Goal: Task Accomplishment & Management: Manage account settings

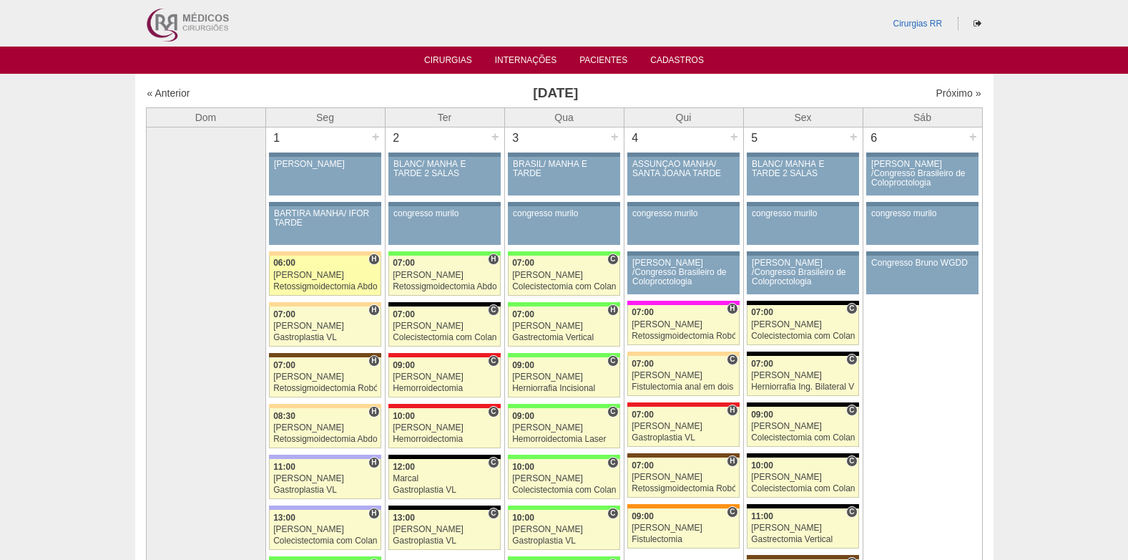
click at [308, 282] on div "Retossigmoidectomia Abdominal VL" at bounding box center [325, 286] width 104 height 9
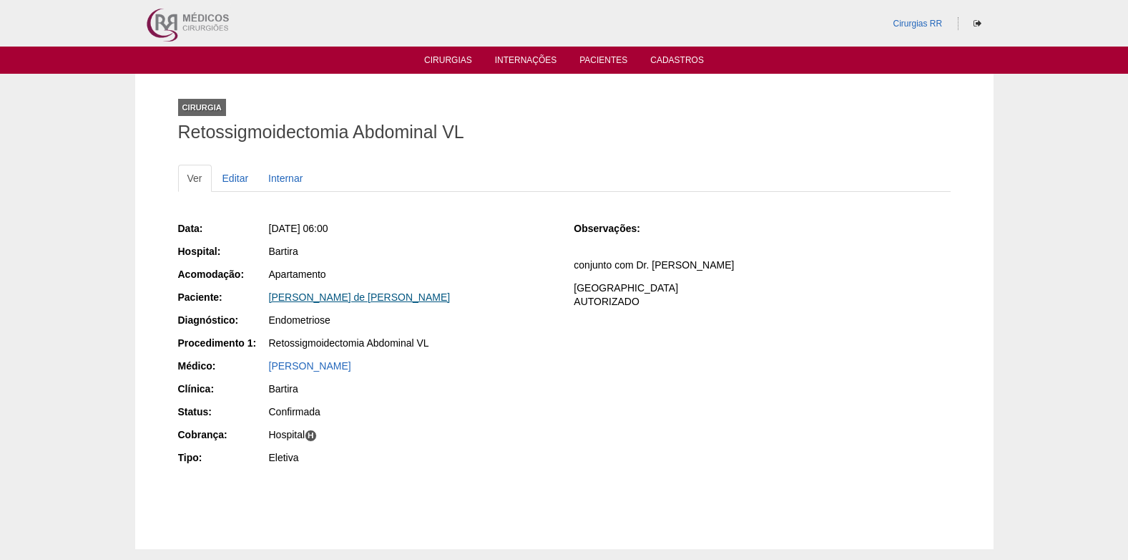
drag, startPoint x: 266, startPoint y: 301, endPoint x: 421, endPoint y: 300, distance: 154.6
click at [421, 300] on div "Paciente: Claudia Santiago de Amaral Peres" at bounding box center [366, 299] width 376 height 18
copy div "Paciente: Claudia Santiago de Amaral Peres"
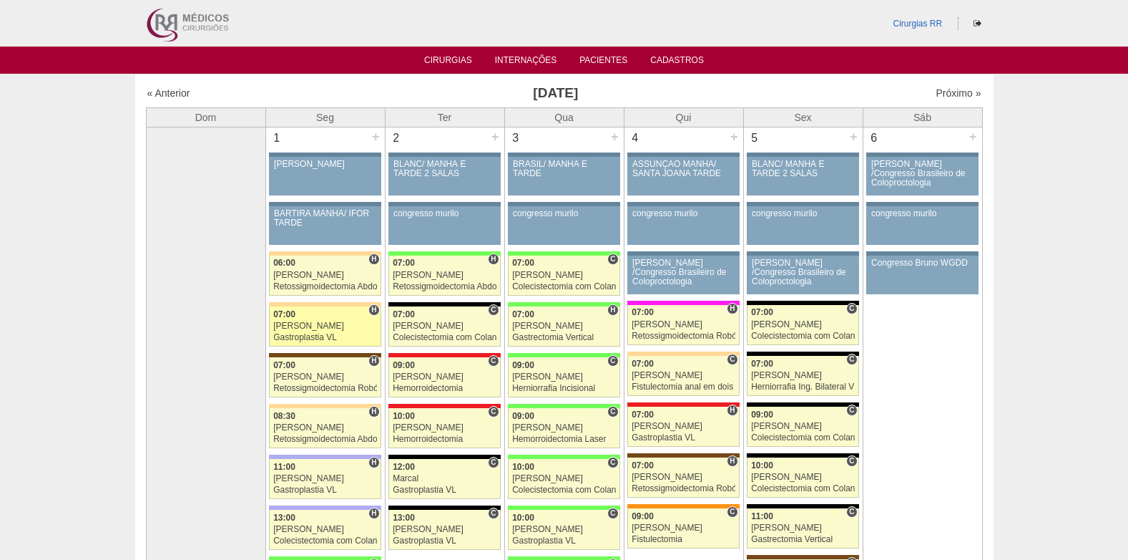
click at [304, 323] on div "[PERSON_NAME]" at bounding box center [325, 325] width 104 height 9
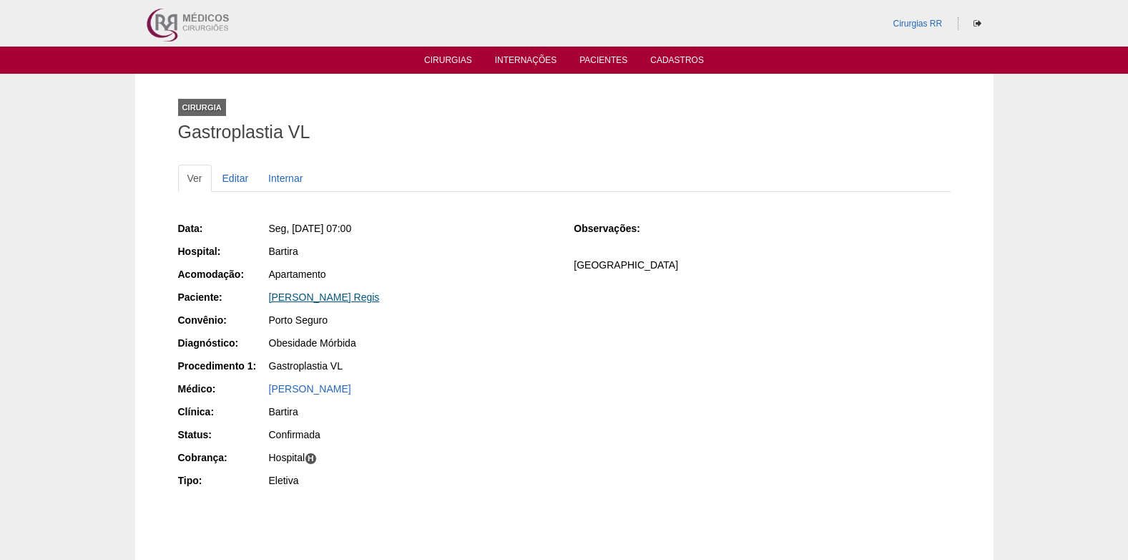
drag, startPoint x: 268, startPoint y: 296, endPoint x: 361, endPoint y: 301, distance: 93.9
click at [361, 301] on div "Renata Borrelli Regis" at bounding box center [411, 299] width 287 height 18
copy link "Renata Borrelli Regis"
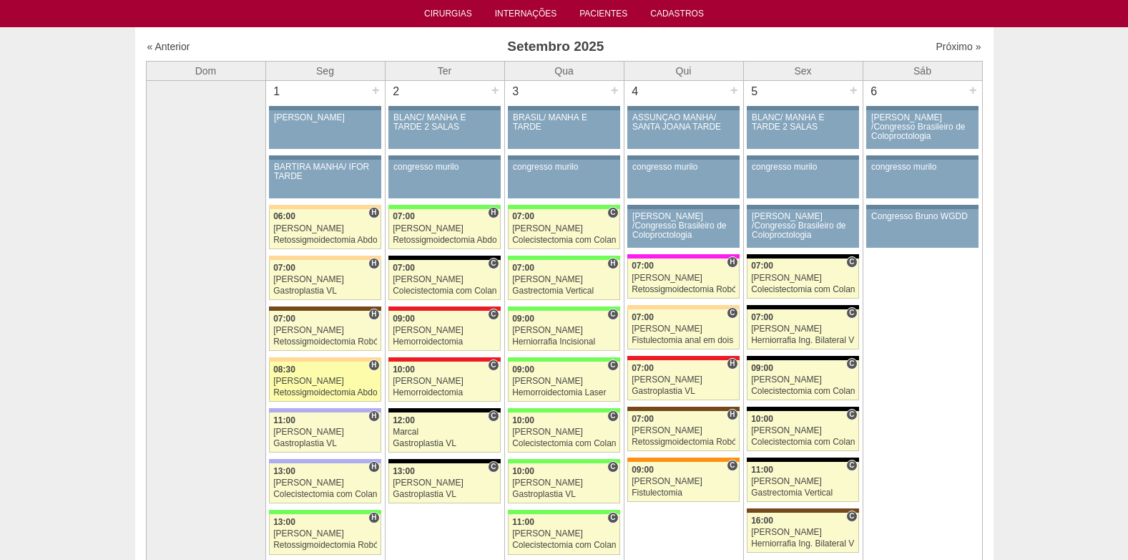
scroll to position [72, 0]
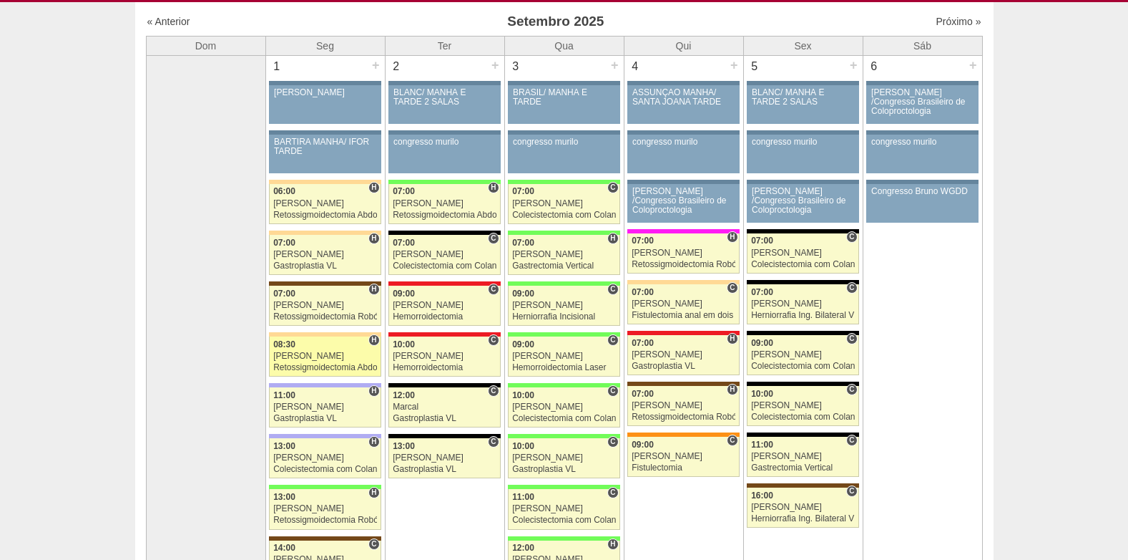
click at [303, 351] on div "Felipe Rossi" at bounding box center [325, 355] width 104 height 9
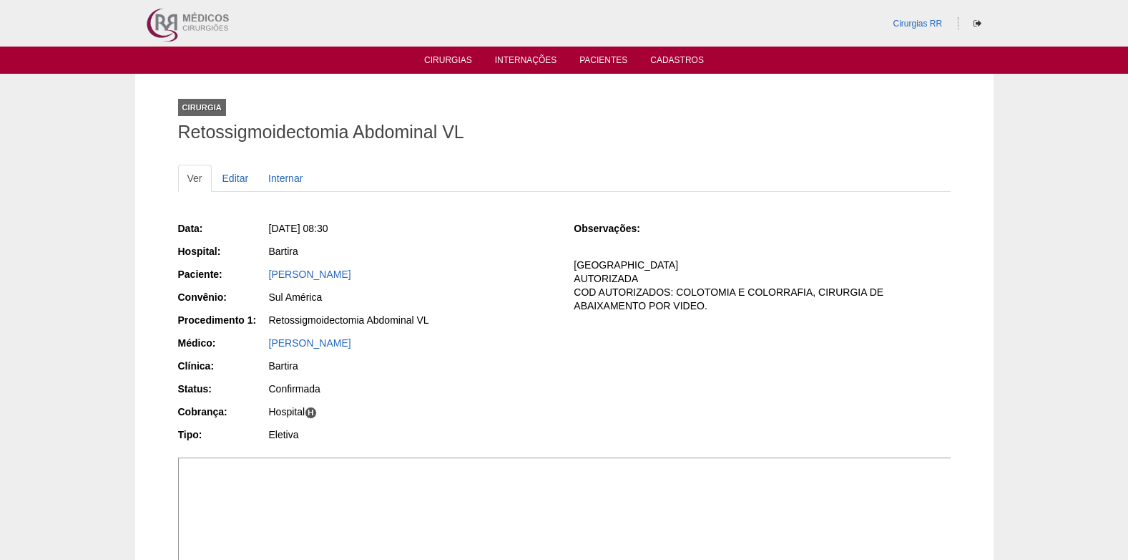
drag, startPoint x: 439, startPoint y: 276, endPoint x: 265, endPoint y: 273, distance: 173.2
click at [265, 273] on div "Paciente: [PERSON_NAME]" at bounding box center [366, 276] width 376 height 18
copy div "Paciente: [PERSON_NAME]"
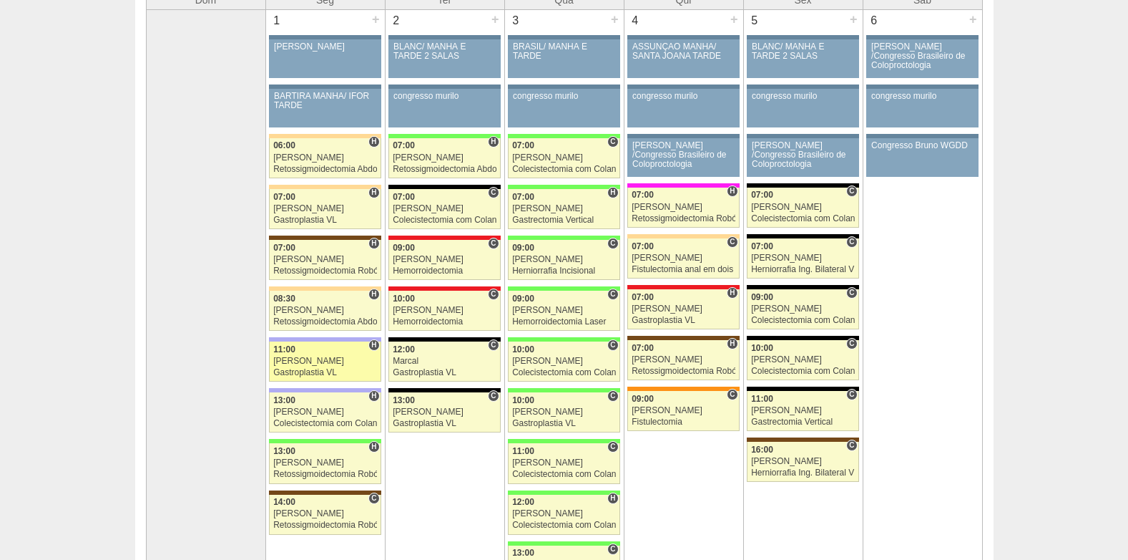
scroll to position [143, 0]
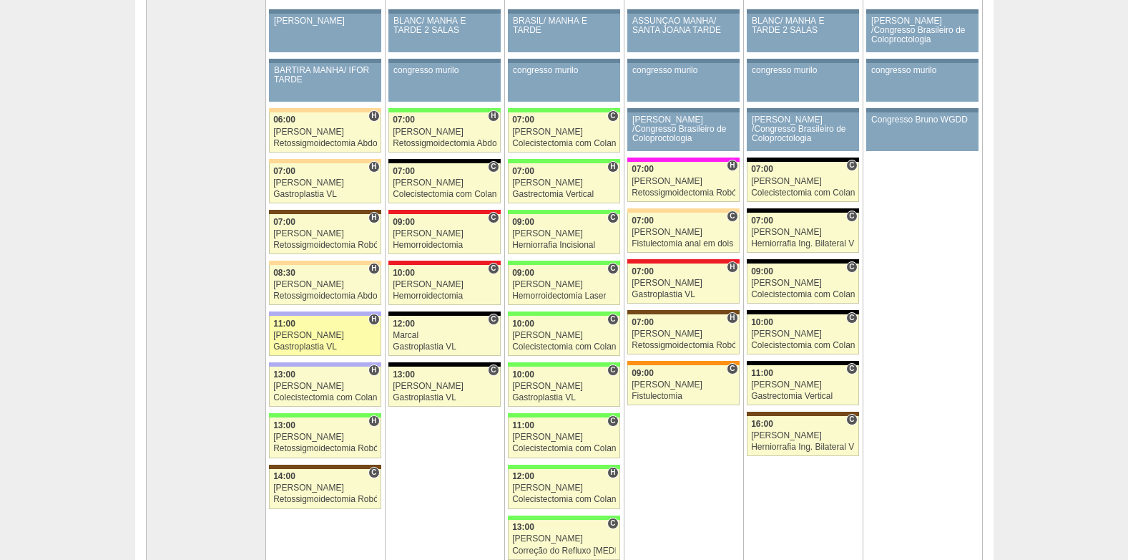
click at [309, 343] on div "Gastroplastia VL" at bounding box center [325, 346] width 104 height 9
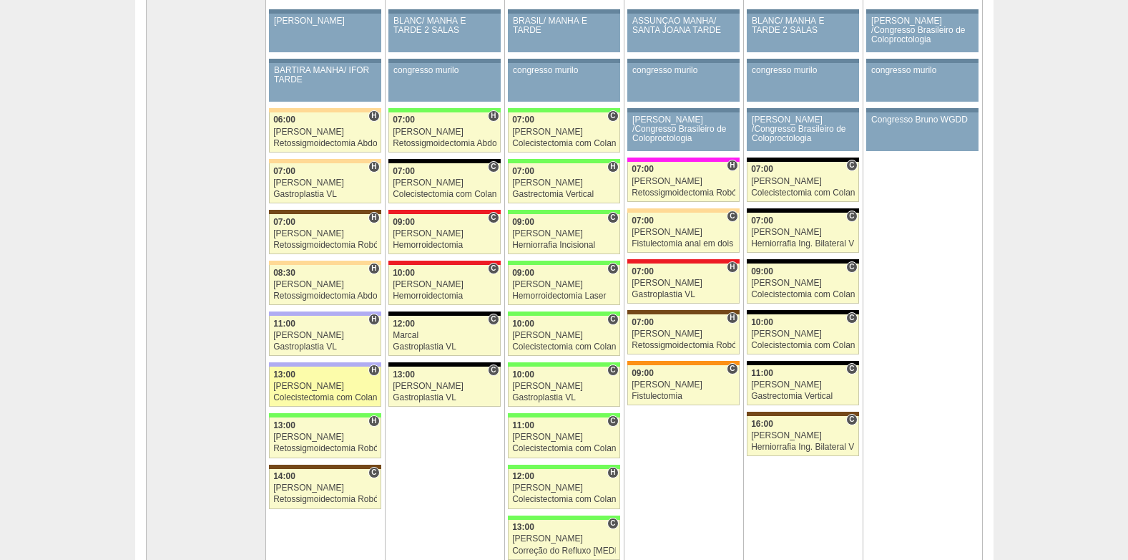
scroll to position [143, 0]
click at [296, 389] on div "Bruno" at bounding box center [325, 385] width 104 height 9
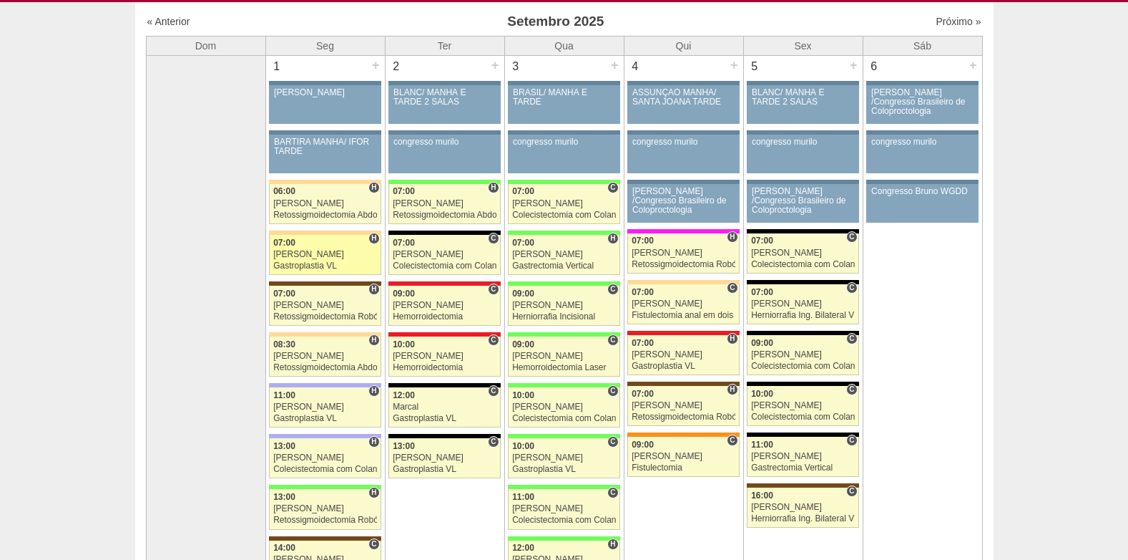
scroll to position [143, 0]
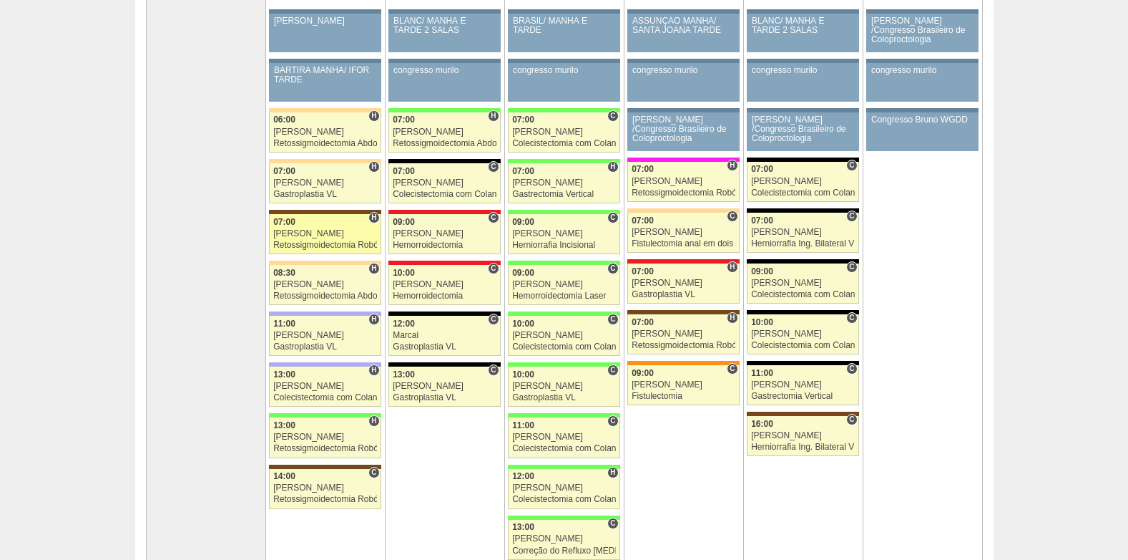
click at [325, 236] on div "[PERSON_NAME]" at bounding box center [325, 233] width 104 height 9
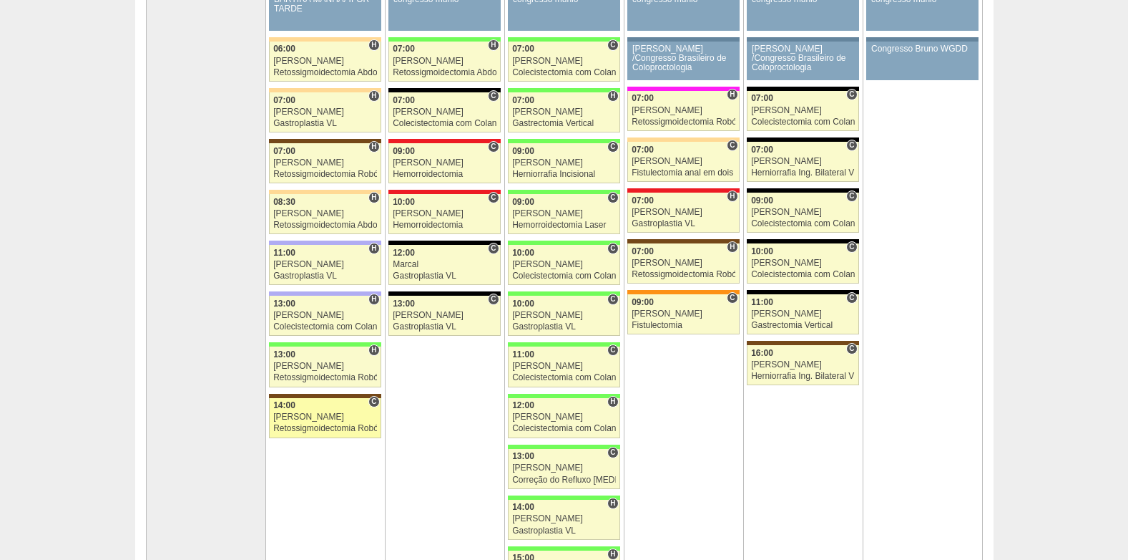
scroll to position [215, 0]
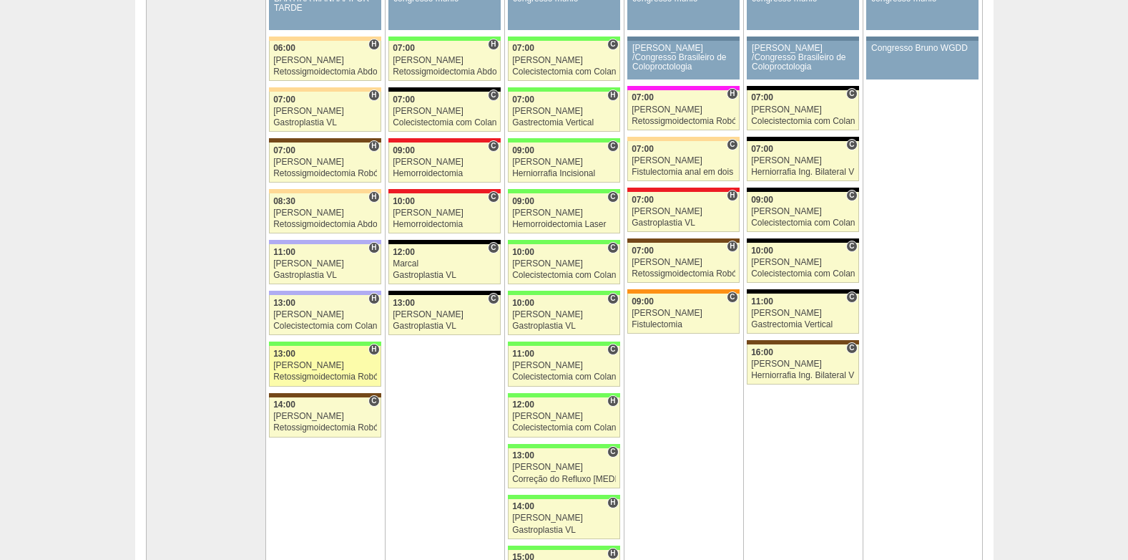
click at [328, 368] on div "[PERSON_NAME]" at bounding box center [325, 365] width 104 height 9
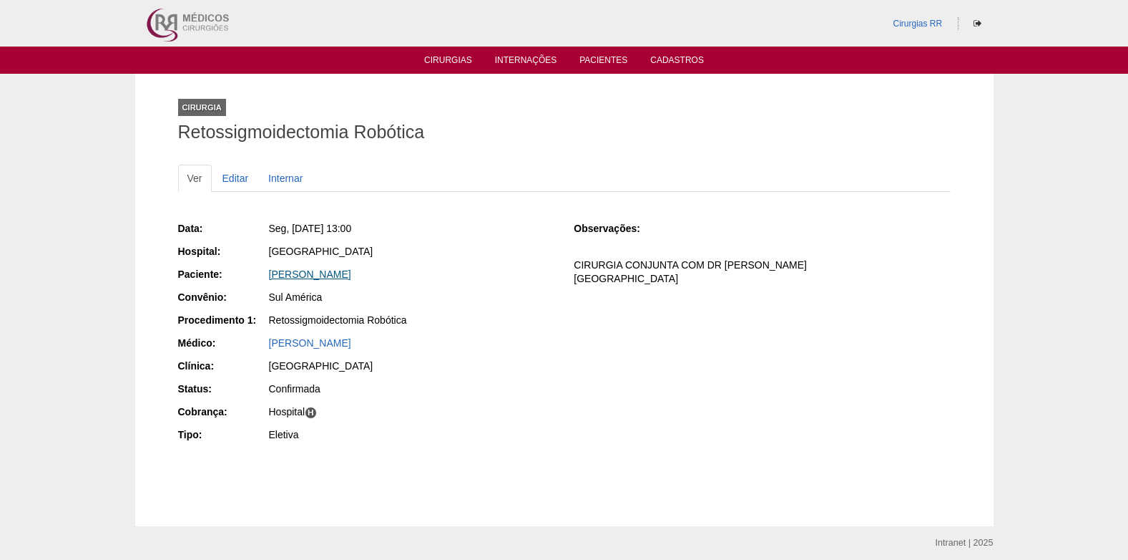
drag, startPoint x: 412, startPoint y: 277, endPoint x: 270, endPoint y: 273, distance: 141.7
click at [270, 273] on div "JULIANA DE BARROS SILVA" at bounding box center [411, 274] width 285 height 14
copy link "JULIANA DE BARROS SILVA"
click at [467, 58] on link "Cirurgias" at bounding box center [448, 61] width 48 height 12
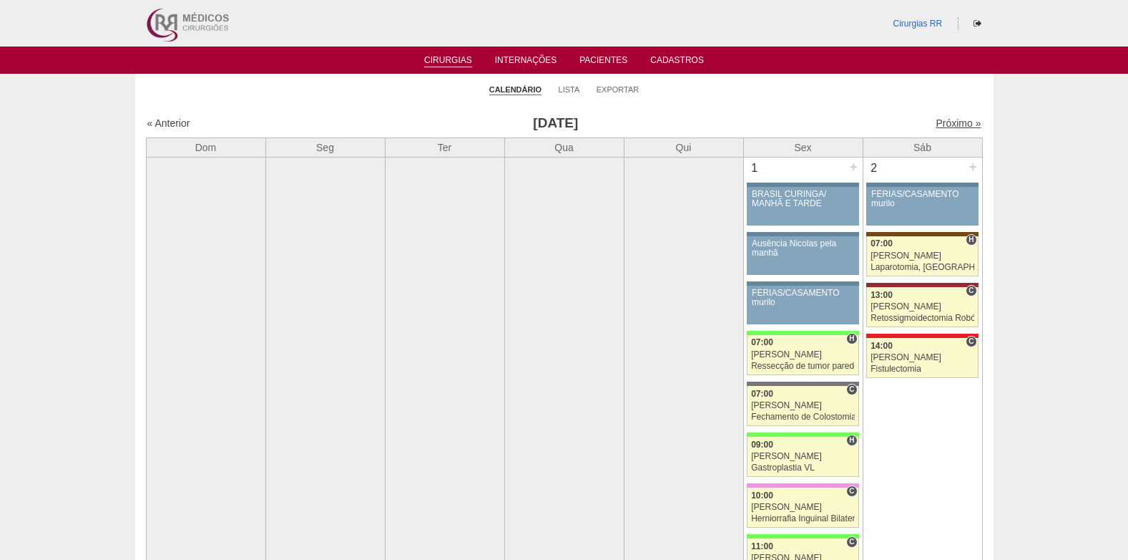
click at [938, 119] on link "Próximo »" at bounding box center [958, 122] width 45 height 11
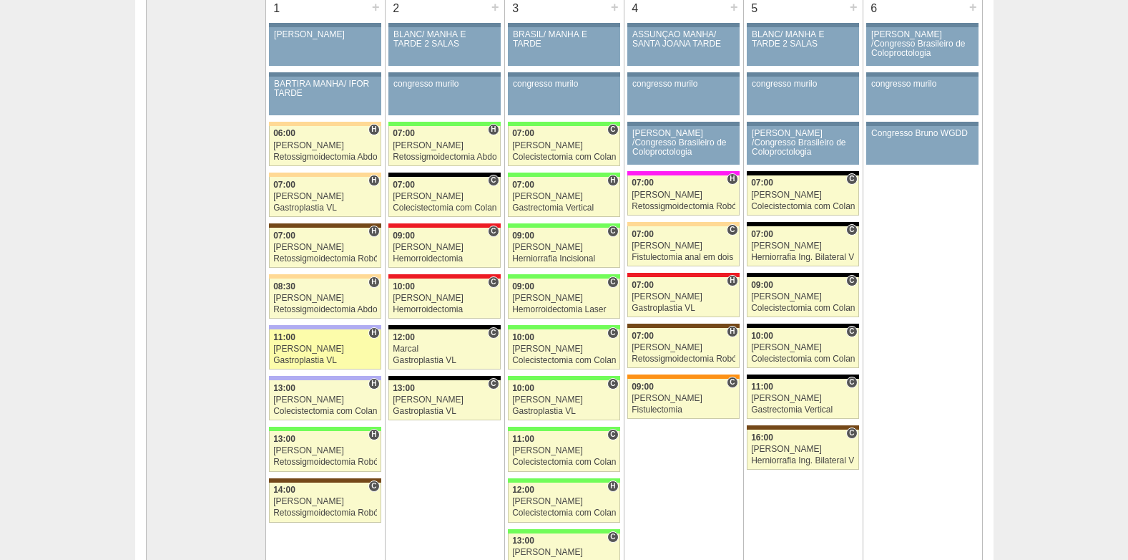
scroll to position [143, 0]
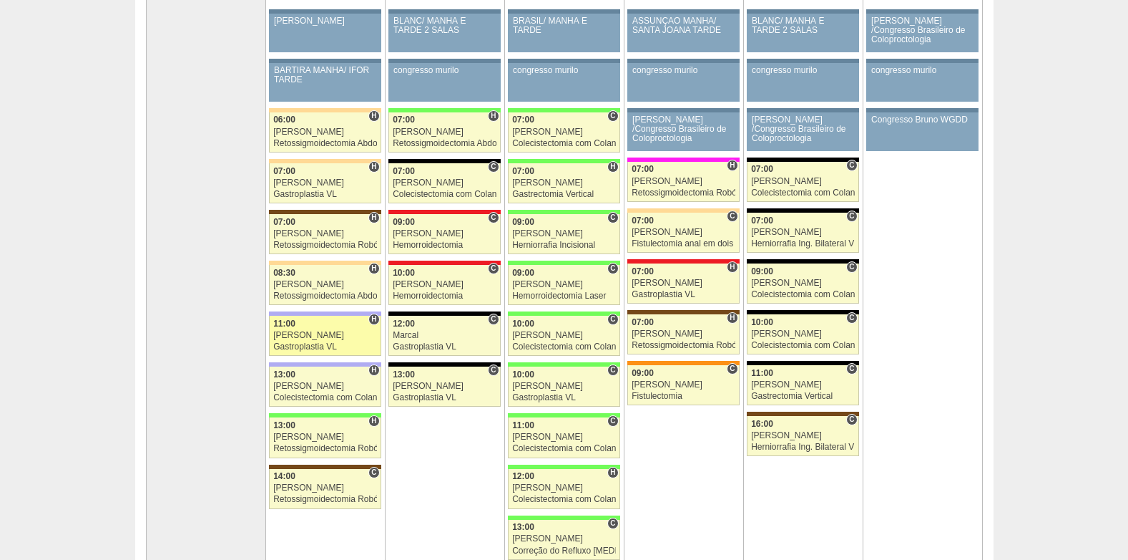
click at [303, 341] on link "88096 Bruno H 11:00 Bruno Gastroplastia VL Hospital Christóvão da Gama Christov…" at bounding box center [325, 336] width 112 height 40
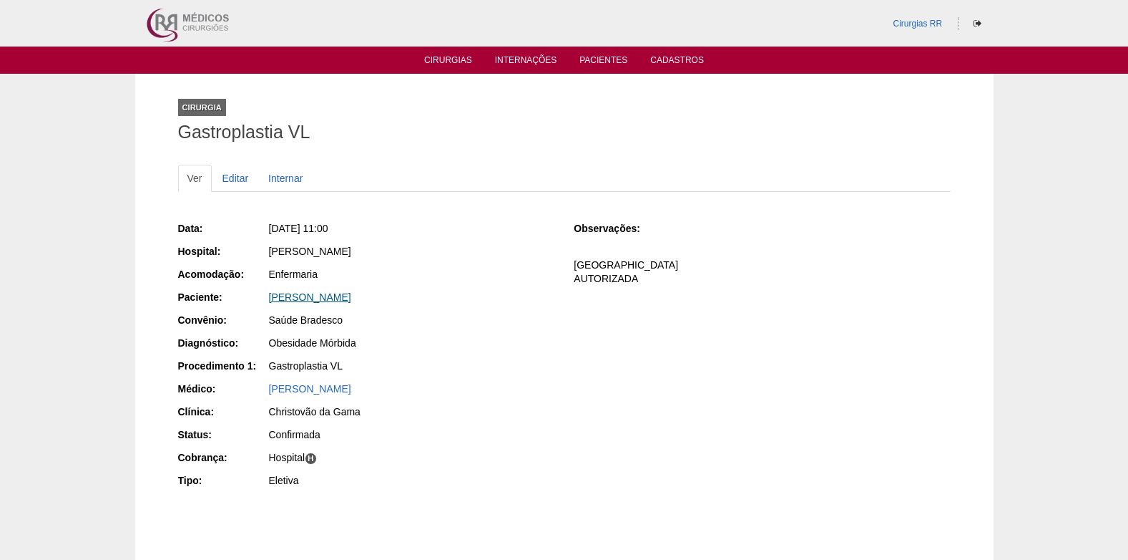
drag, startPoint x: 261, startPoint y: 306, endPoint x: 363, endPoint y: 302, distance: 102.4
click at [363, 302] on div "Paciente: Camila Souza Franca" at bounding box center [366, 299] width 376 height 18
copy link "Camila Souza Franca"
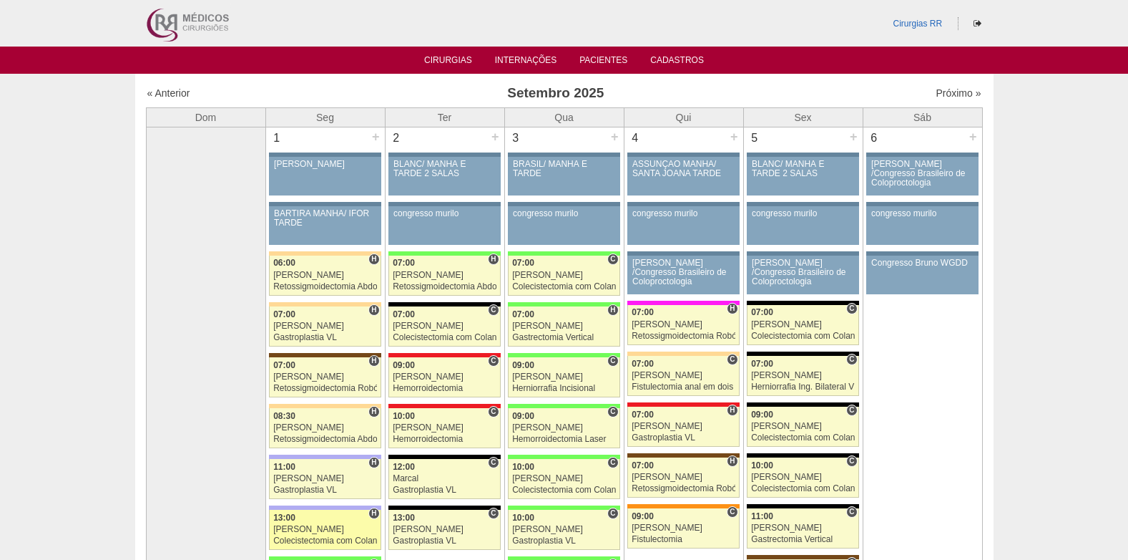
scroll to position [143, 0]
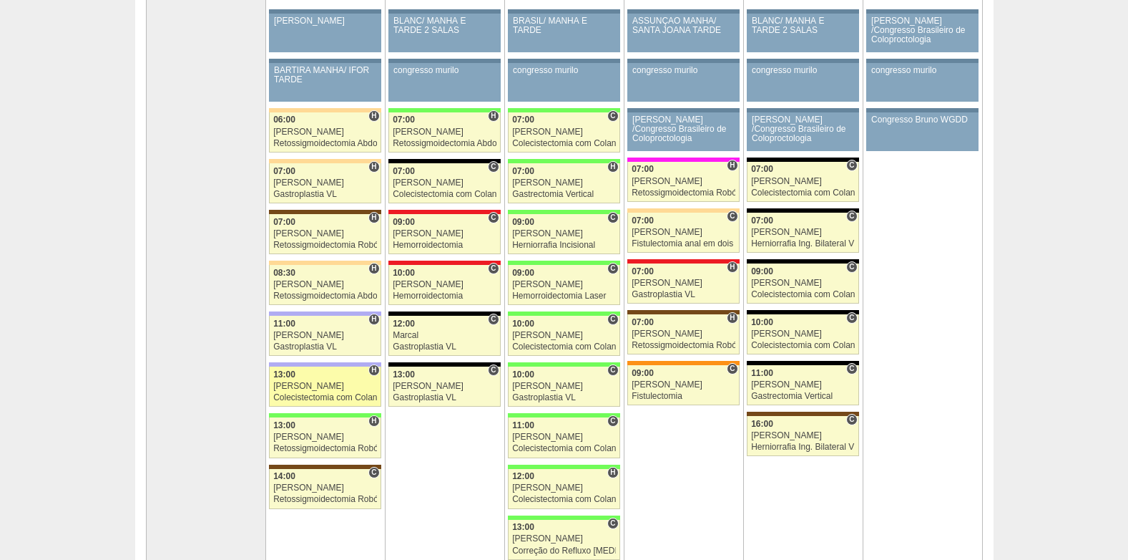
click at [327, 386] on div "[PERSON_NAME]" at bounding box center [325, 385] width 104 height 9
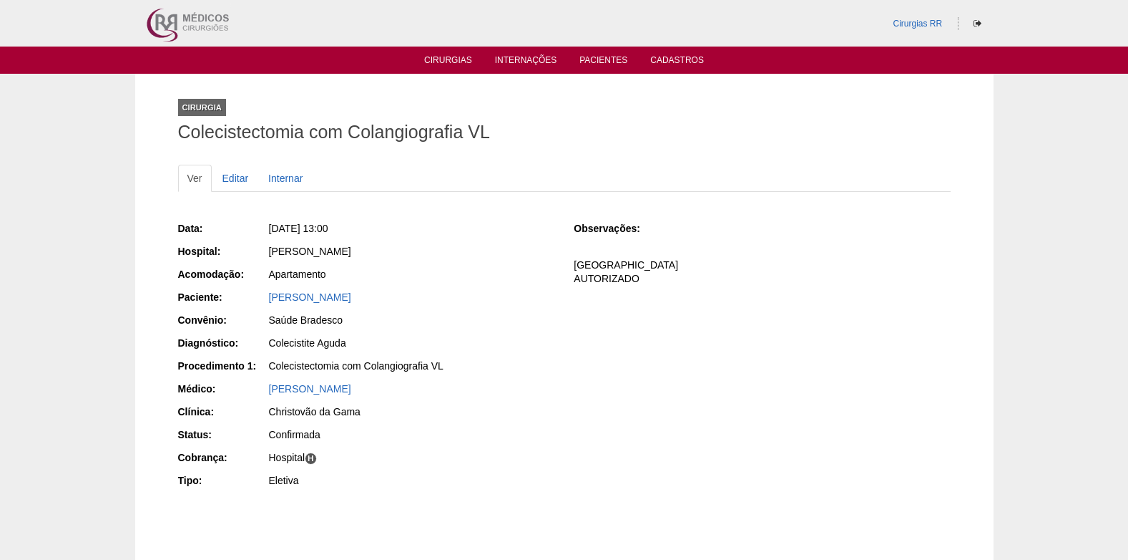
drag, startPoint x: 382, startPoint y: 301, endPoint x: 267, endPoint y: 297, distance: 115.3
click at [267, 297] on div "Paciente: [PERSON_NAME]" at bounding box center [366, 299] width 376 height 18
copy div "Paciente: [PERSON_NAME]"
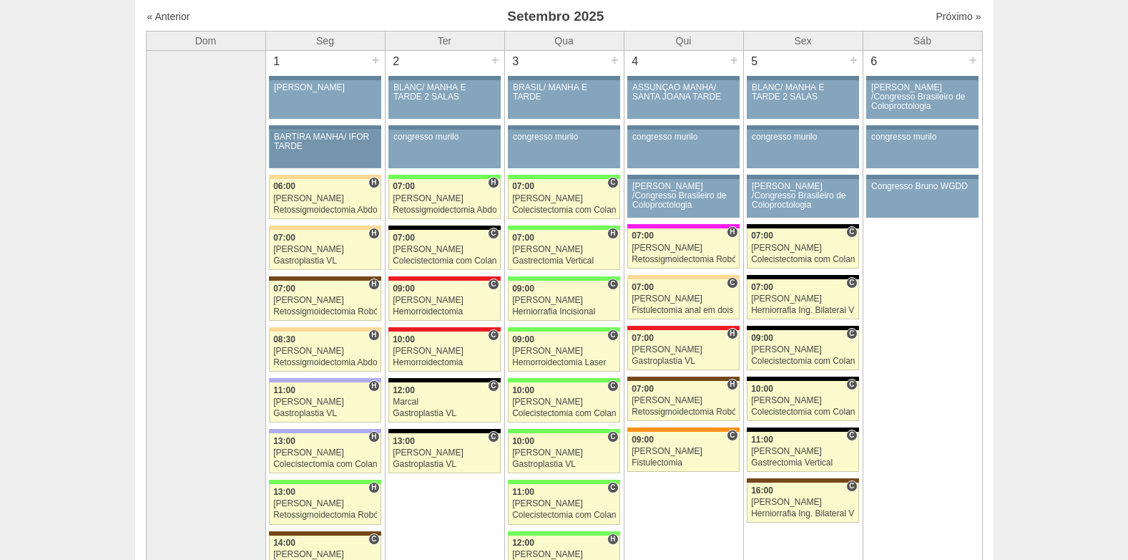
scroll to position [72, 0]
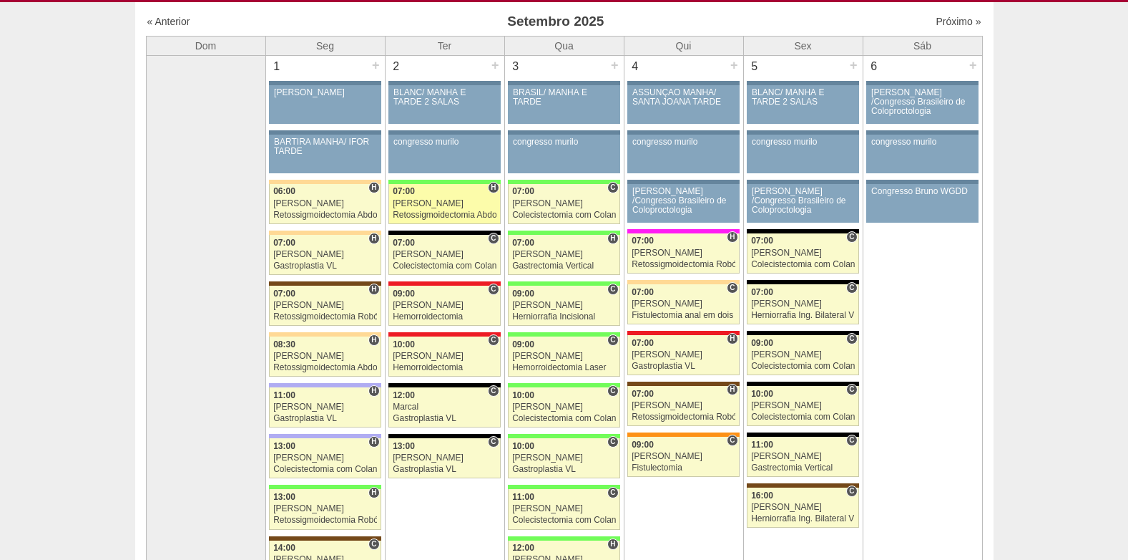
click at [426, 206] on div "[PERSON_NAME]" at bounding box center [445, 203] width 104 height 9
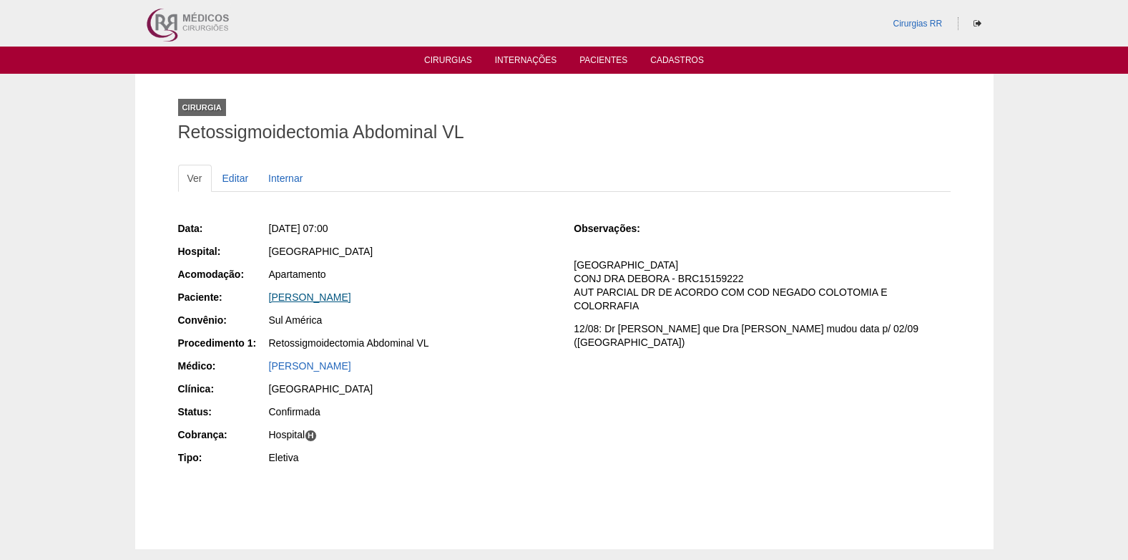
drag, startPoint x: 397, startPoint y: 300, endPoint x: 271, endPoint y: 296, distance: 126.0
click at [271, 296] on div "Mariana Henrique Morales" at bounding box center [411, 297] width 285 height 14
copy link "Mariana Henrique Morales"
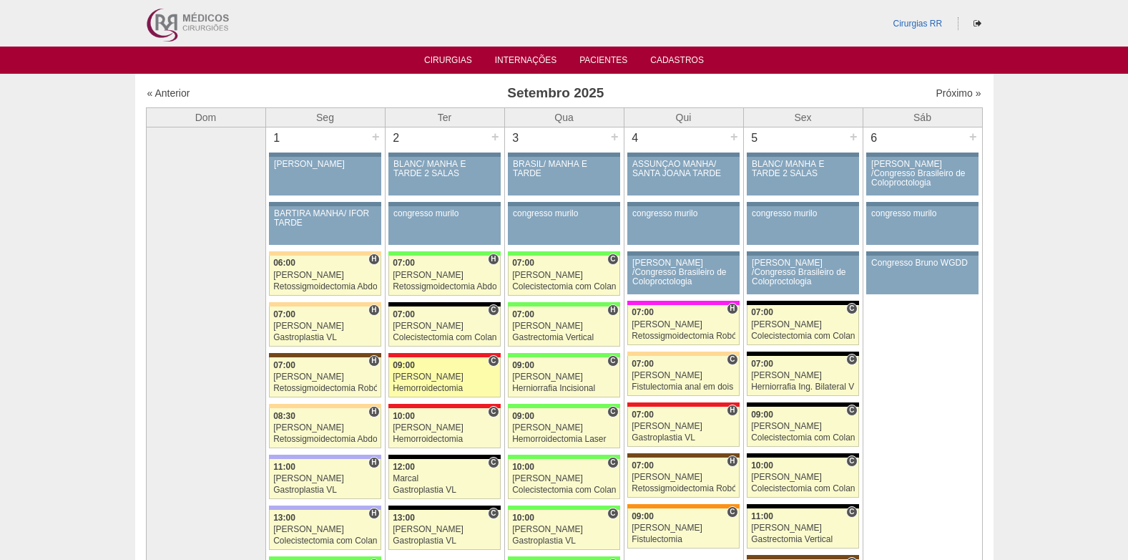
scroll to position [72, 0]
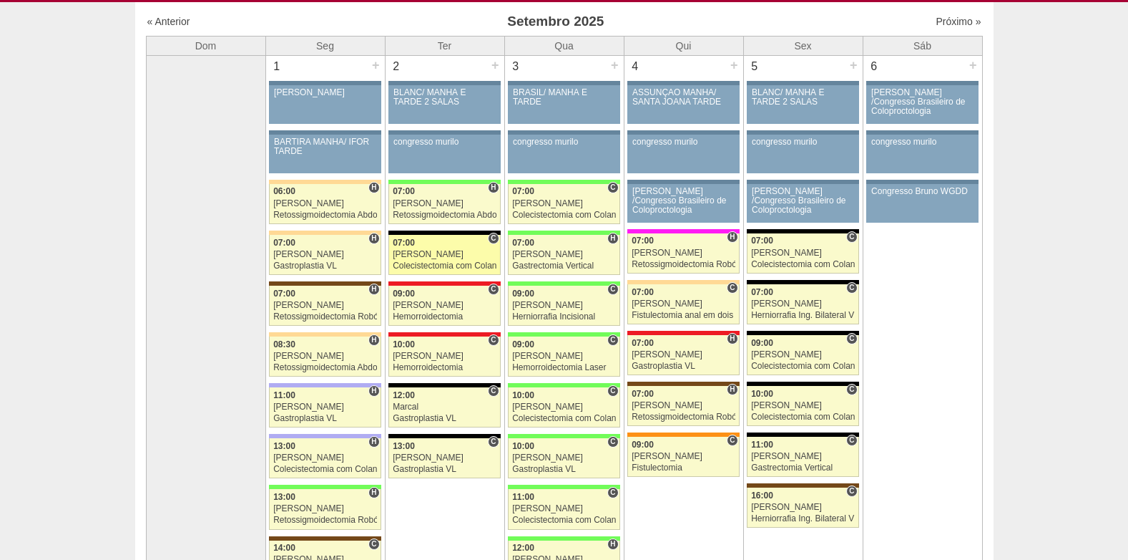
click at [429, 255] on div "Ricardo Fernandes" at bounding box center [445, 254] width 104 height 9
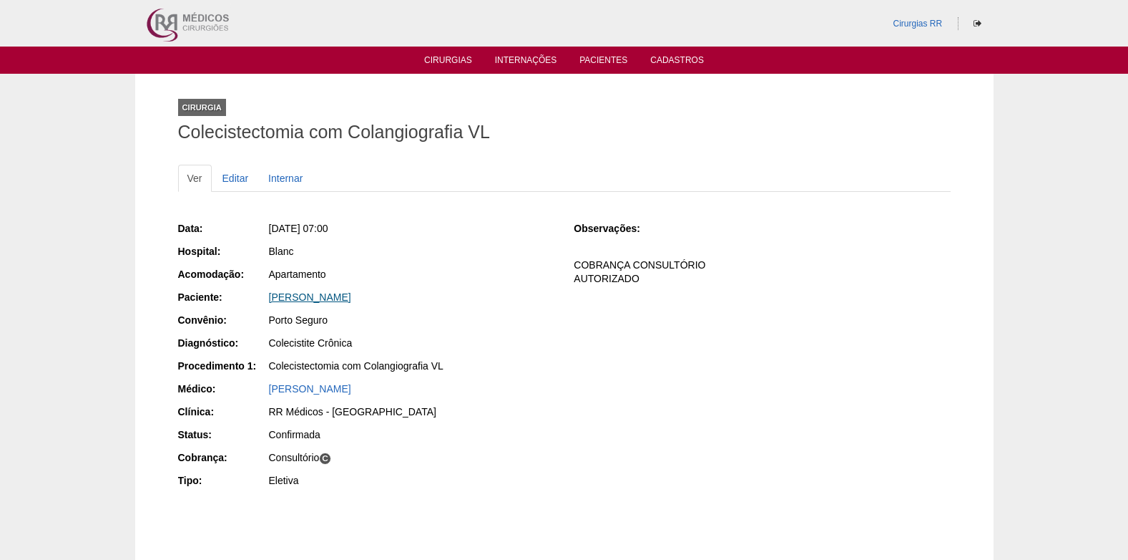
drag, startPoint x: 452, startPoint y: 296, endPoint x: 268, endPoint y: 299, distance: 183.9
click at [269, 299] on div "[PERSON_NAME]" at bounding box center [411, 297] width 285 height 14
copy link "[PERSON_NAME]"
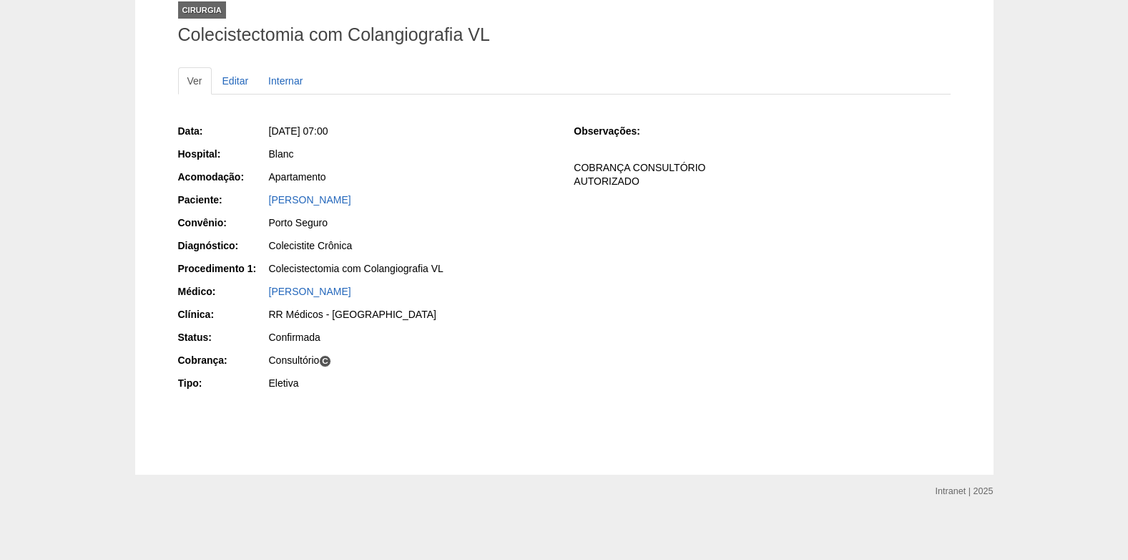
scroll to position [99, 0]
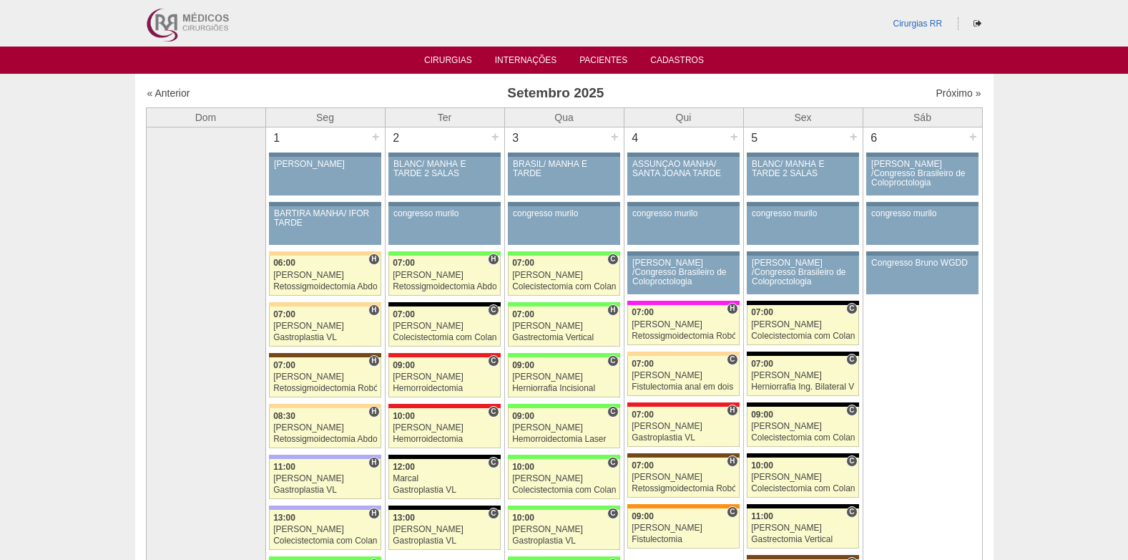
scroll to position [72, 0]
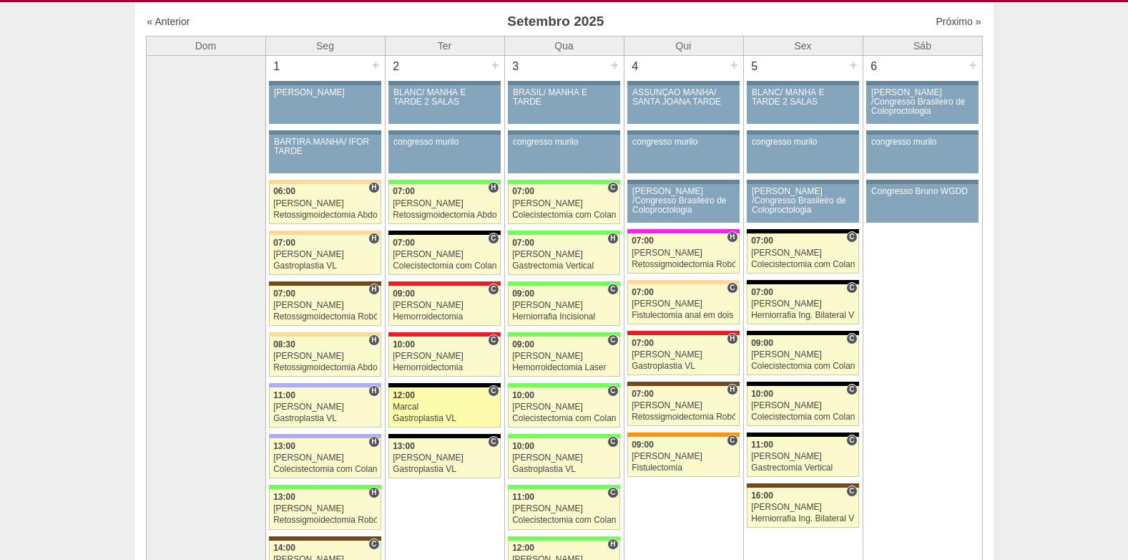
click at [434, 401] on link "88496 Marcal C 12:00 Marcal Gastroplastia VL Hospital Blanc RR Médicos - São Be…" at bounding box center [445, 407] width 112 height 40
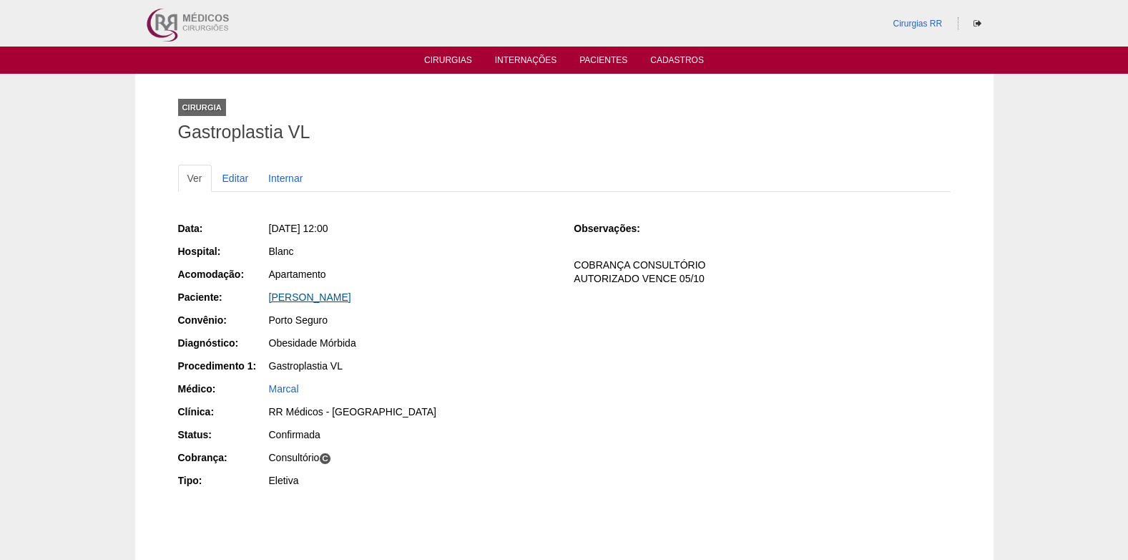
drag, startPoint x: 378, startPoint y: 298, endPoint x: 269, endPoint y: 298, distance: 108.8
click at [269, 298] on div "[PERSON_NAME]" at bounding box center [411, 297] width 285 height 14
copy link "[PERSON_NAME]"
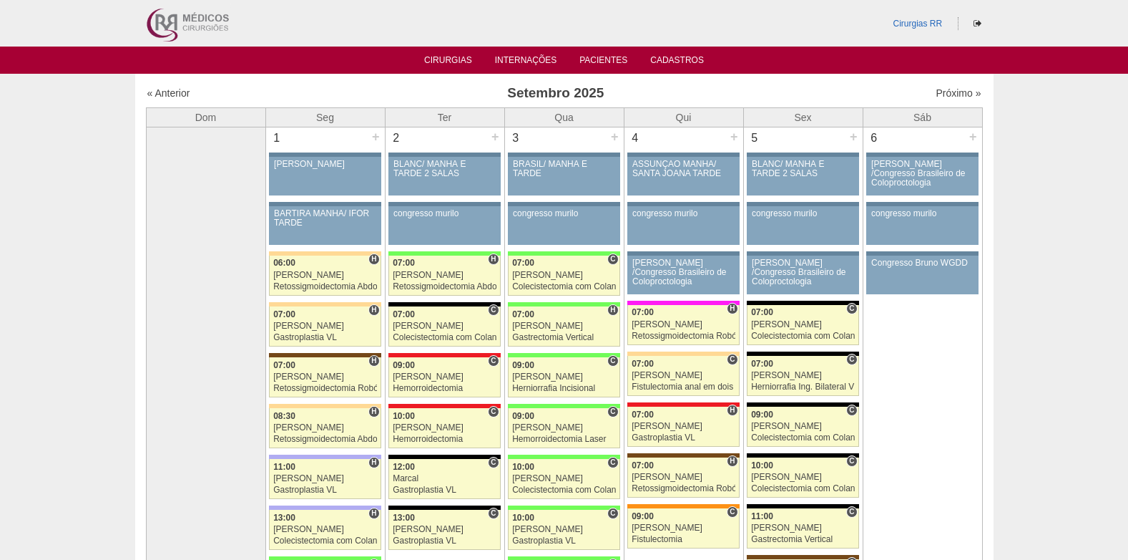
scroll to position [72, 0]
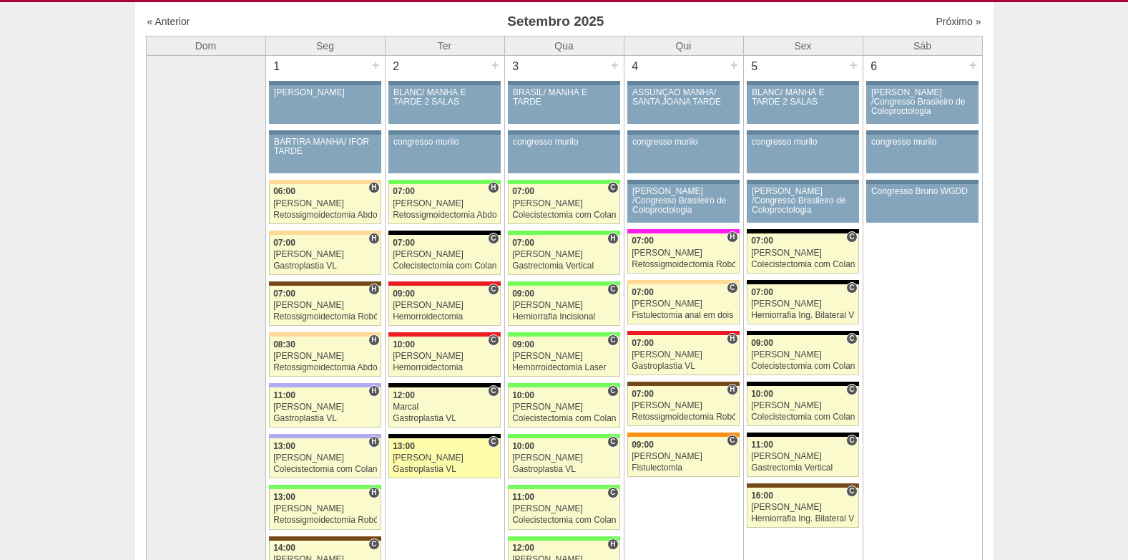
click at [444, 451] on link "88491 Nathan C 13:00 Nathan Gastroplastia VL Hospital Blanc RR Médicos - São Be…" at bounding box center [445, 458] width 112 height 40
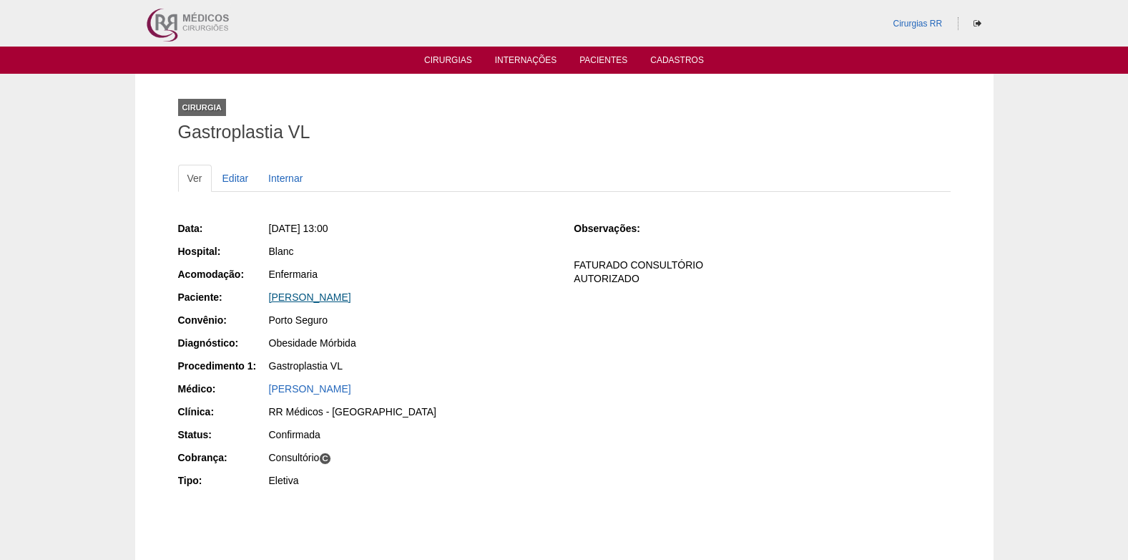
drag, startPoint x: 444, startPoint y: 298, endPoint x: 269, endPoint y: 296, distance: 175.3
click at [269, 296] on div "[PERSON_NAME]" at bounding box center [411, 297] width 285 height 14
copy link "MARCELA DA SILVA SOUSA COSTA"
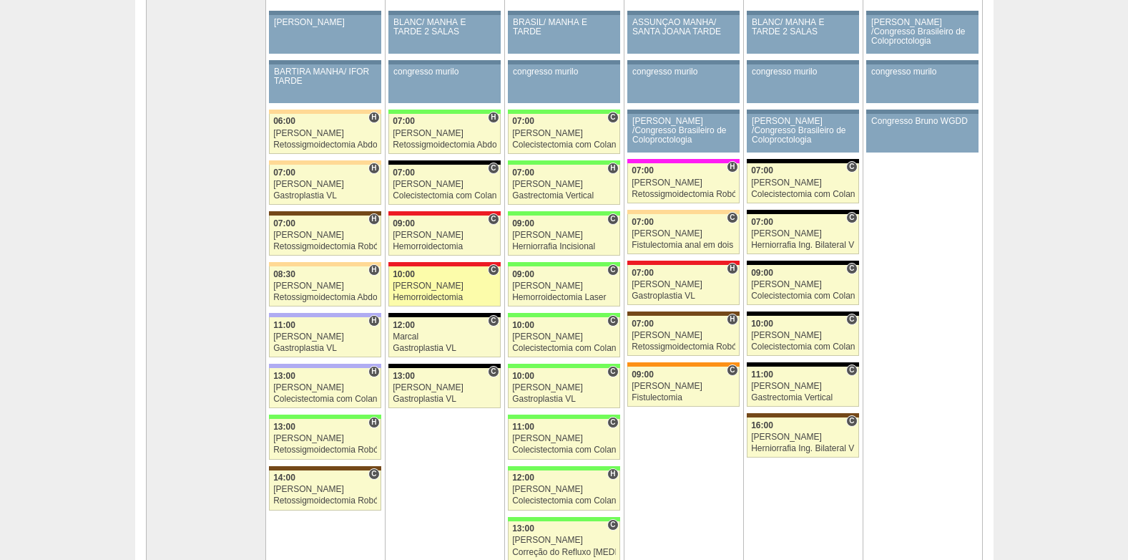
scroll to position [72, 0]
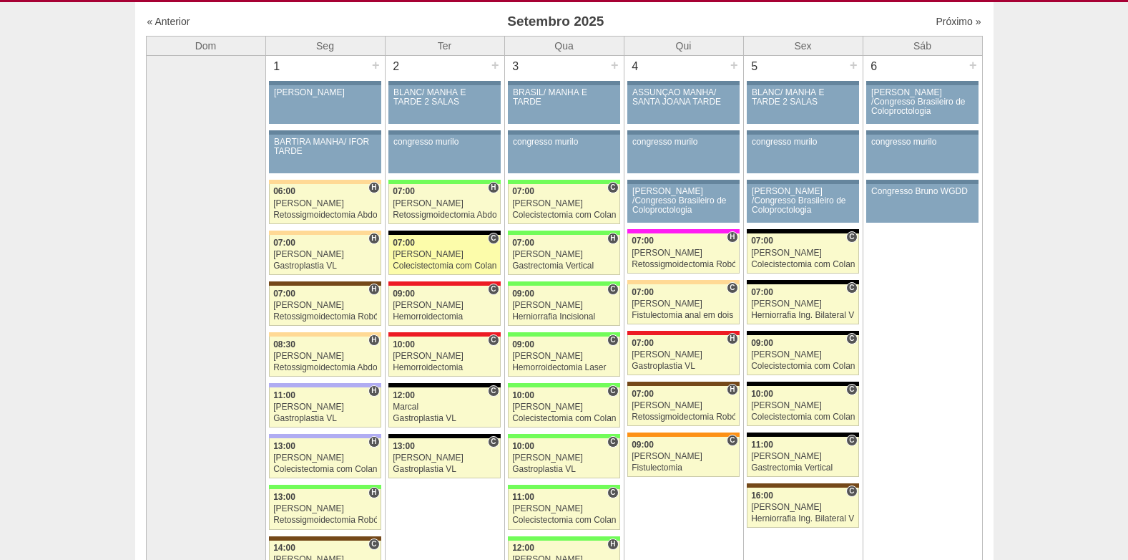
click at [427, 258] on div "[PERSON_NAME]" at bounding box center [445, 254] width 104 height 9
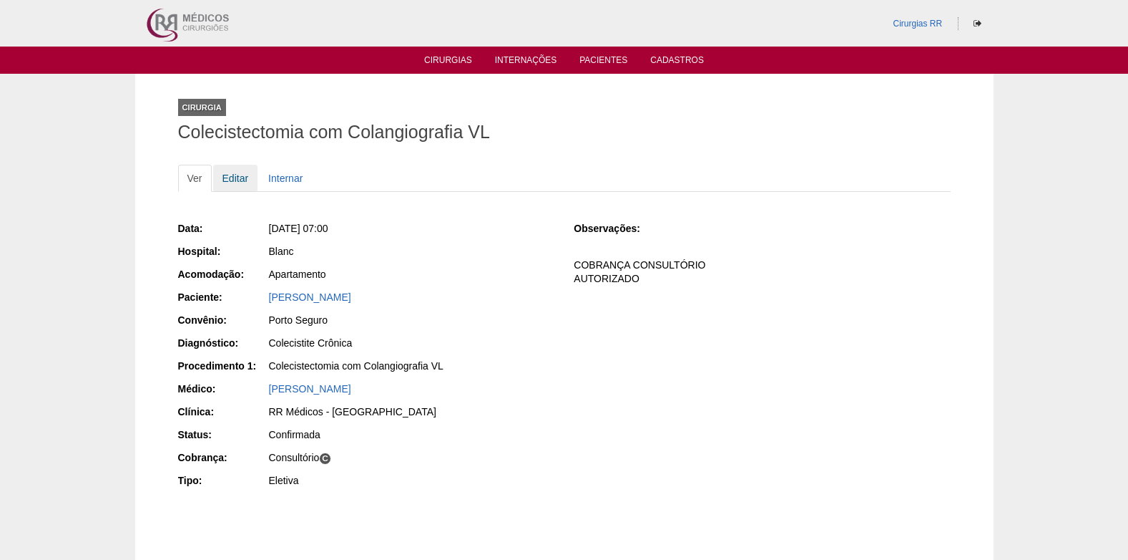
click at [235, 177] on link "Editar" at bounding box center [235, 178] width 45 height 27
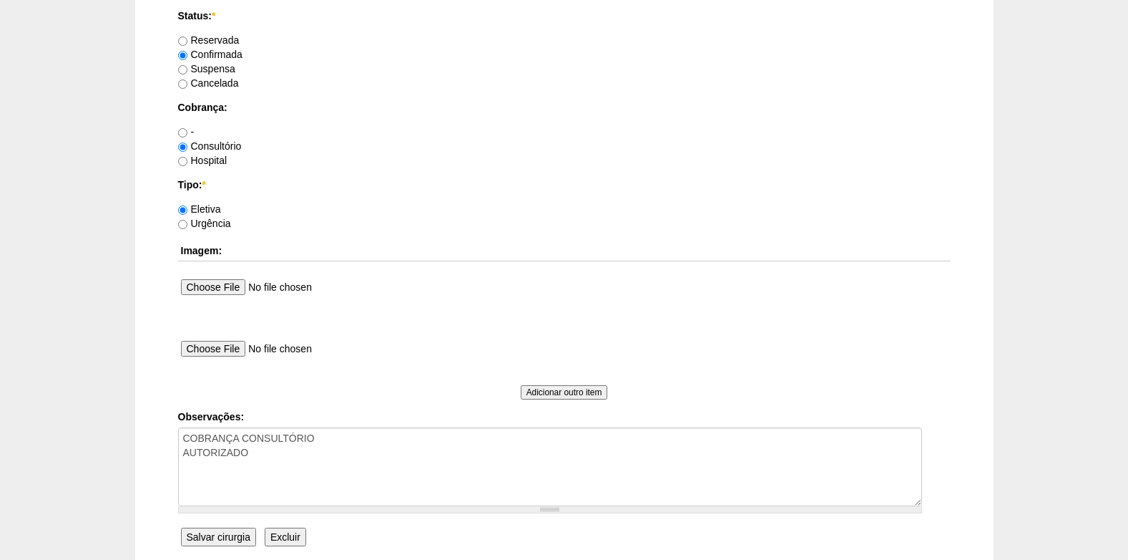
scroll to position [1284, 0]
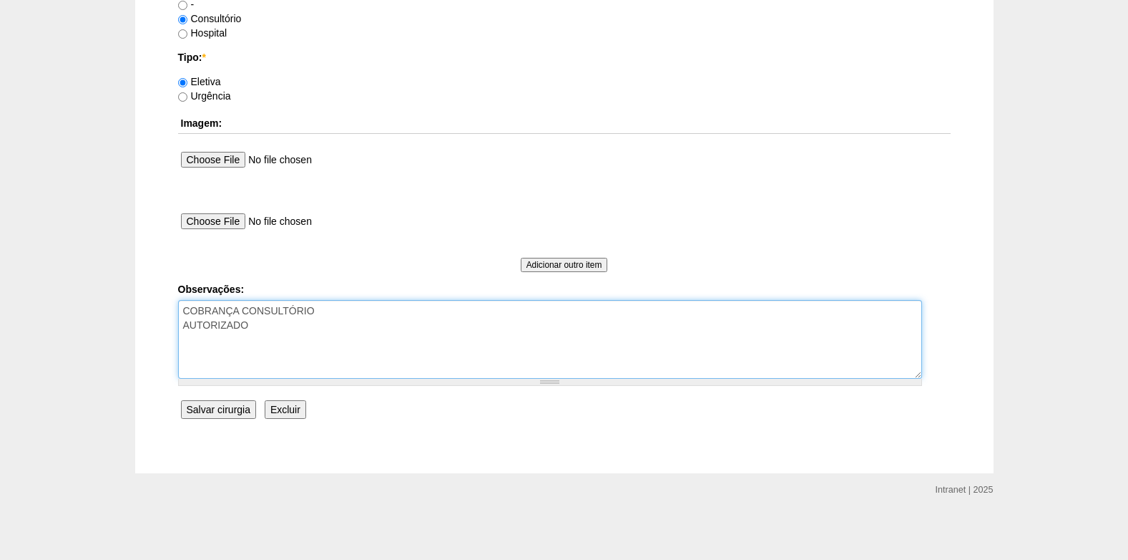
click at [281, 329] on textarea "COBRANÇA CONSULTÓRIO AUTORIZADO" at bounding box center [550, 339] width 744 height 79
type textarea "COBRANÇA CONSULTÓRIO AUTORIZADO VENCE 02/10"
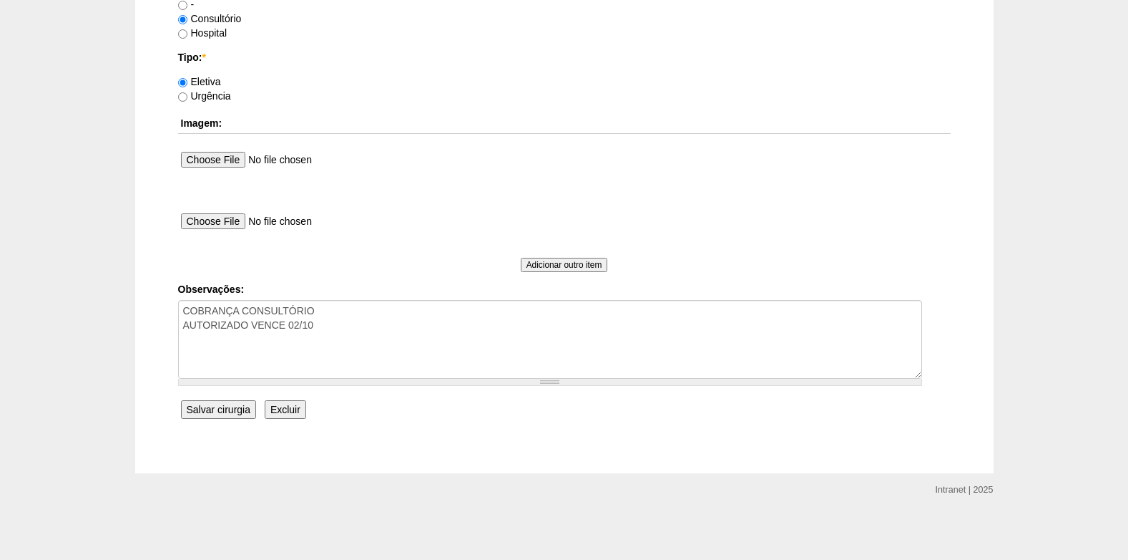
click at [224, 406] on input "Salvar cirurgia" at bounding box center [218, 409] width 75 height 19
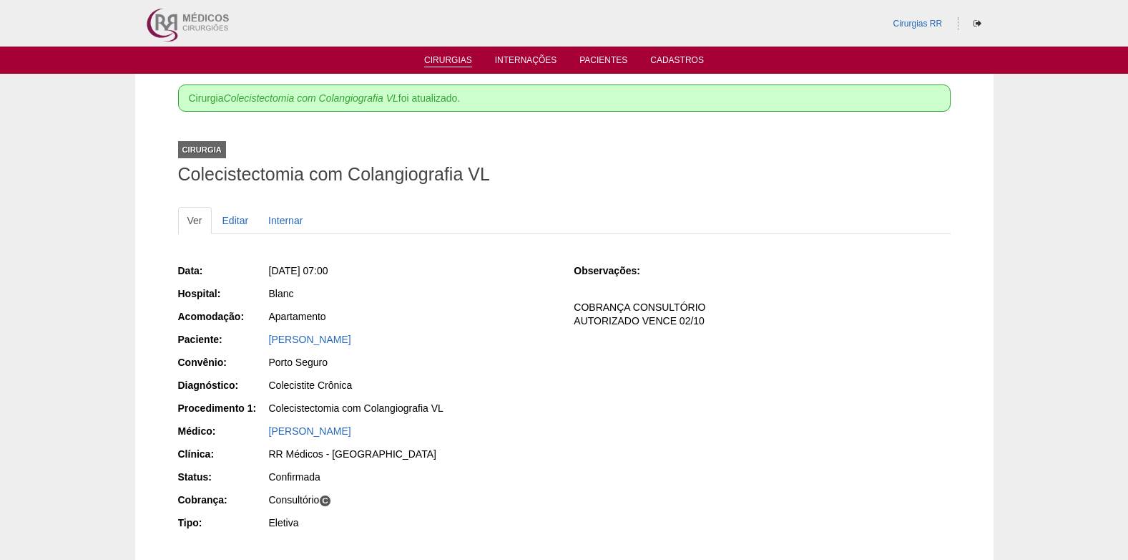
click at [447, 57] on link "Cirurgias" at bounding box center [448, 61] width 48 height 12
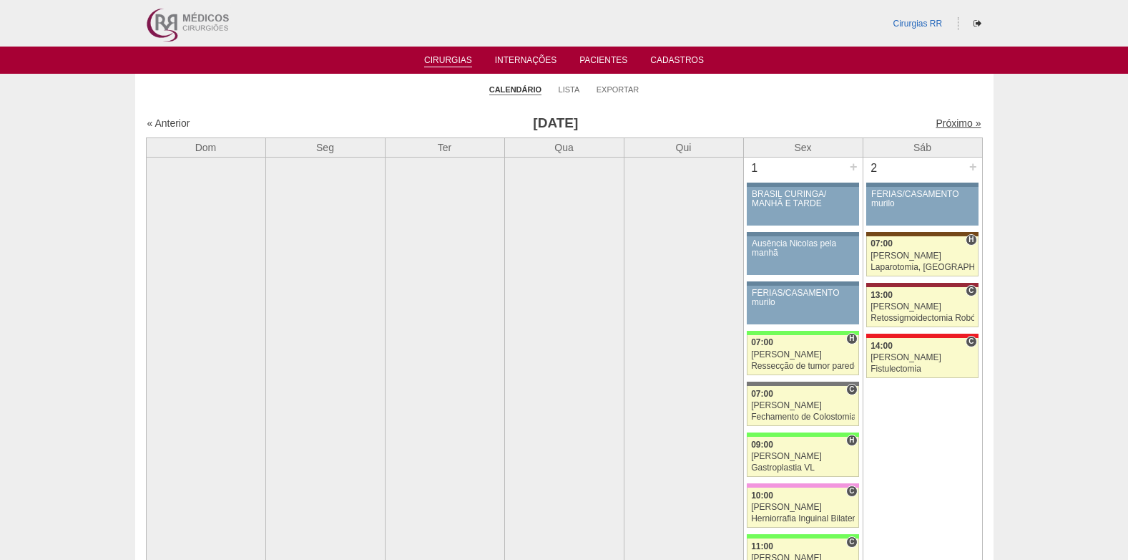
click at [946, 119] on link "Próximo »" at bounding box center [958, 122] width 45 height 11
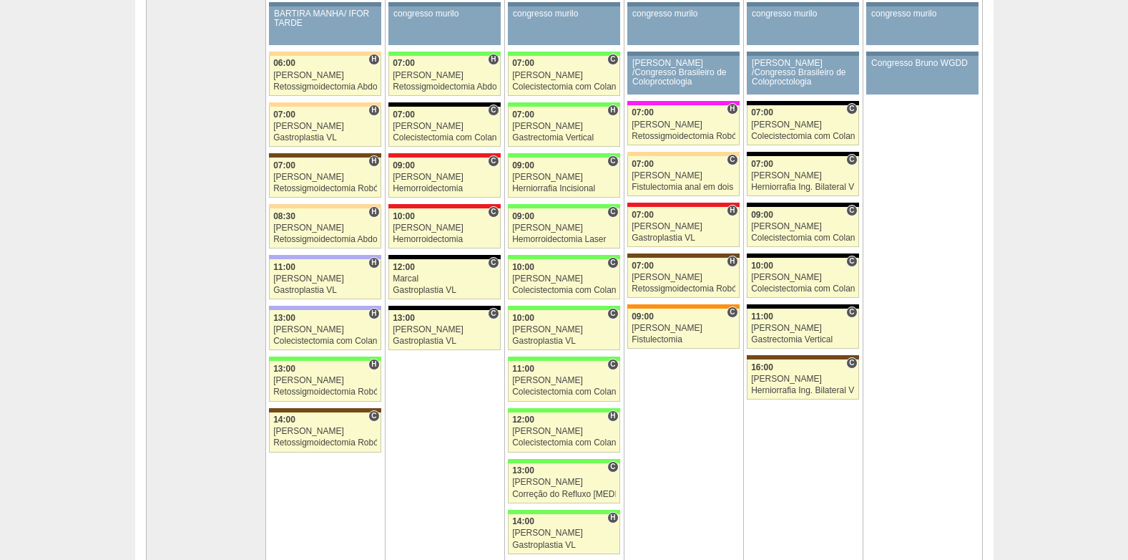
scroll to position [215, 0]
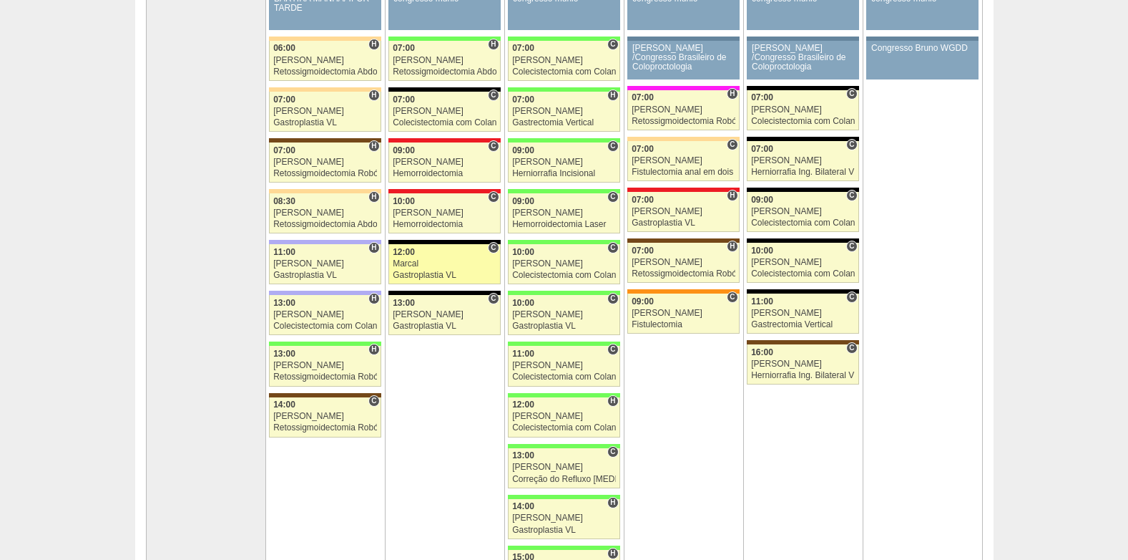
click at [423, 264] on div "Marcal" at bounding box center [445, 263] width 104 height 9
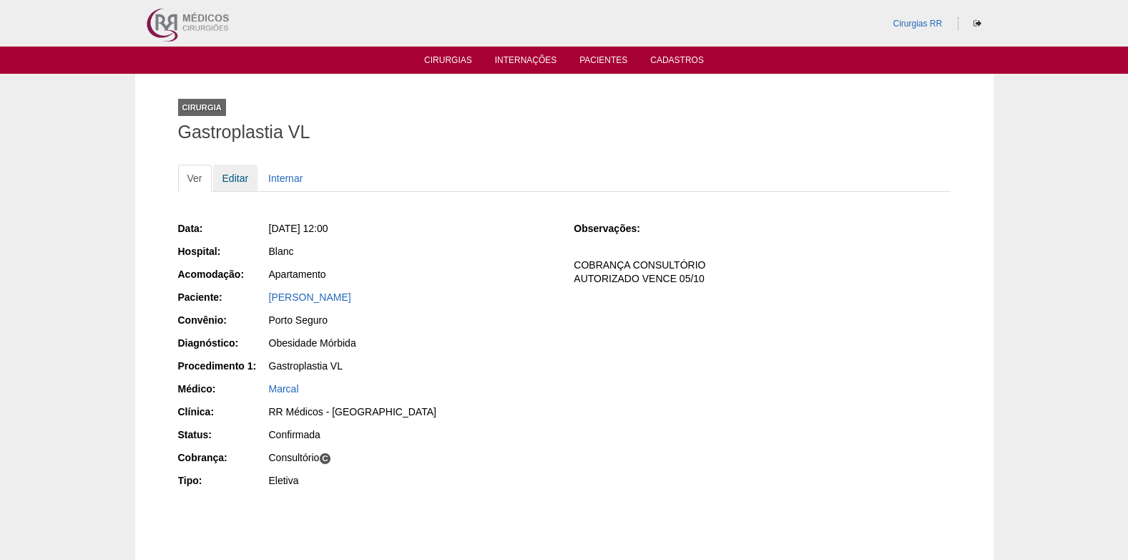
click at [240, 174] on link "Editar" at bounding box center [235, 178] width 45 height 27
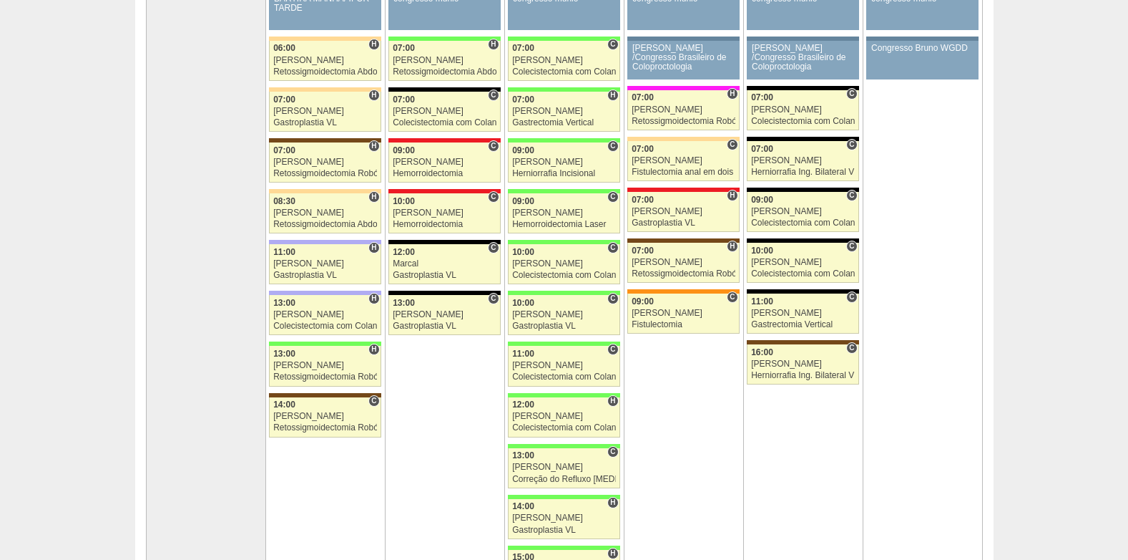
scroll to position [215, 0]
click at [443, 304] on div "13:00" at bounding box center [445, 302] width 104 height 9
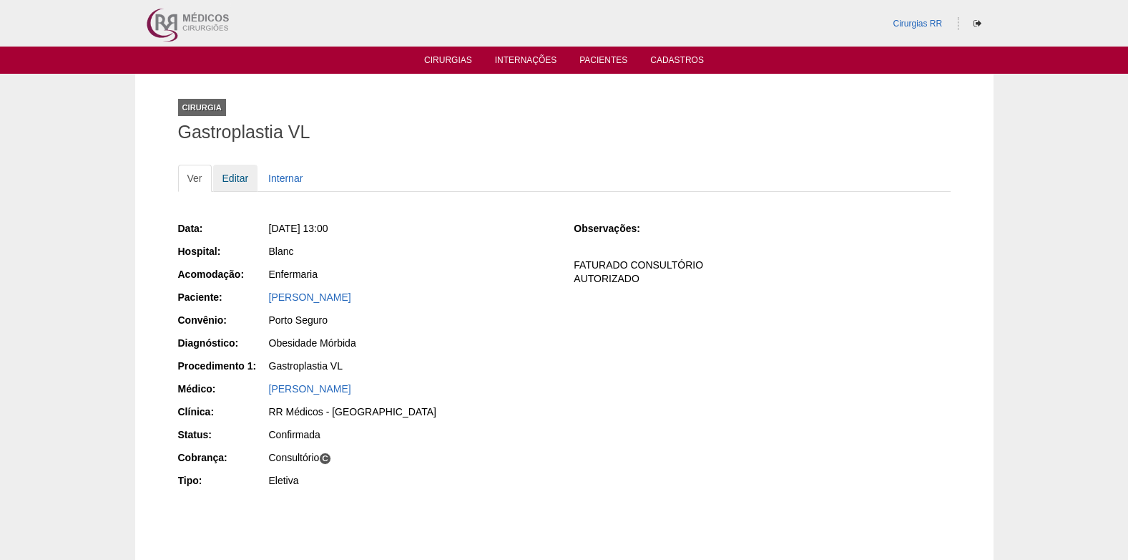
click at [232, 179] on link "Editar" at bounding box center [235, 178] width 45 height 27
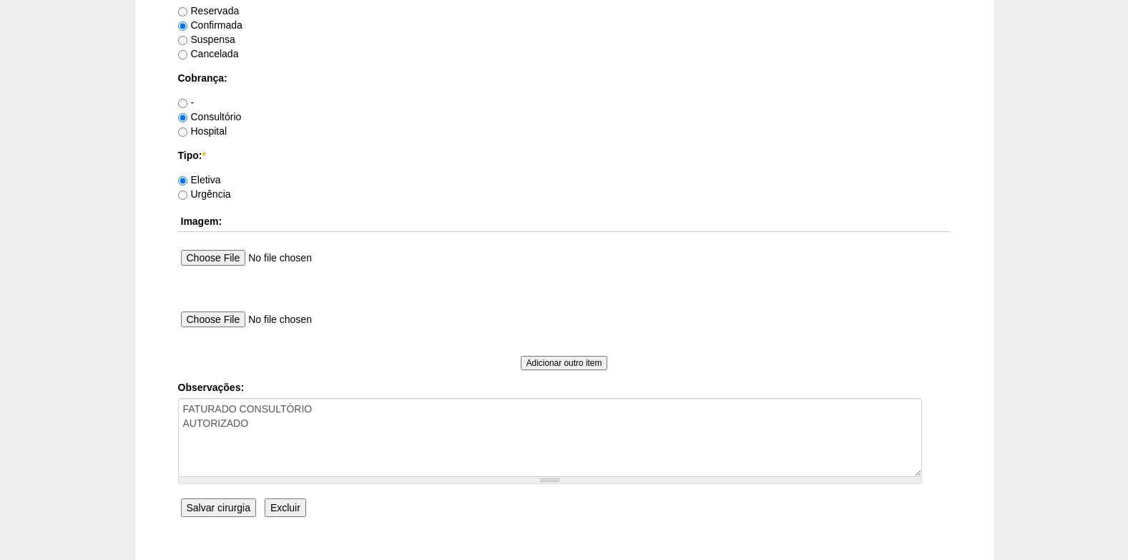
scroll to position [1284, 0]
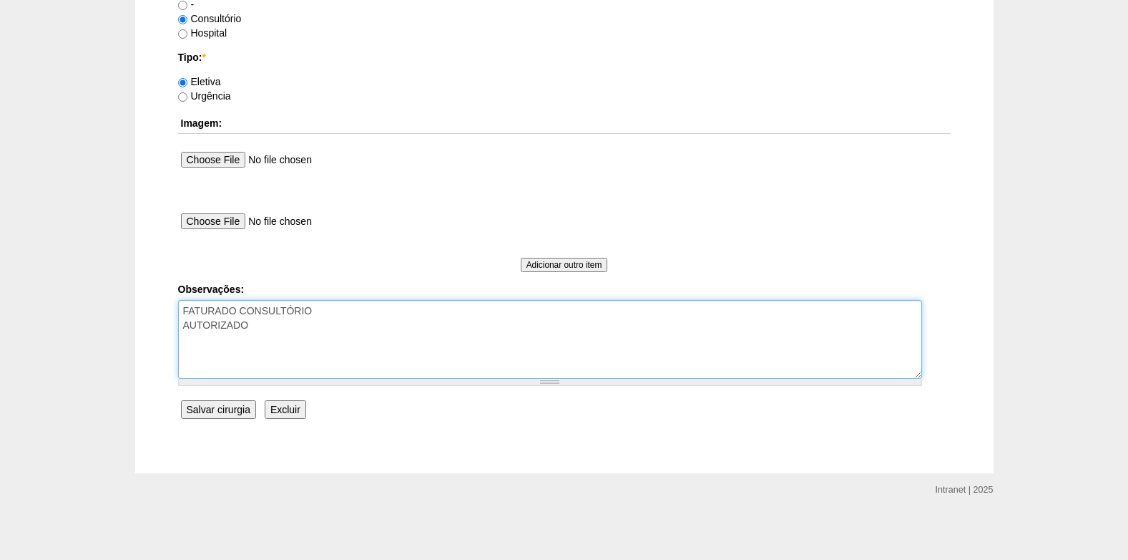
click at [279, 323] on textarea "FATURADO CONSULTÓRIO AUTORIZADO" at bounding box center [550, 339] width 744 height 79
type textarea "FATURADO CONSULTÓRIO AUTORIZADO VENCE 16/09"
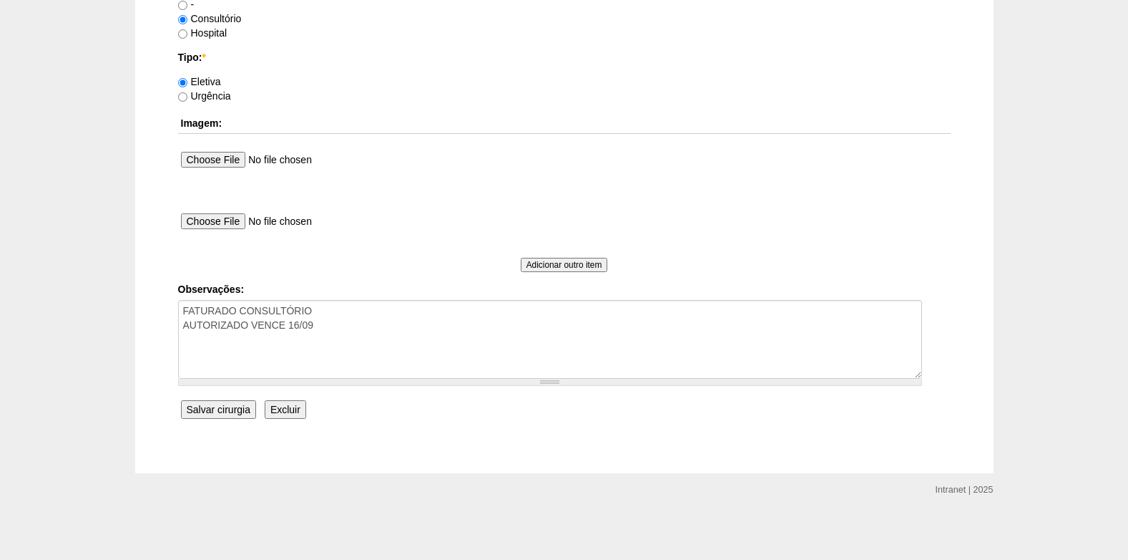
click at [222, 418] on input "Salvar cirurgia" at bounding box center [218, 409] width 75 height 19
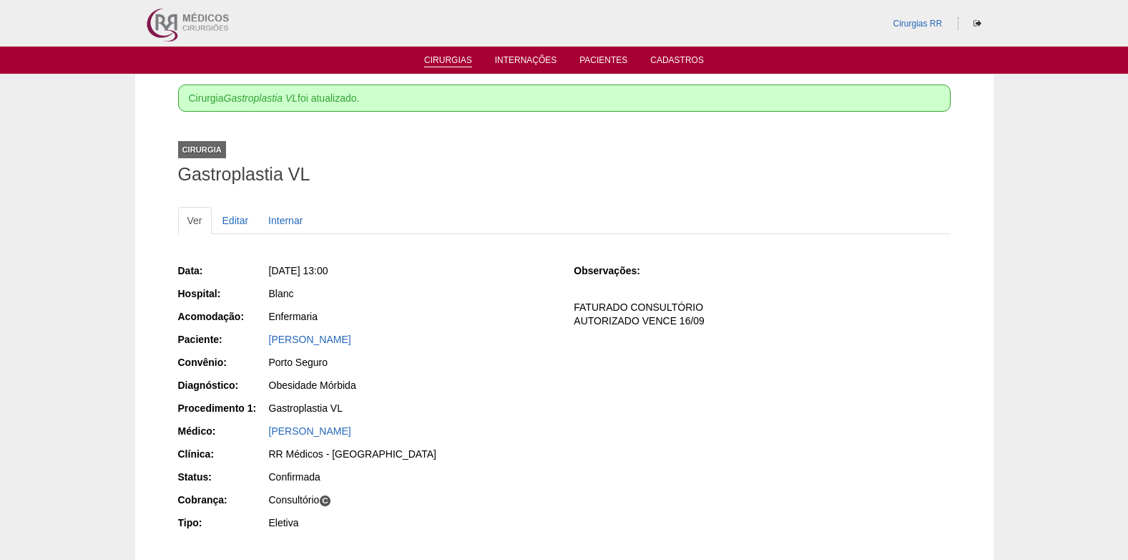
click at [439, 60] on link "Cirurgias" at bounding box center [448, 61] width 48 height 12
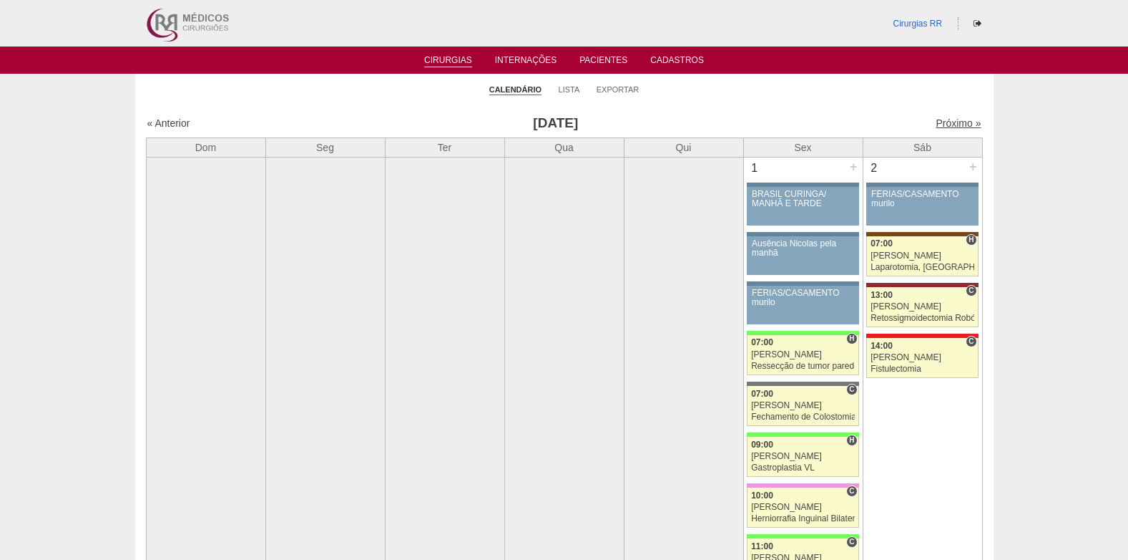
click at [957, 125] on link "Próximo »" at bounding box center [958, 122] width 45 height 11
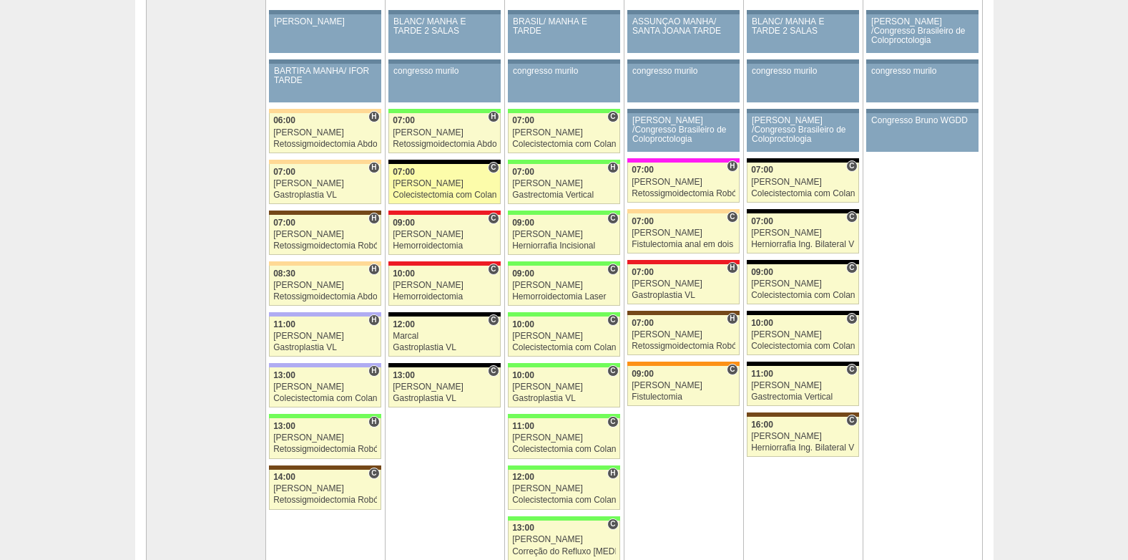
scroll to position [143, 0]
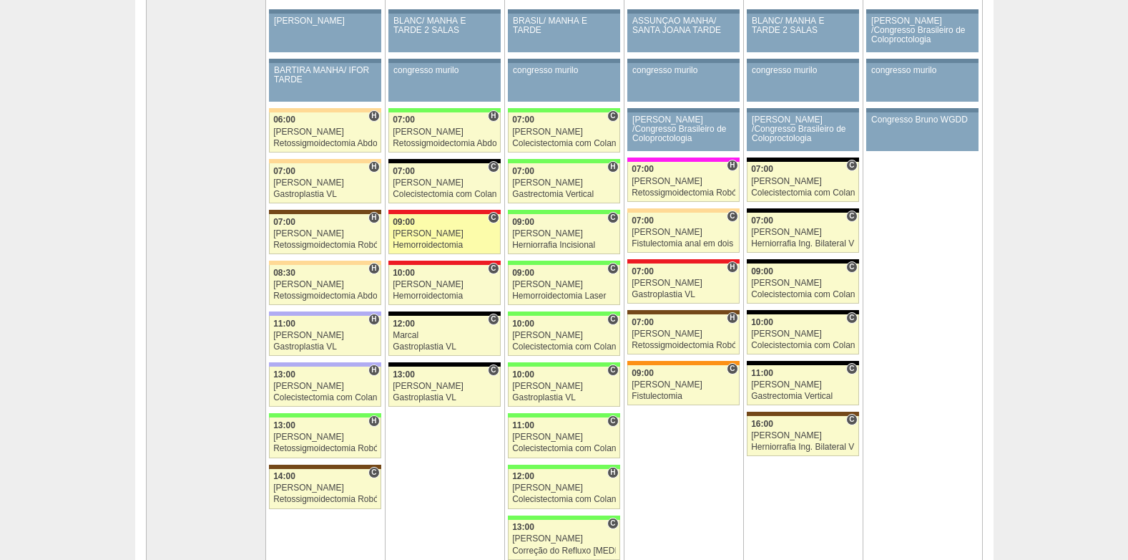
click at [434, 240] on div "Hemorroidectomia" at bounding box center [445, 244] width 104 height 9
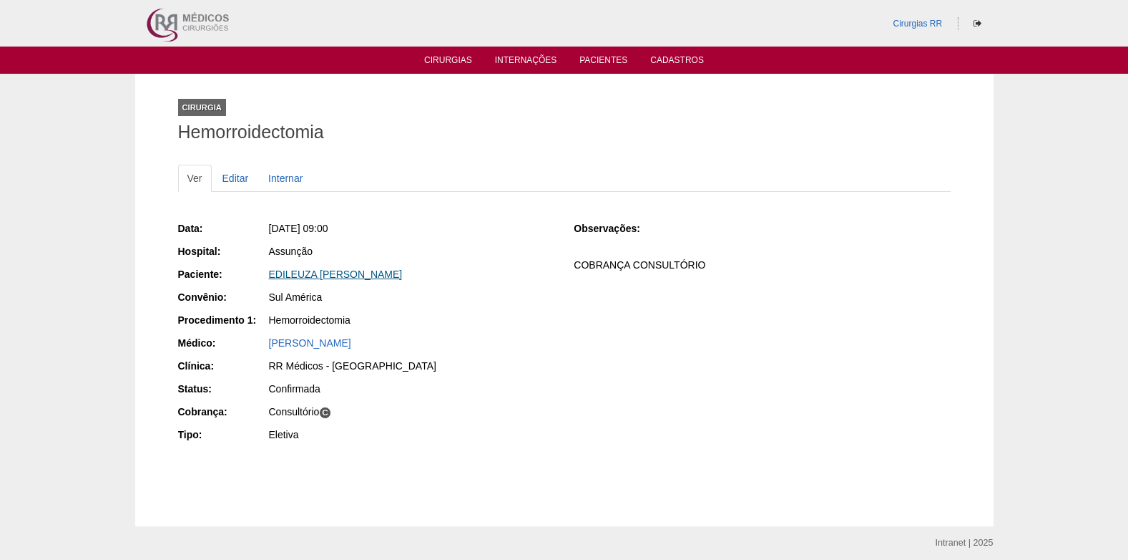
click at [311, 271] on link "EDILEUZA [PERSON_NAME]" at bounding box center [336, 273] width 134 height 11
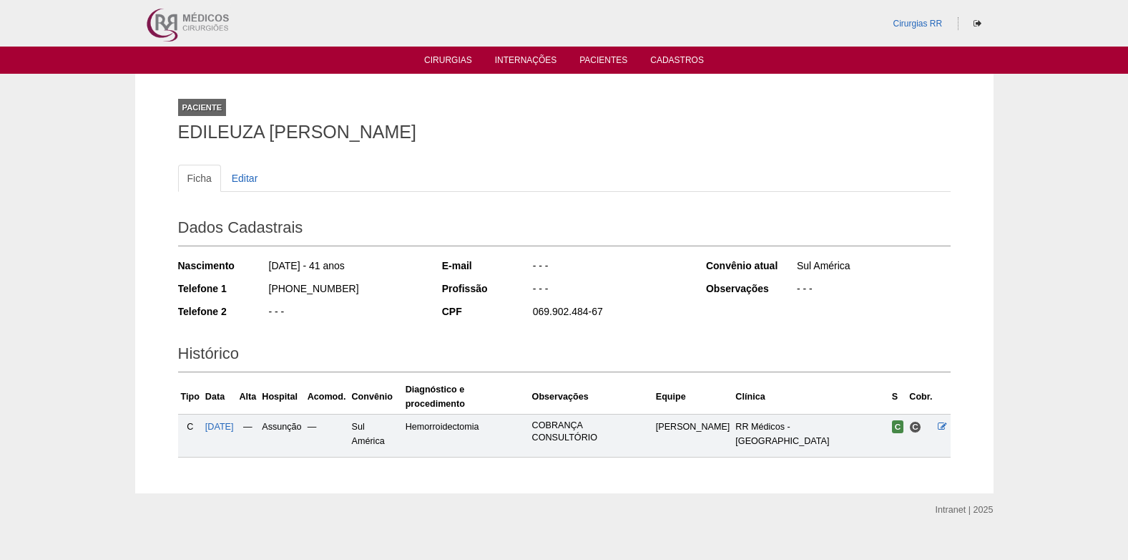
drag, startPoint x: 179, startPoint y: 130, endPoint x: 433, endPoint y: 133, distance: 254.0
click at [433, 133] on h1 "EDILEUZA [PERSON_NAME]" at bounding box center [564, 132] width 773 height 18
copy h1 "EDILEUZA [PERSON_NAME]"
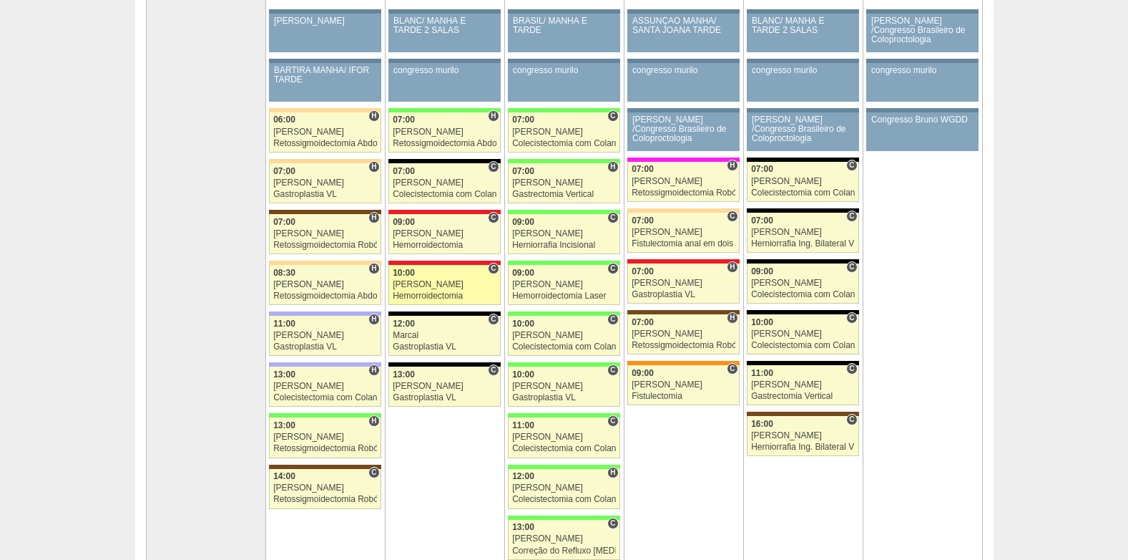
scroll to position [143, 0]
click at [418, 272] on div "10:00" at bounding box center [445, 272] width 104 height 9
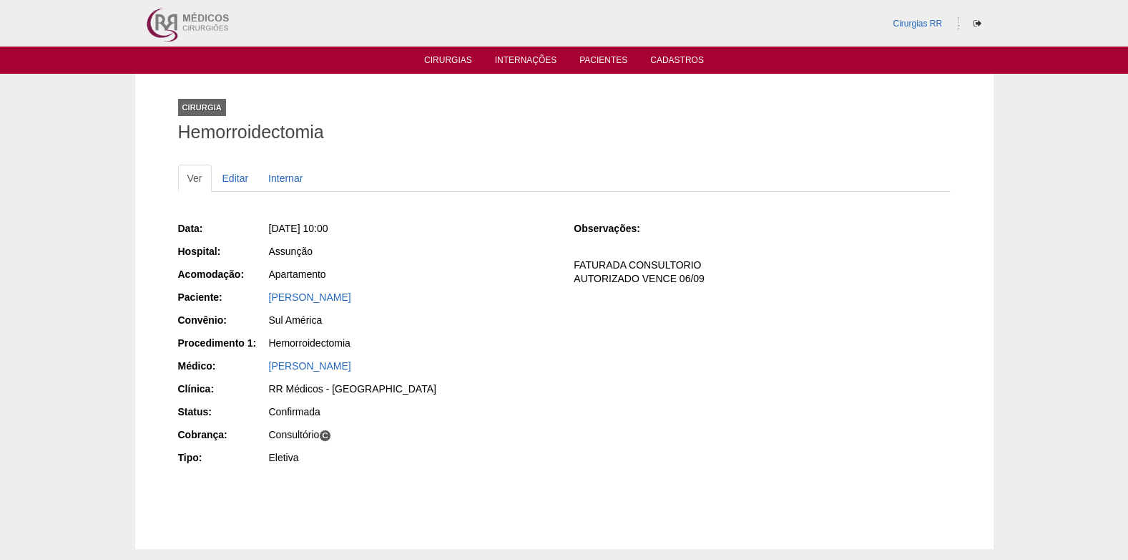
drag, startPoint x: 259, startPoint y: 296, endPoint x: 414, endPoint y: 301, distance: 155.4
click at [414, 301] on div "Paciente: TALYTA DE MELO SILVA VIANA" at bounding box center [366, 299] width 376 height 18
copy div "Paciente: TALYTA DE MELO SILVA VIANA"
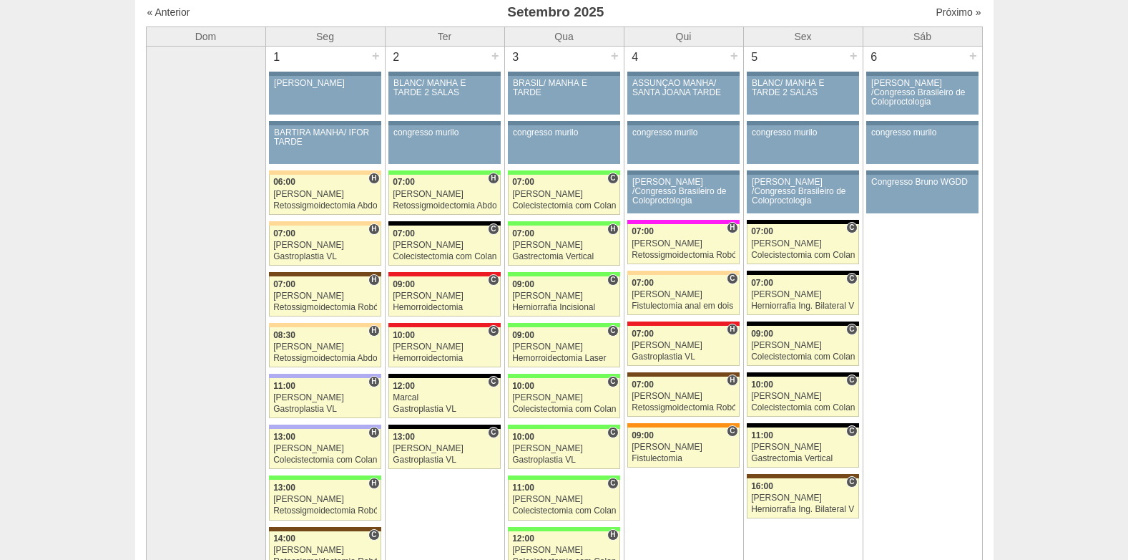
scroll to position [72, 0]
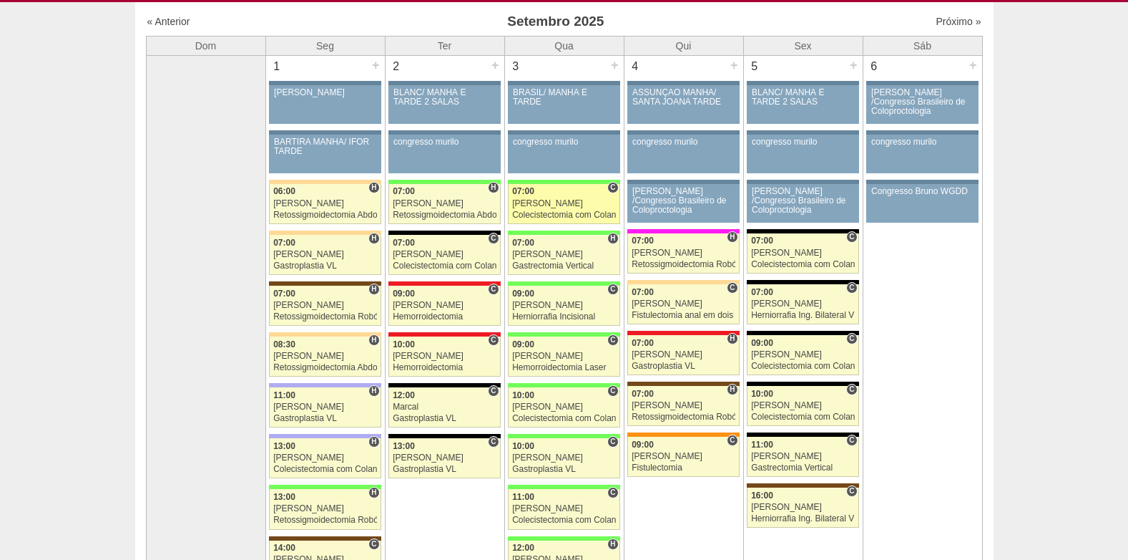
click at [562, 202] on div "Ricardo Fernandes" at bounding box center [564, 203] width 104 height 9
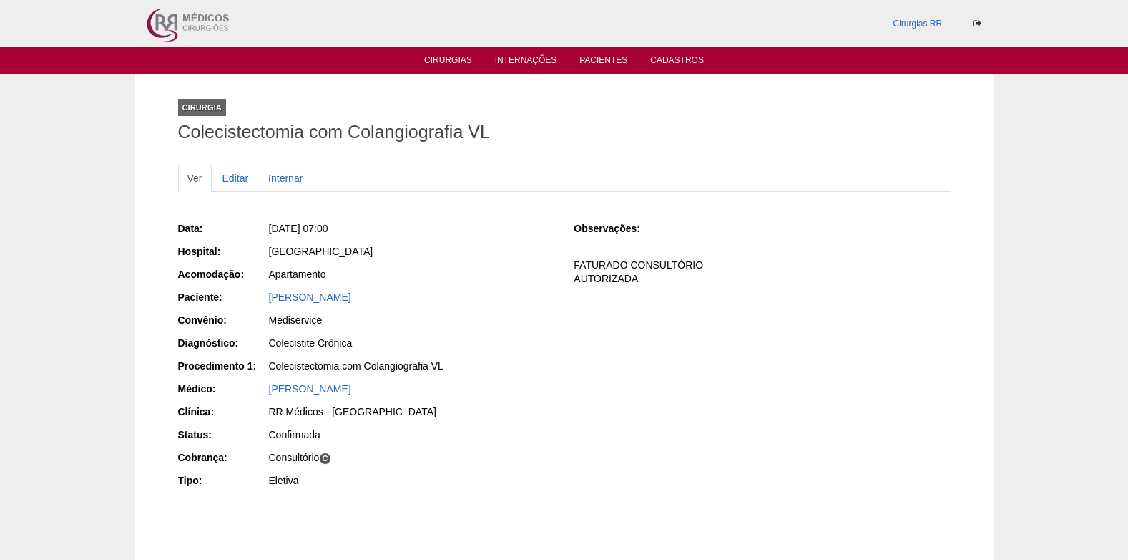
drag, startPoint x: 472, startPoint y: 298, endPoint x: 268, endPoint y: 305, distance: 204.0
click at [268, 305] on div "[PERSON_NAME]" at bounding box center [411, 299] width 287 height 18
copy link "[PERSON_NAME]"
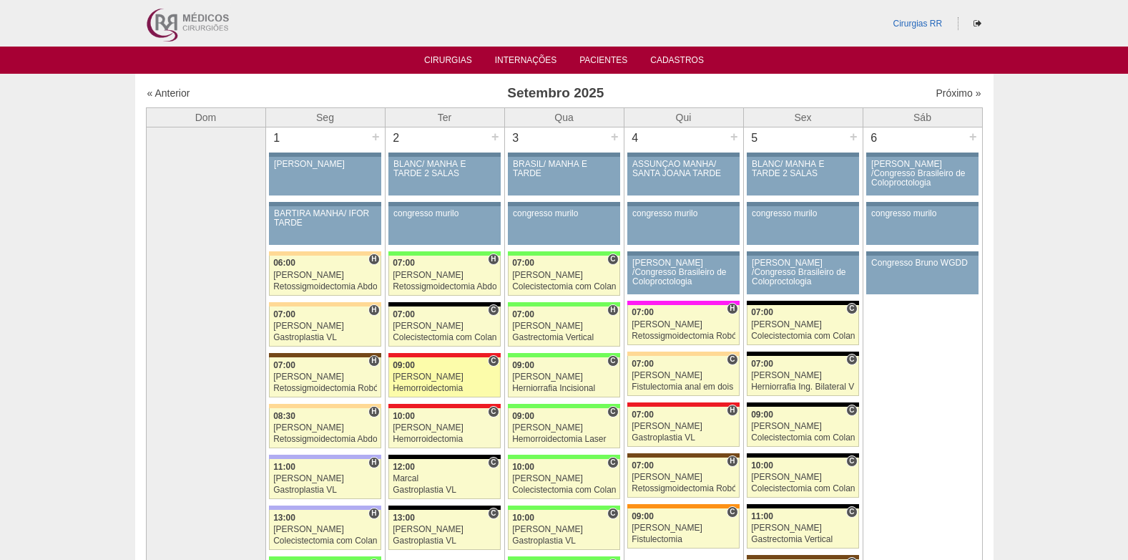
scroll to position [72, 0]
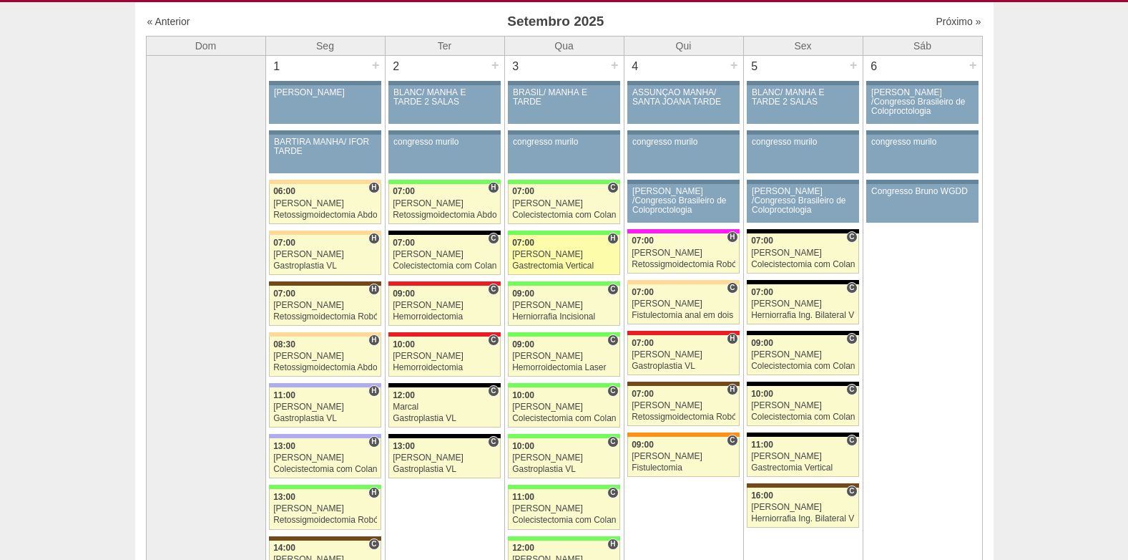
click at [570, 258] on div "Felipe Rossi" at bounding box center [564, 254] width 104 height 9
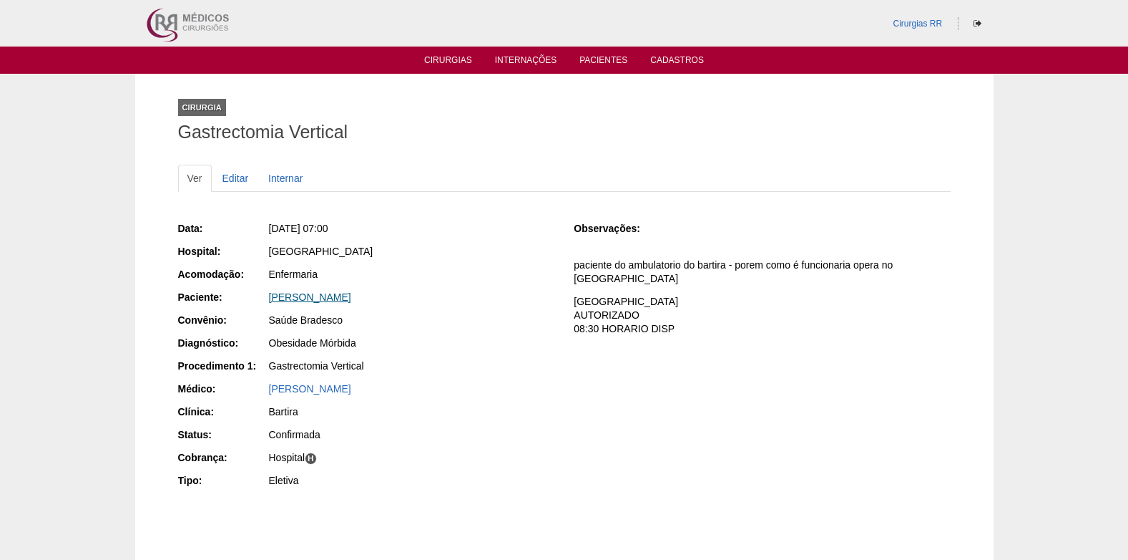
drag, startPoint x: 251, startPoint y: 303, endPoint x: 384, endPoint y: 298, distance: 132.4
click at [384, 298] on div "Paciente: [PERSON_NAME]" at bounding box center [366, 299] width 376 height 18
copy div "Paciente: [PERSON_NAME]"
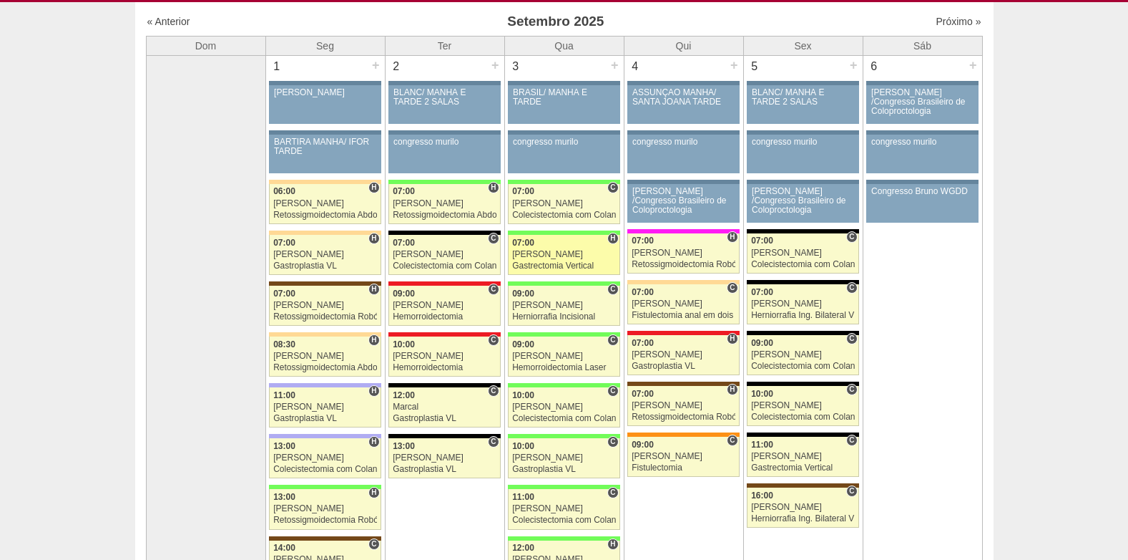
scroll to position [72, 0]
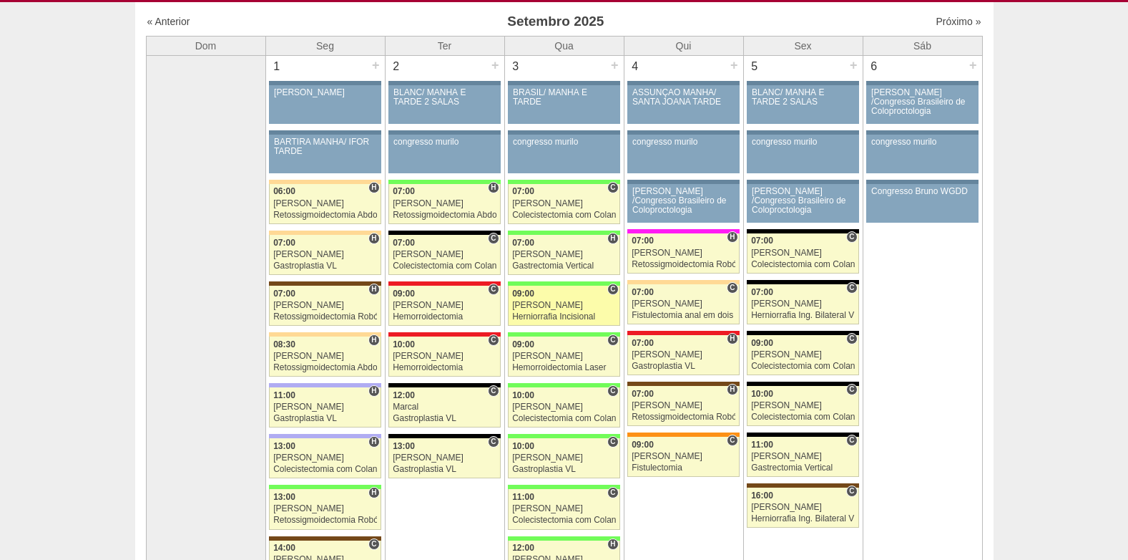
click at [562, 296] on div "09:00" at bounding box center [564, 293] width 104 height 9
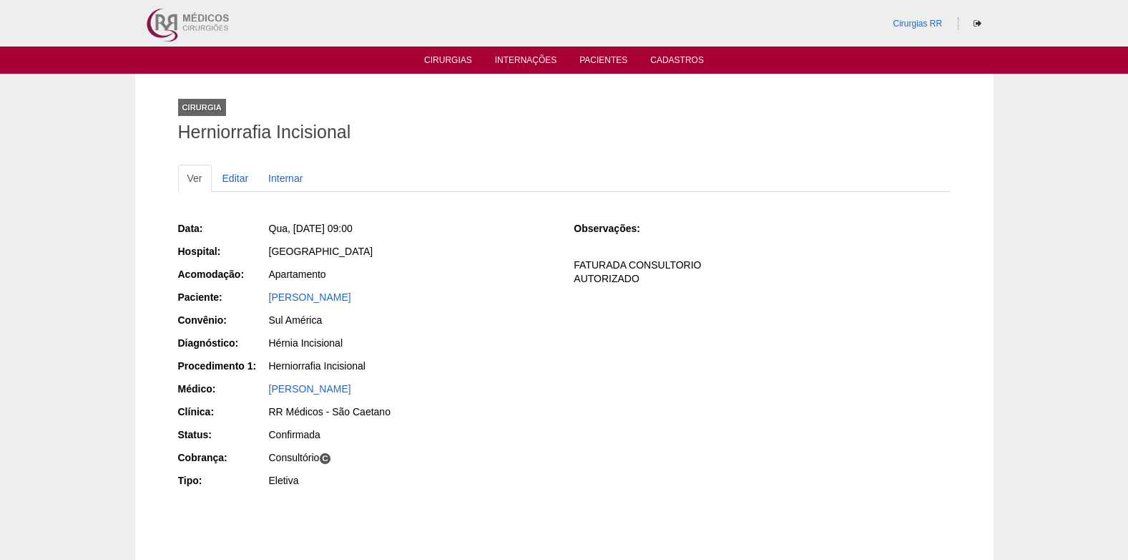
drag, startPoint x: 363, startPoint y: 293, endPoint x: 248, endPoint y: 297, distance: 115.3
click at [248, 297] on div "Paciente: Fernando Martinelli" at bounding box center [366, 299] width 376 height 18
copy div "Paciente: Fernando Martinelli"
click at [240, 180] on link "Editar" at bounding box center [235, 178] width 45 height 27
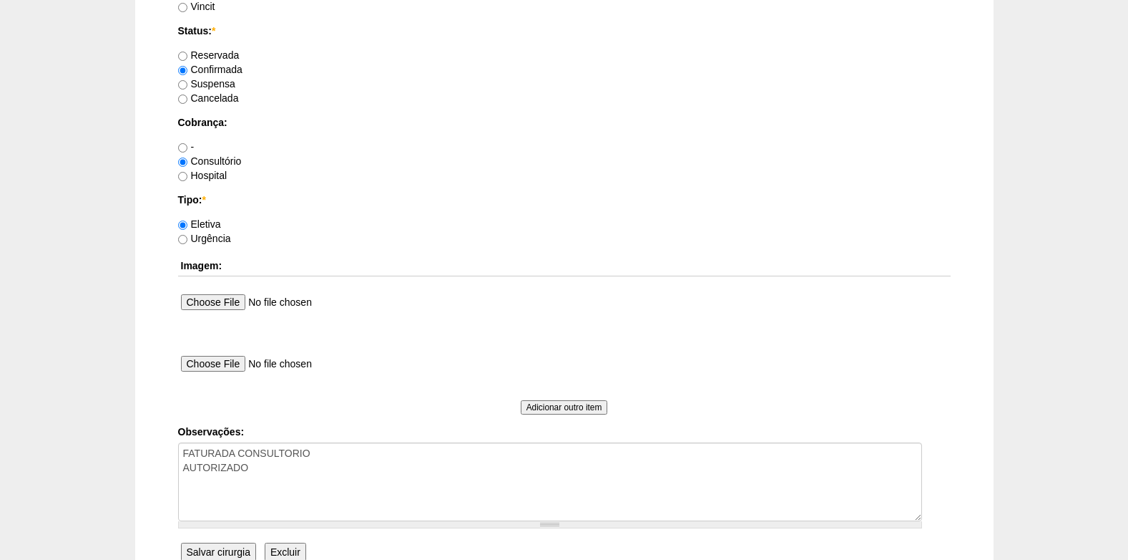
scroll to position [1145, 0]
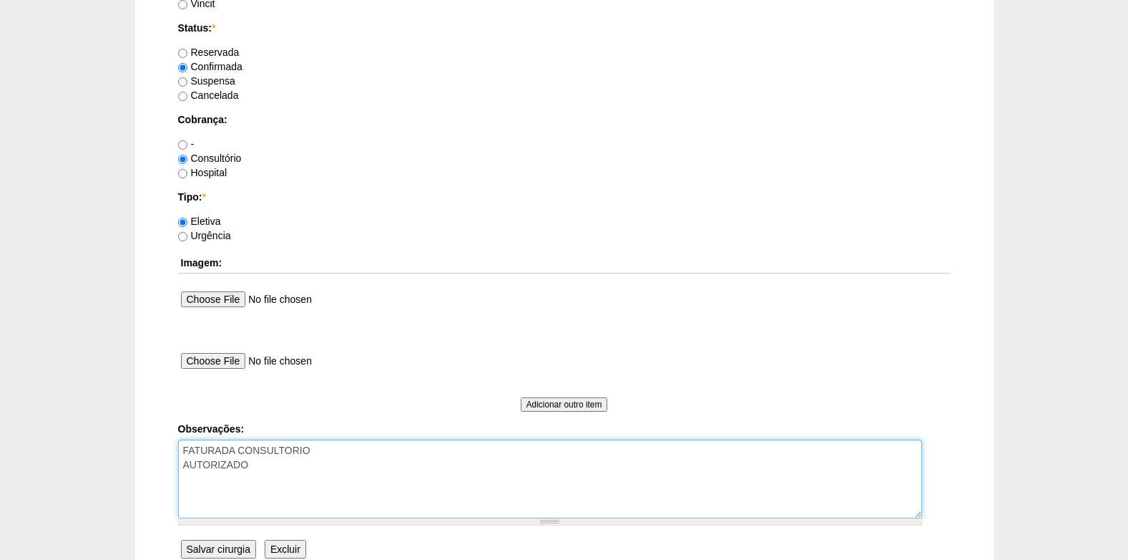
click at [284, 469] on textarea "FATURADA CONSULTORIO AUTORIZADO" at bounding box center [550, 478] width 744 height 79
type textarea "FATURADA CONSULTORIO AUTORIZADO VENCE 10/08 REVALIDAR"
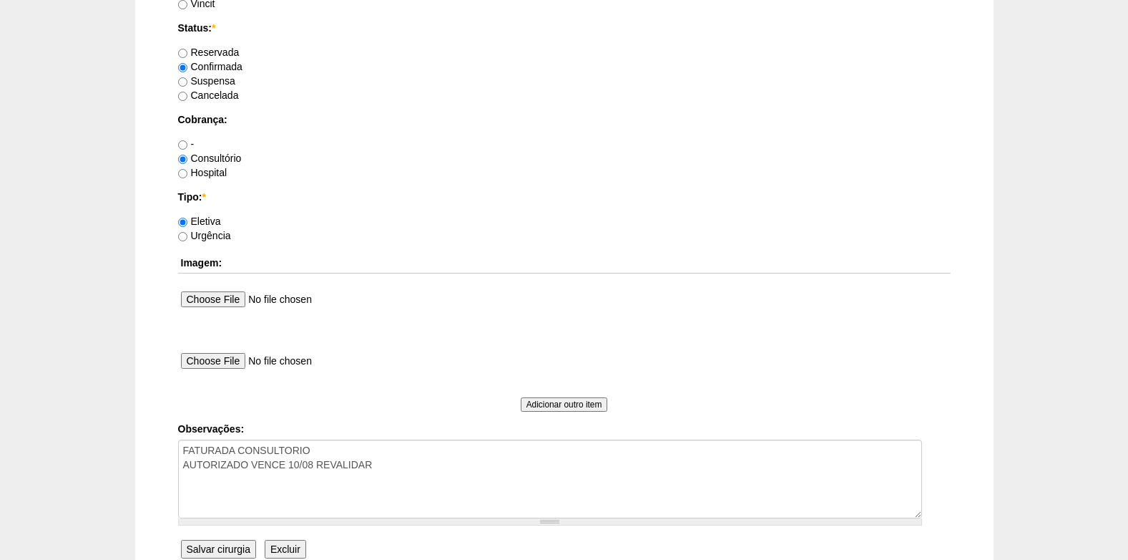
click at [231, 558] on input "Salvar cirurgia" at bounding box center [218, 549] width 75 height 19
click at [230, 556] on input "Salvar cirurgia" at bounding box center [218, 549] width 75 height 19
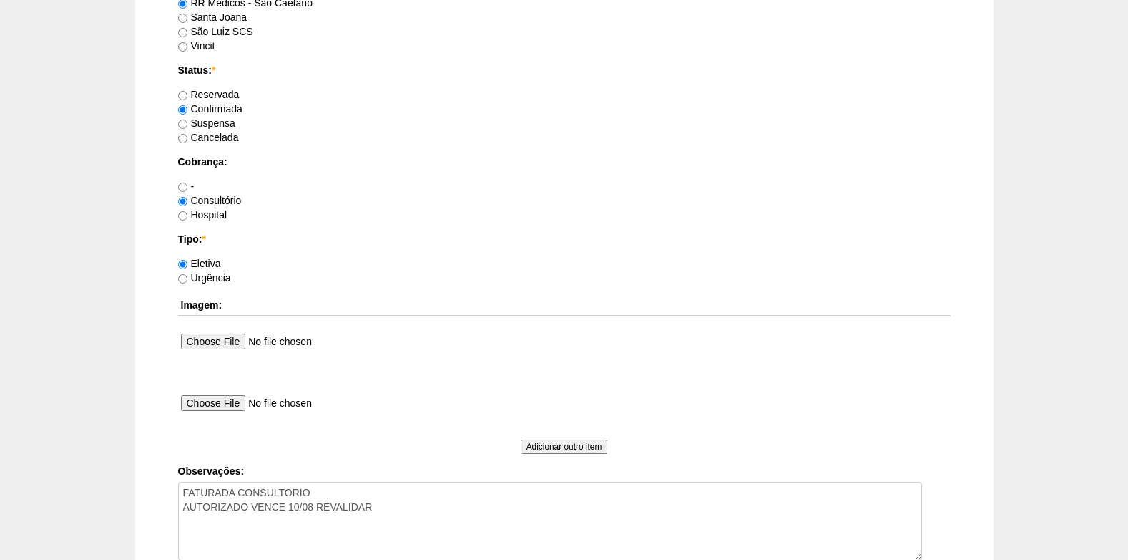
scroll to position [1327, 0]
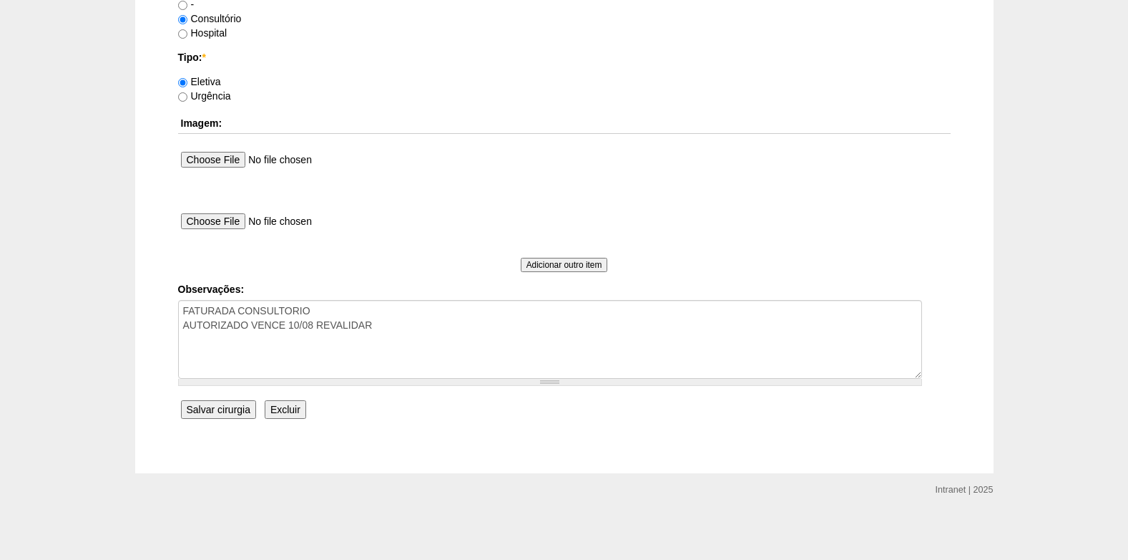
click at [222, 418] on input "Salvar cirurgia" at bounding box center [218, 409] width 75 height 19
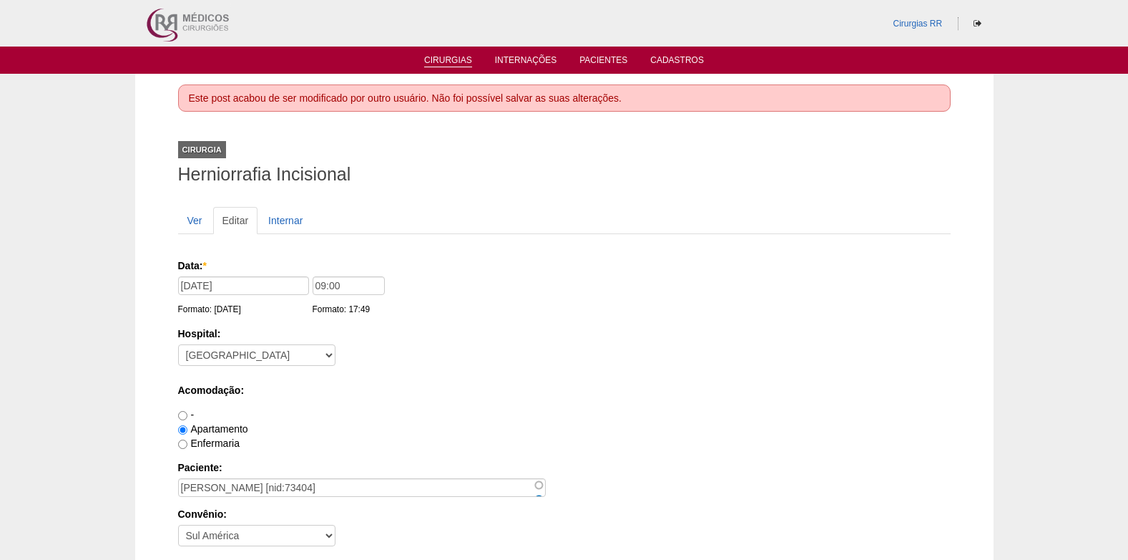
click at [459, 62] on link "Cirurgias" at bounding box center [448, 61] width 48 height 12
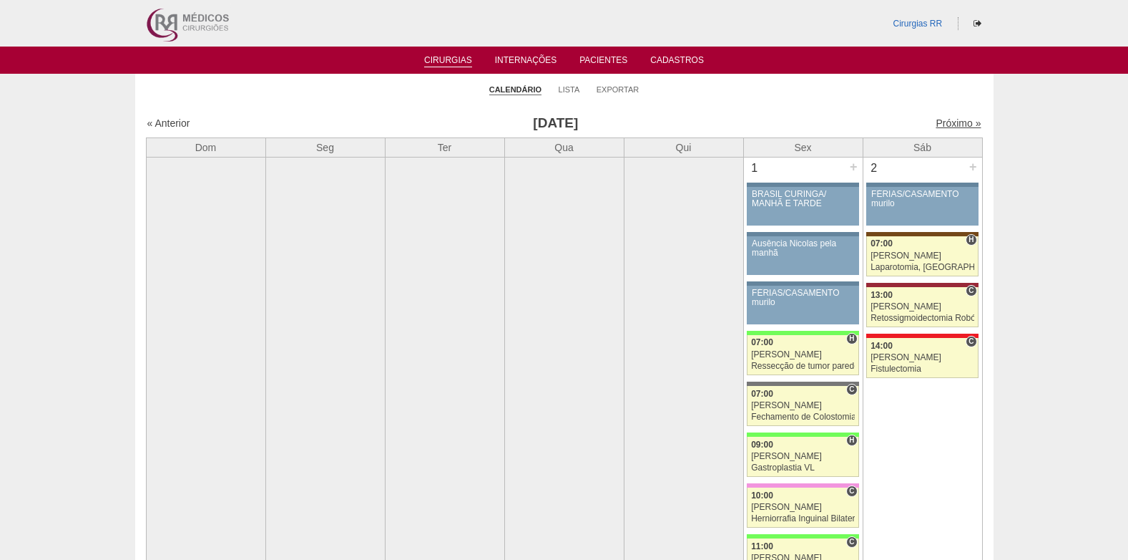
click at [950, 127] on link "Próximo »" at bounding box center [958, 122] width 45 height 11
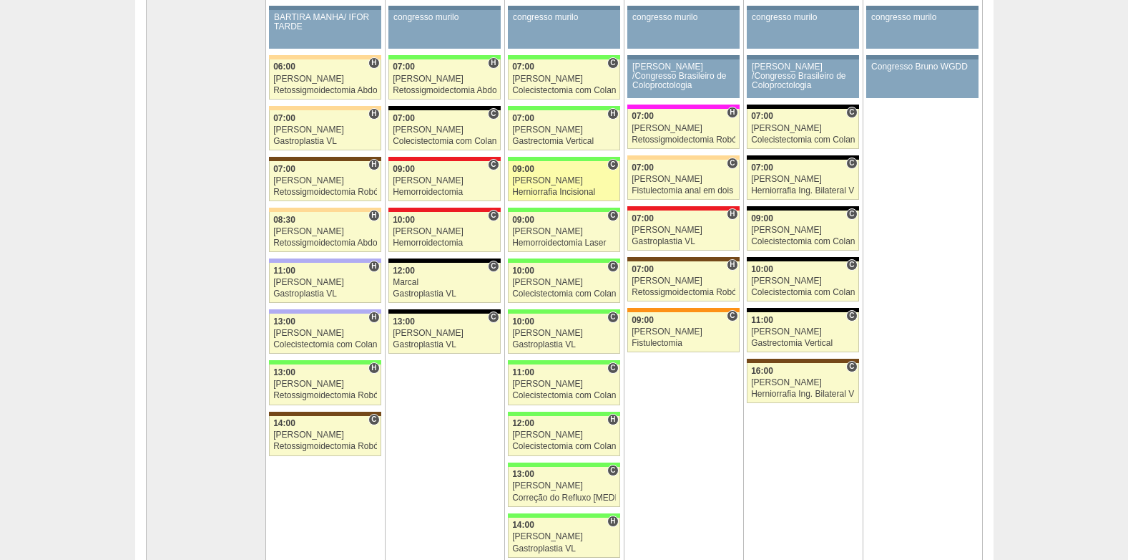
scroll to position [215, 0]
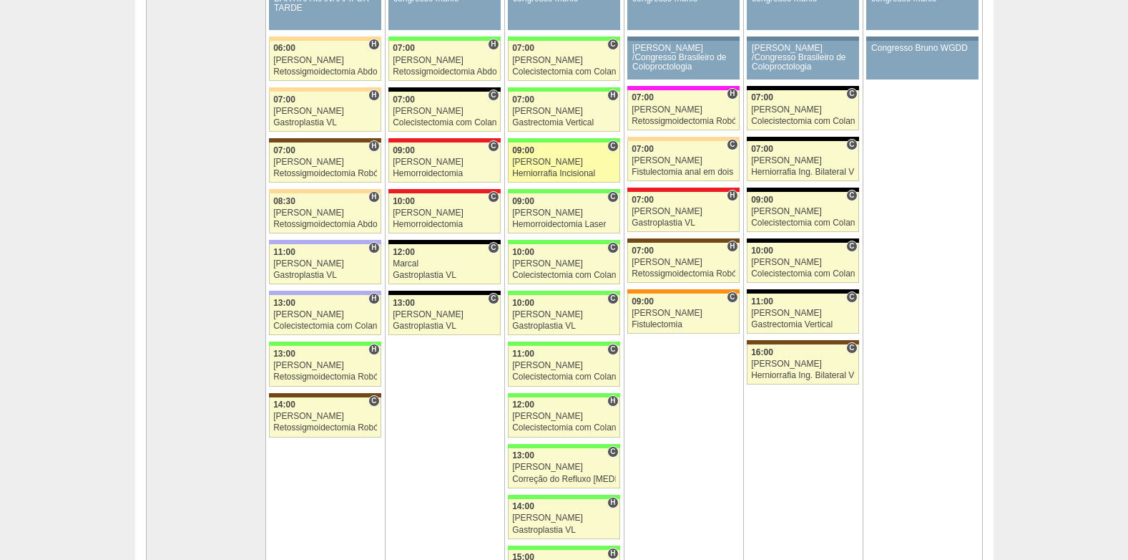
click at [542, 163] on div "[PERSON_NAME]" at bounding box center [564, 161] width 104 height 9
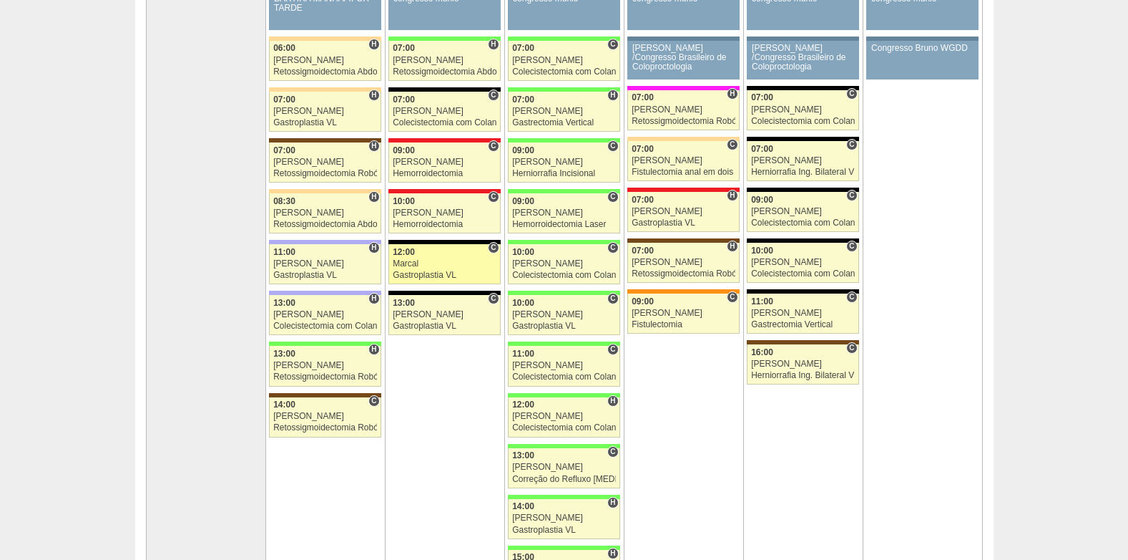
scroll to position [215, 0]
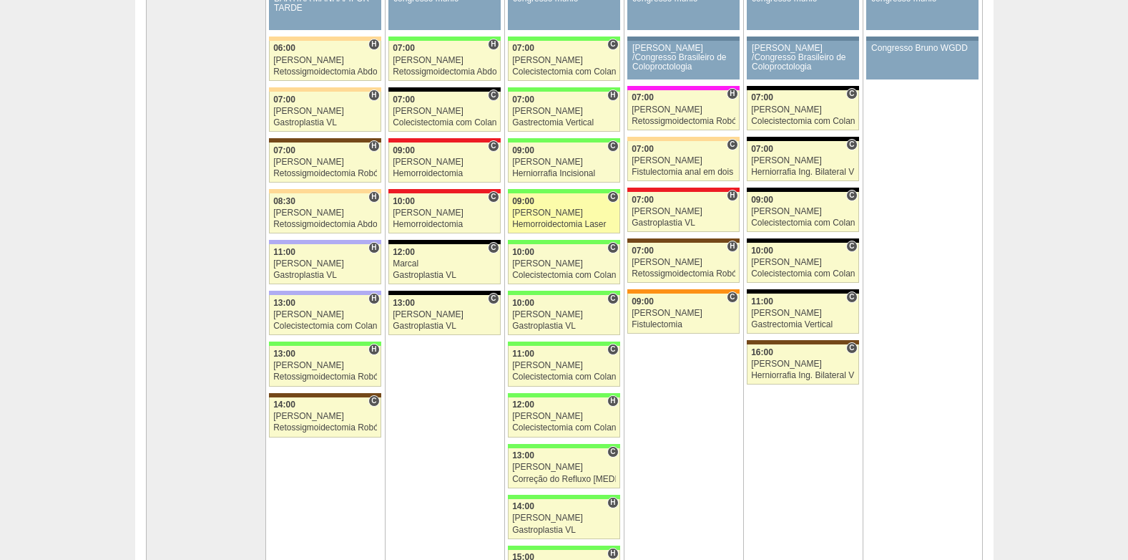
click at [557, 223] on div "Hemorroidectomia Laser" at bounding box center [564, 224] width 104 height 9
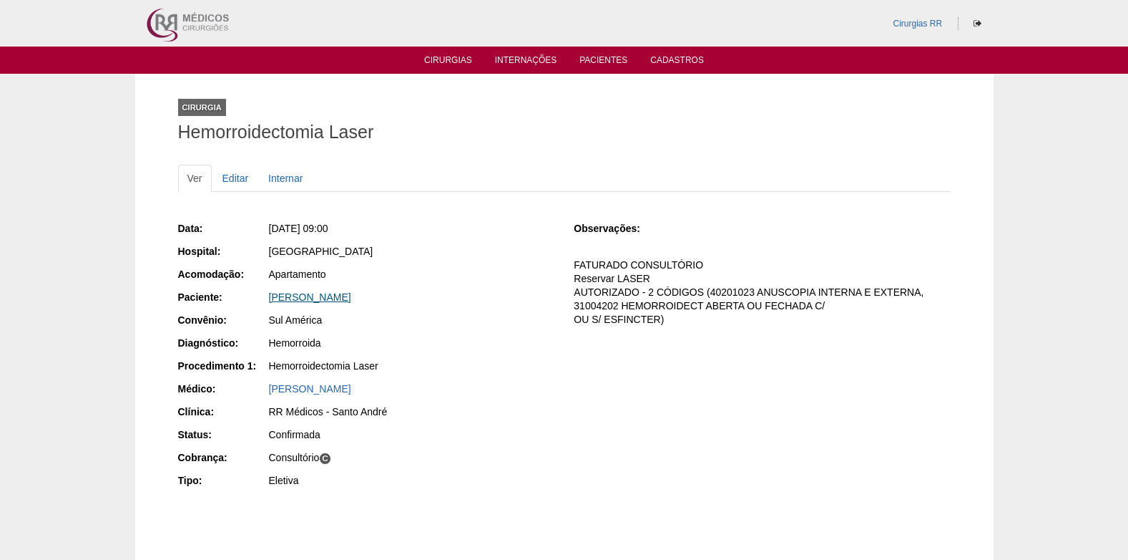
drag, startPoint x: 276, startPoint y: 301, endPoint x: 426, endPoint y: 299, distance: 150.3
click at [426, 299] on div "Paciente: [PERSON_NAME]" at bounding box center [366, 299] width 376 height 18
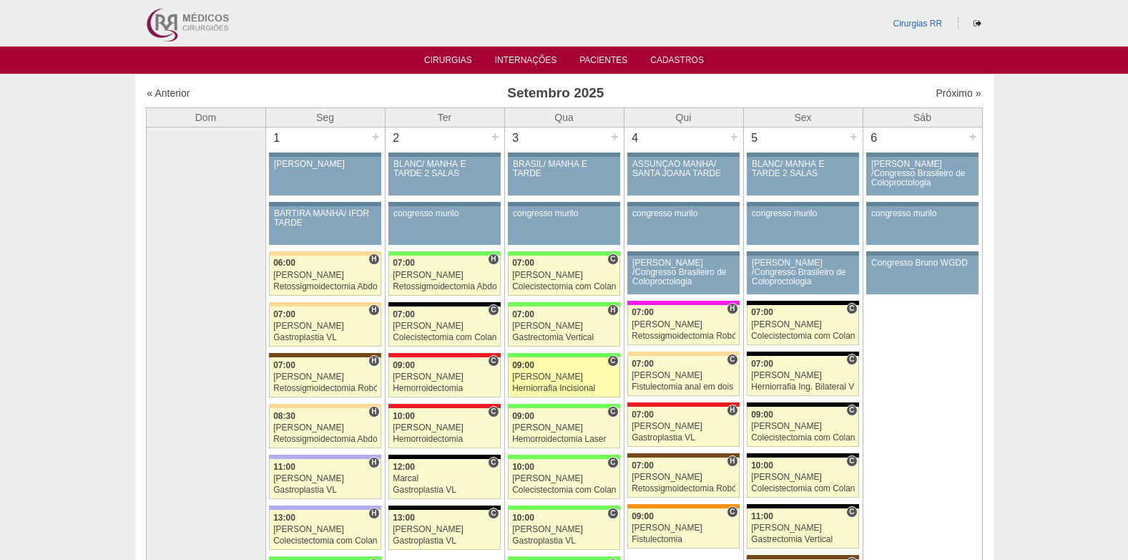
scroll to position [215, 0]
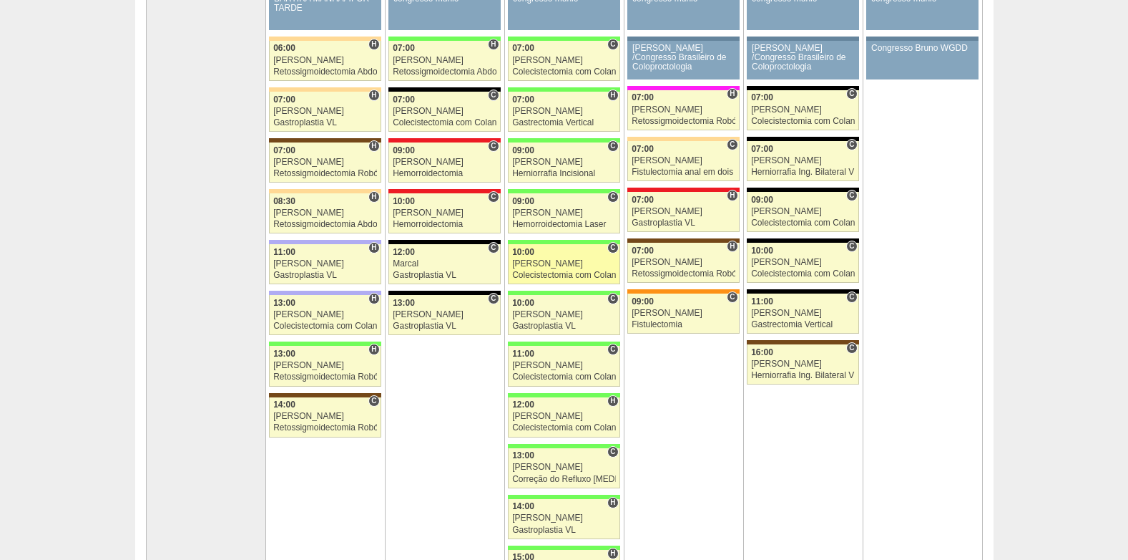
click at [550, 275] on div "Colecistectomia com Colangiografia VL" at bounding box center [564, 274] width 104 height 9
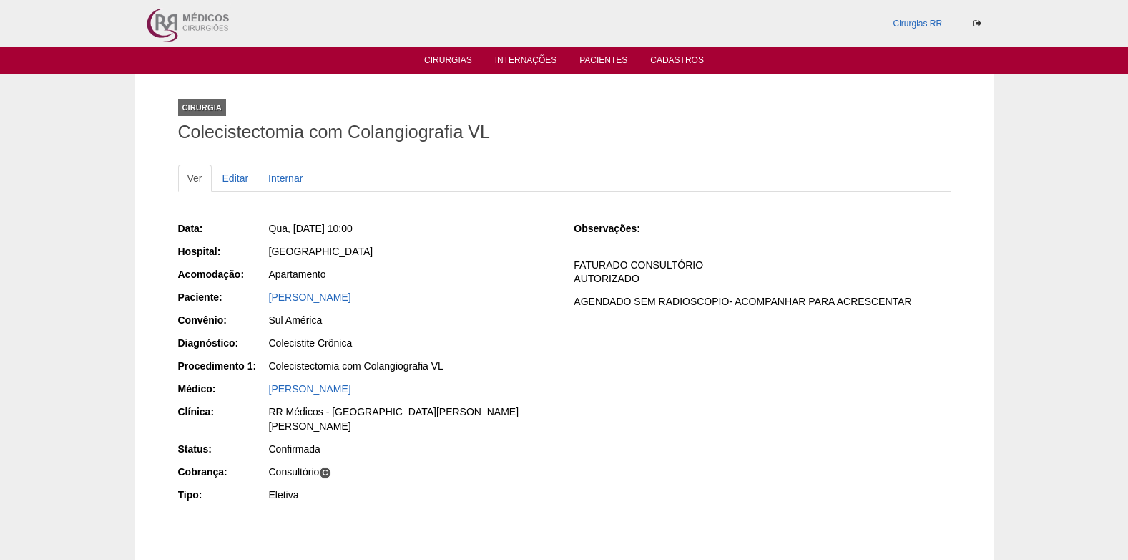
drag, startPoint x: 385, startPoint y: 297, endPoint x: 265, endPoint y: 300, distance: 120.2
click at [265, 300] on div "Paciente: Ana Esther Henriquez" at bounding box center [366, 299] width 376 height 18
copy div "Paciente: Ana Esther Henriquez"
click at [230, 175] on link "Editar" at bounding box center [235, 178] width 45 height 27
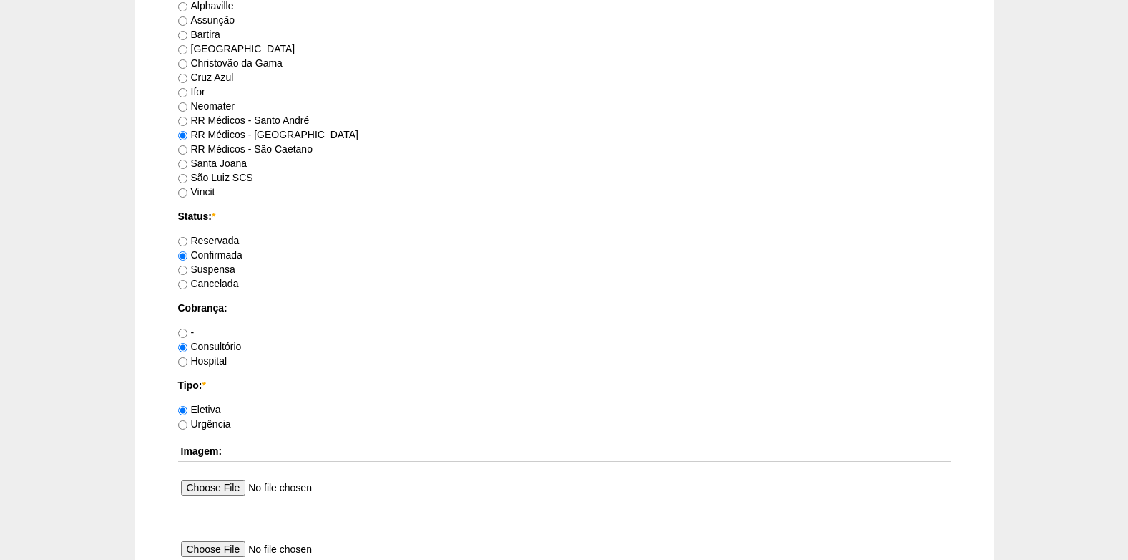
scroll to position [1145, 0]
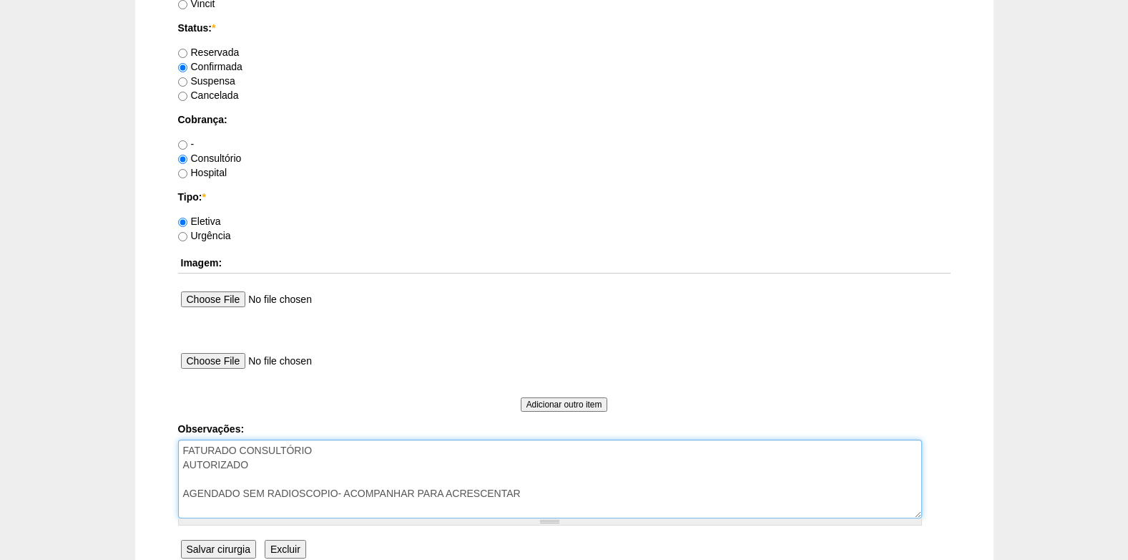
click at [283, 467] on textarea "FATURADO CONSULTÓRIO AUTORIZADO AGENDADO SEM RADIOSCOPIO- ACOMPANHAR PARA ACRES…" at bounding box center [550, 478] width 744 height 79
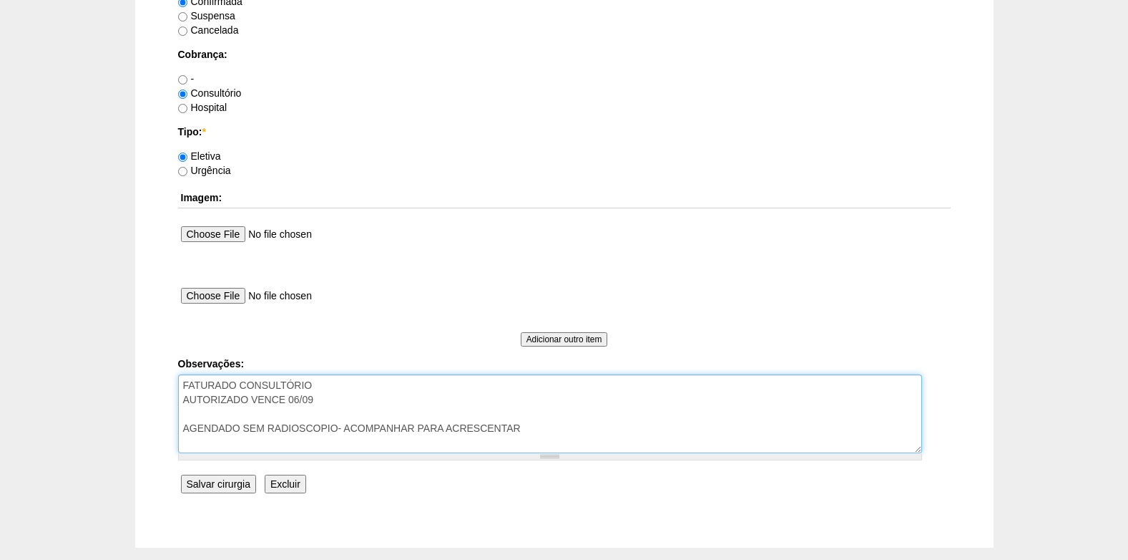
scroll to position [1284, 0]
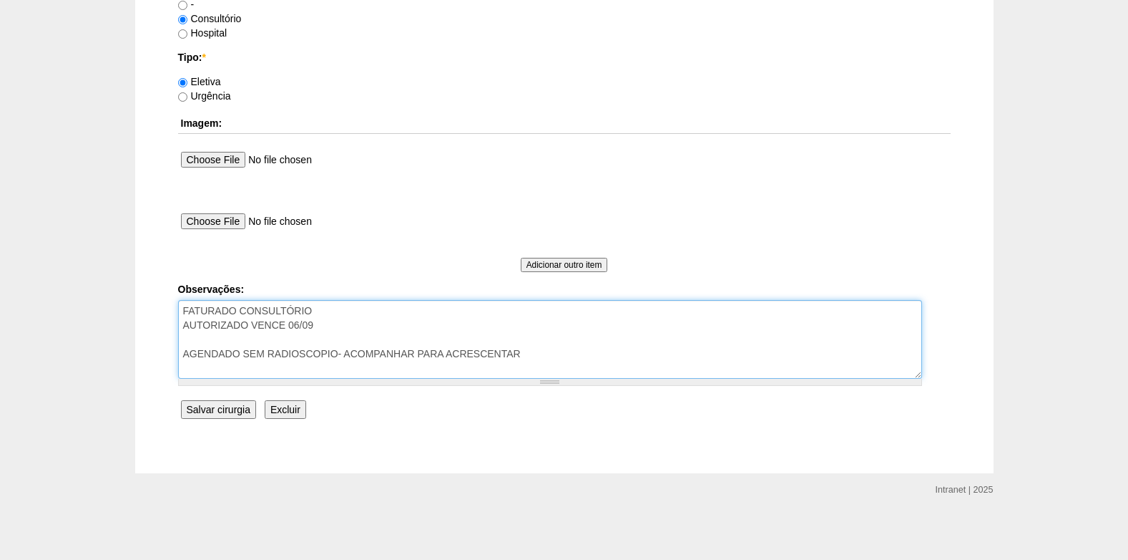
type textarea "FATURADO CONSULTÓRIO AUTORIZADO VENCE 06/09 AGENDADO SEM RADIOSCOPIO- ACOMPANHA…"
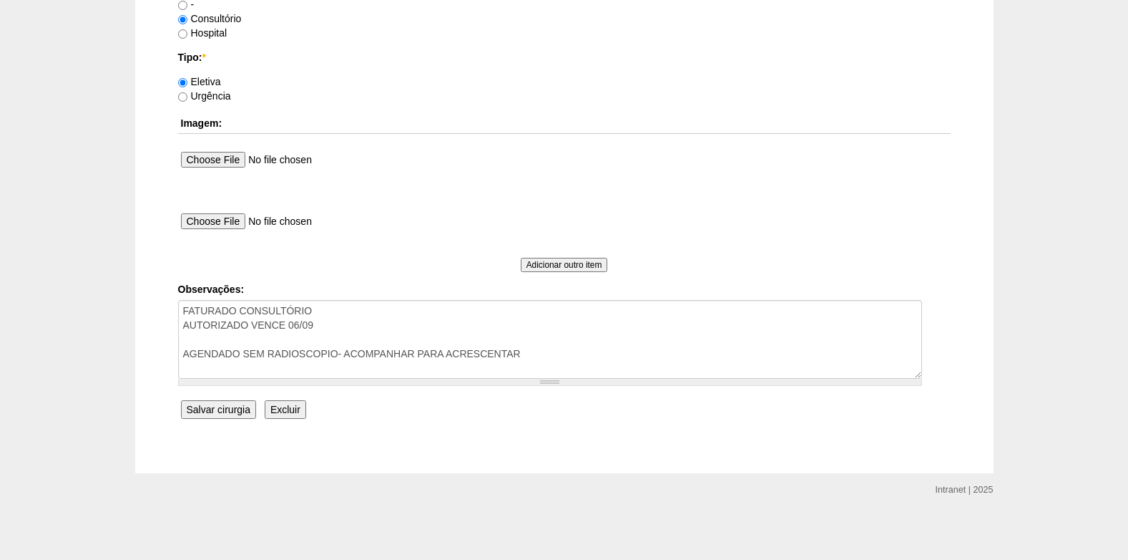
click at [210, 409] on input "Salvar cirurgia" at bounding box center [218, 409] width 75 height 19
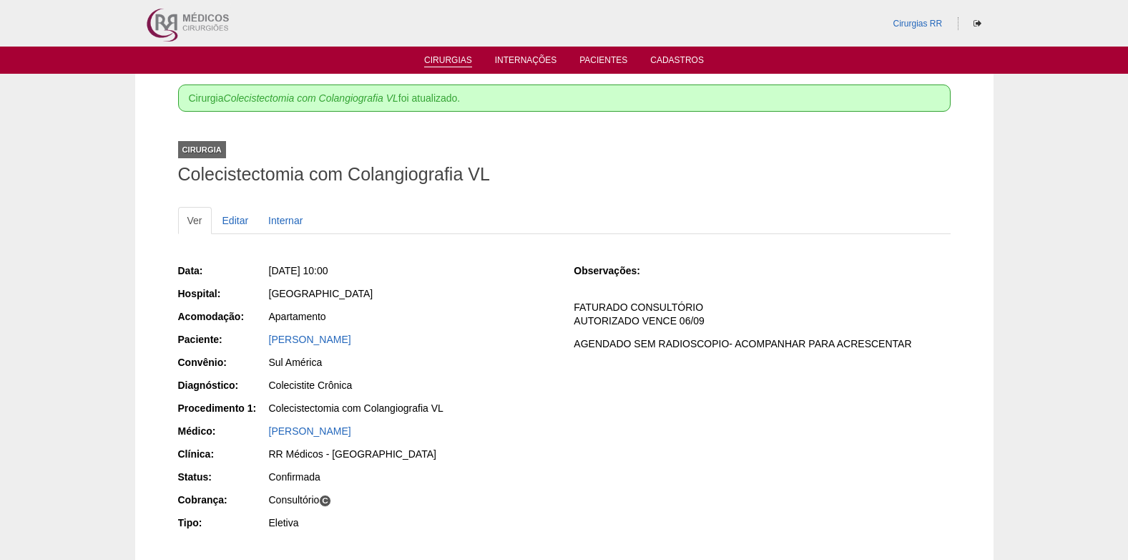
click at [463, 57] on link "Cirurgias" at bounding box center [448, 61] width 48 height 12
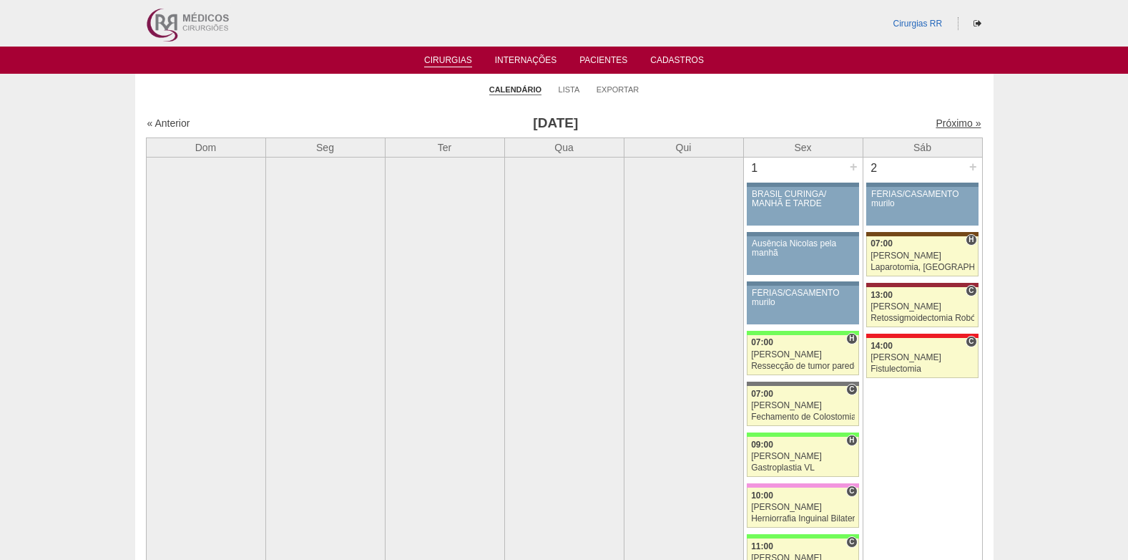
click at [950, 122] on link "Próximo »" at bounding box center [958, 122] width 45 height 11
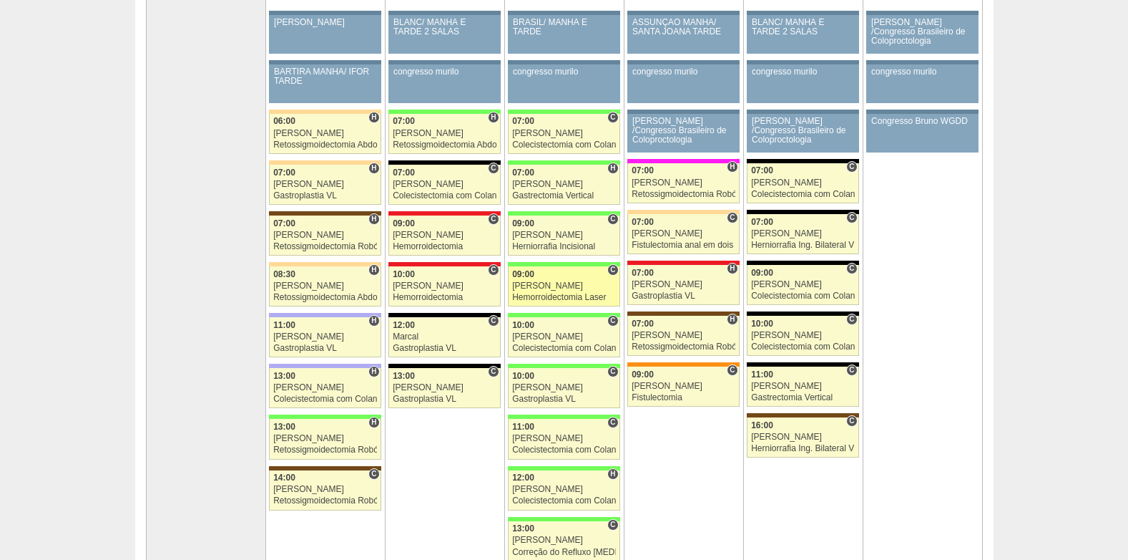
scroll to position [143, 0]
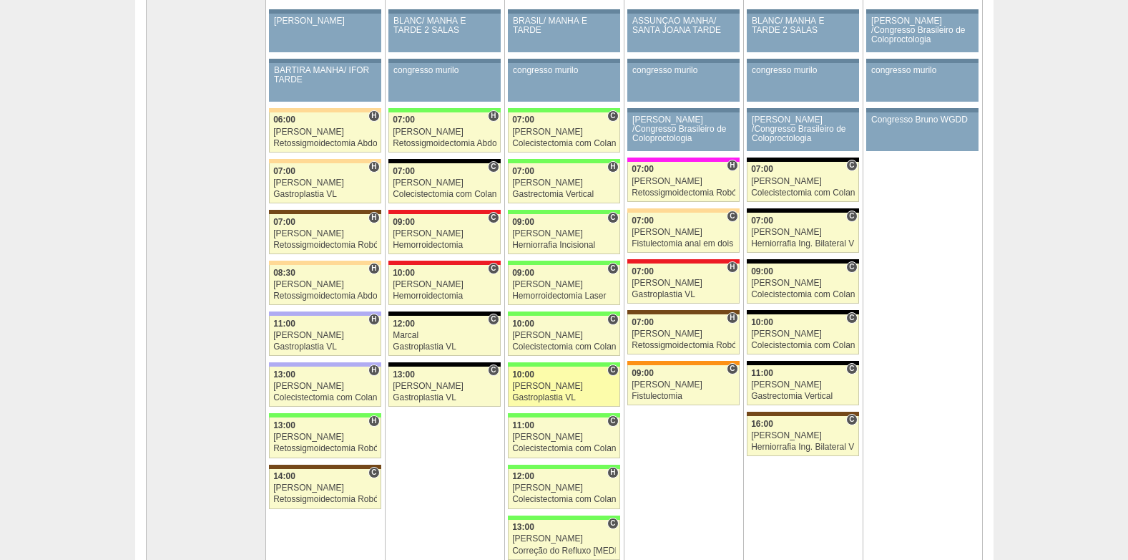
click at [529, 382] on div "[PERSON_NAME]" at bounding box center [564, 385] width 104 height 9
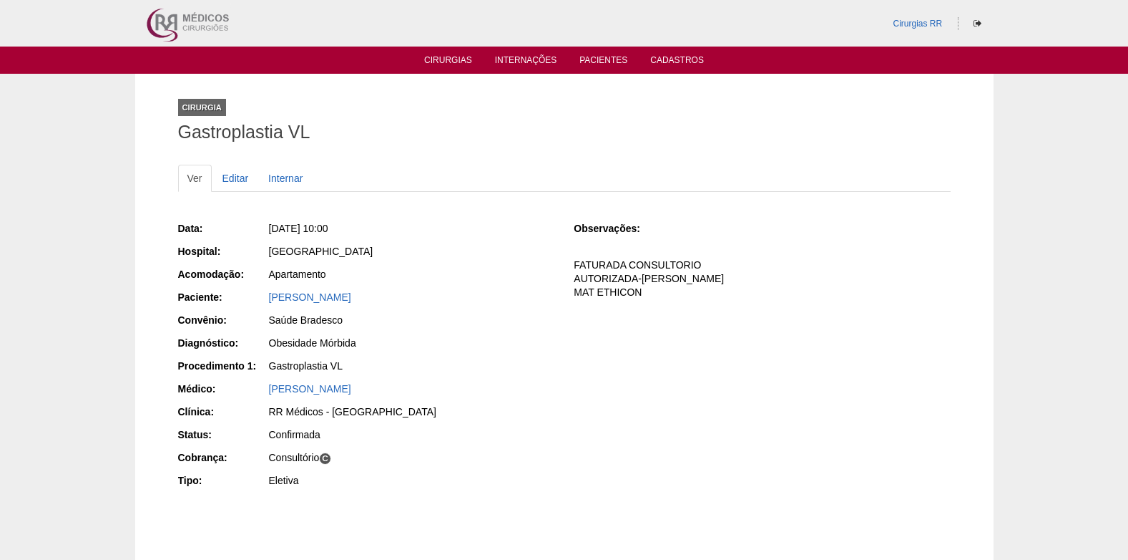
click at [313, 303] on div "Jucelia Patricia Lopes Pereira da Silva" at bounding box center [411, 297] width 285 height 14
click at [310, 298] on link "[PERSON_NAME]" at bounding box center [310, 296] width 82 height 11
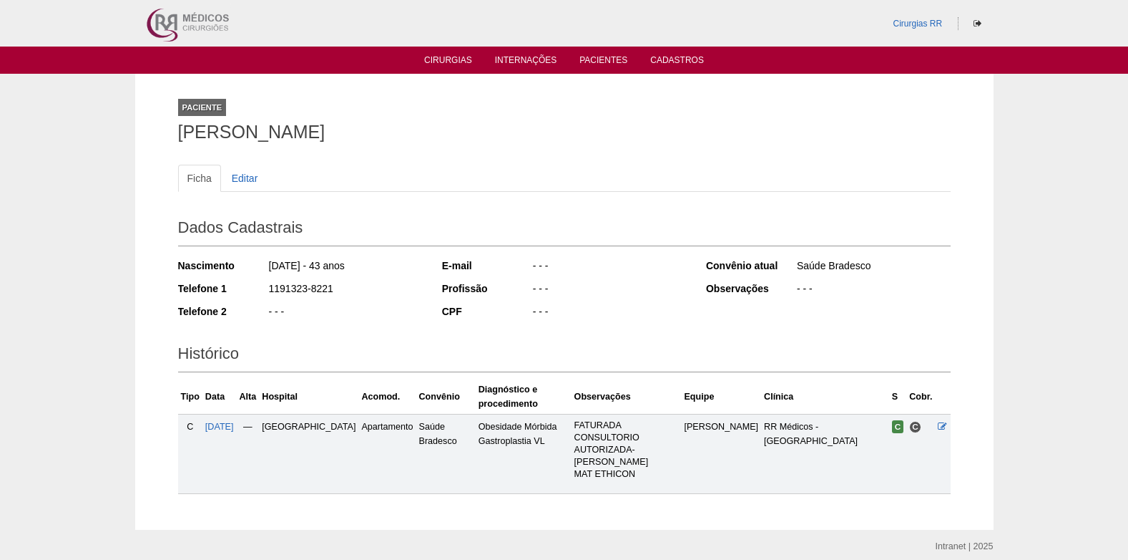
drag, startPoint x: 490, startPoint y: 135, endPoint x: 180, endPoint y: 136, distance: 309.8
click at [180, 136] on h1 "[PERSON_NAME]" at bounding box center [564, 132] width 773 height 18
copy h1 "[PERSON_NAME]"
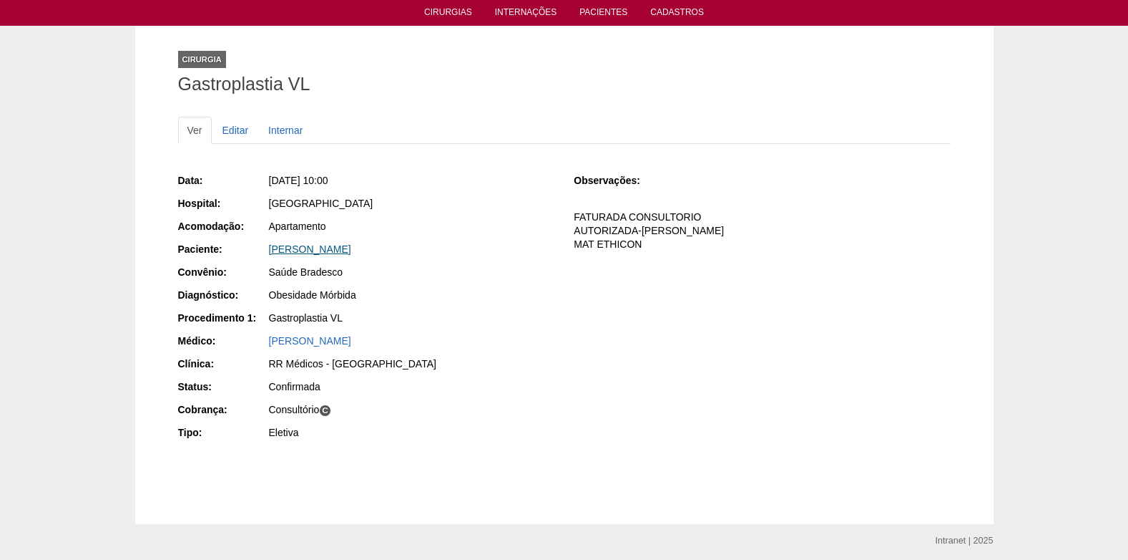
scroll to position [72, 0]
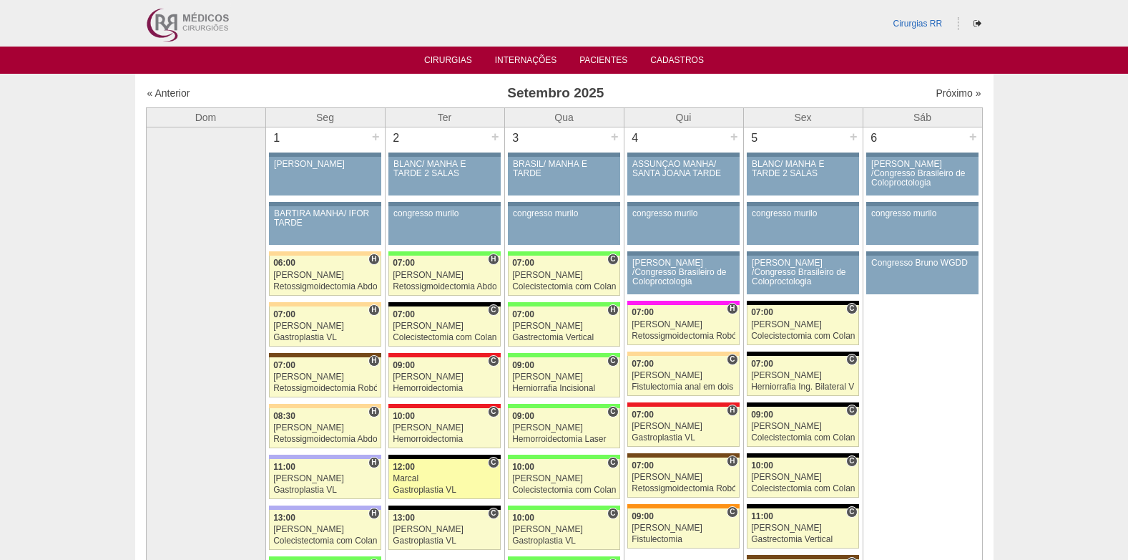
scroll to position [143, 0]
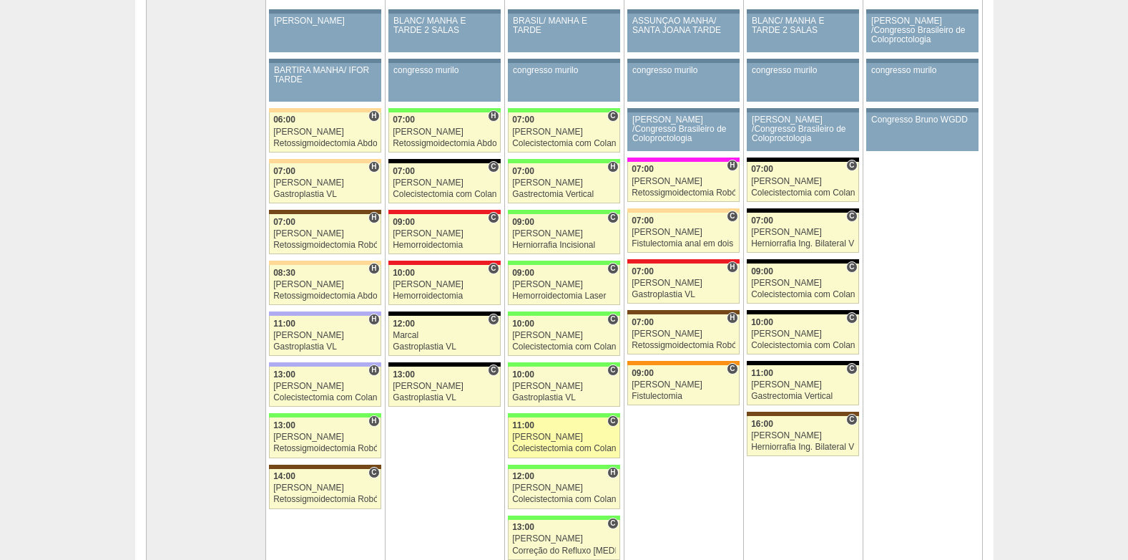
click at [579, 429] on div "11:00" at bounding box center [564, 425] width 104 height 9
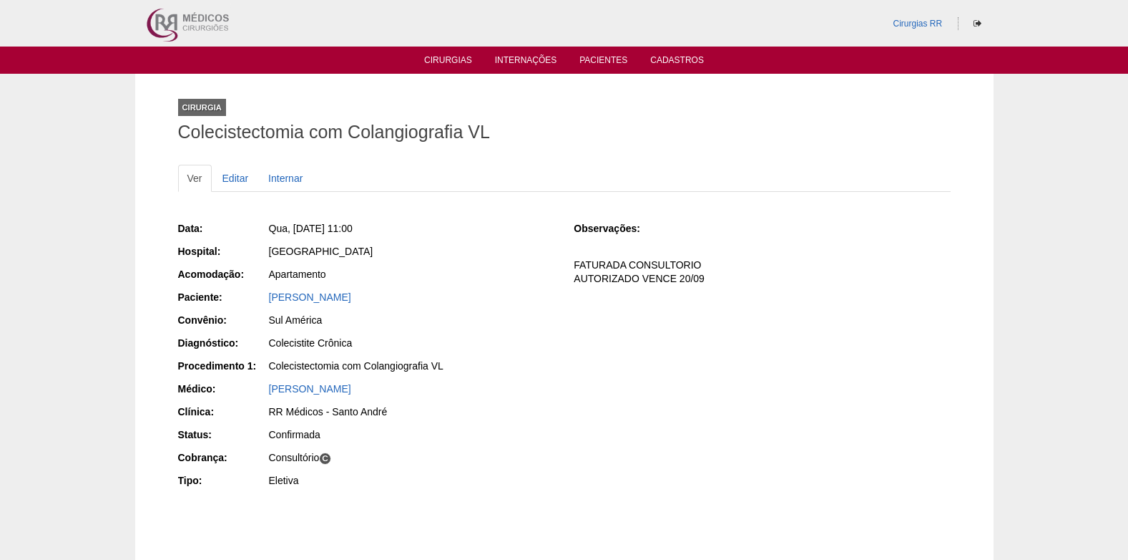
click at [253, 298] on div "Paciente:" at bounding box center [222, 297] width 89 height 14
drag, startPoint x: 374, startPoint y: 300, endPoint x: 270, endPoint y: 298, distance: 103.8
click at [270, 298] on div "Claudio Pereira Santos" at bounding box center [411, 297] width 285 height 14
copy link "Claudio Pereira Santos"
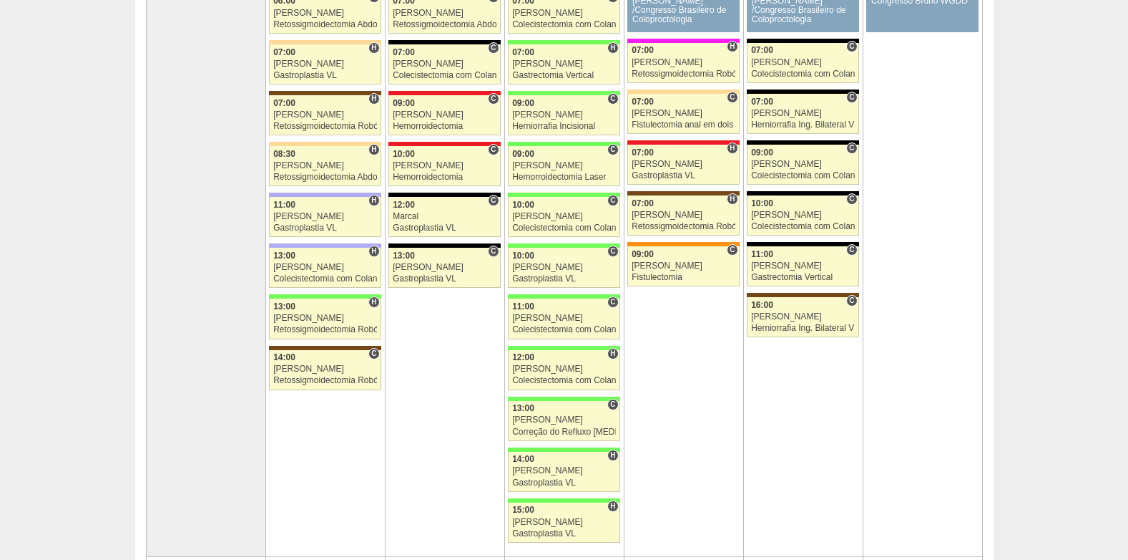
scroll to position [286, 0]
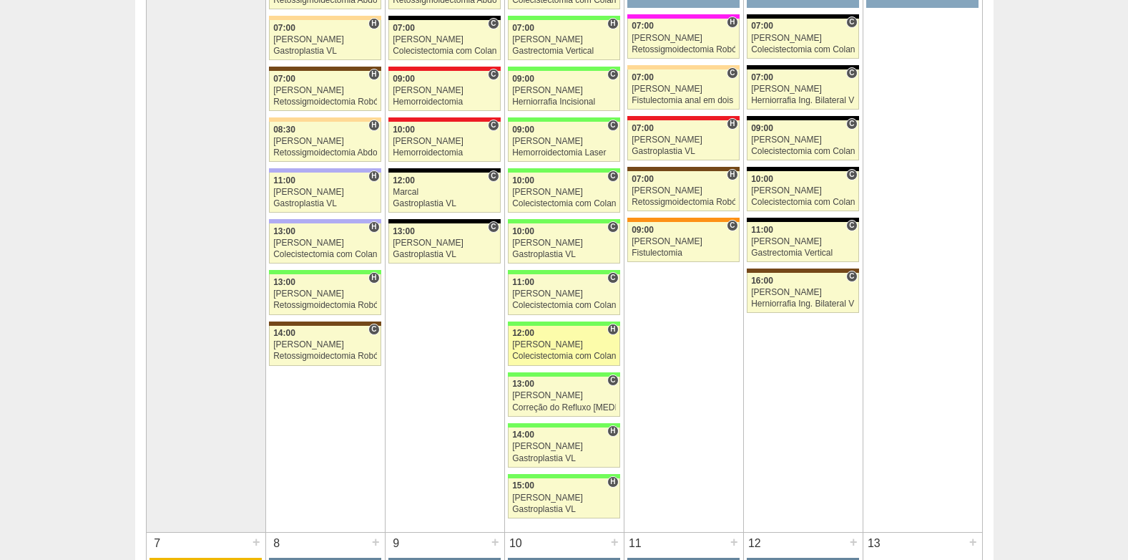
click at [549, 350] on link "88171 Nathan H 12:00 Nathan Colecistectomia com Colangiografia VL Hospital Bras…" at bounding box center [564, 346] width 112 height 40
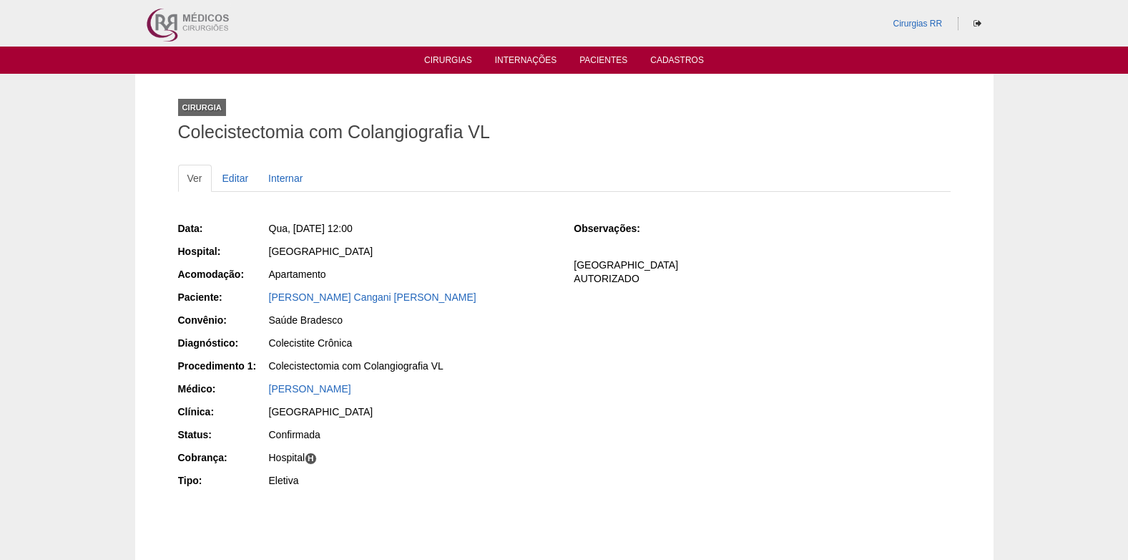
drag, startPoint x: 267, startPoint y: 298, endPoint x: 396, endPoint y: 303, distance: 128.9
click at [396, 303] on div "Paciente: [PERSON_NAME] Cangani [PERSON_NAME]" at bounding box center [366, 299] width 376 height 18
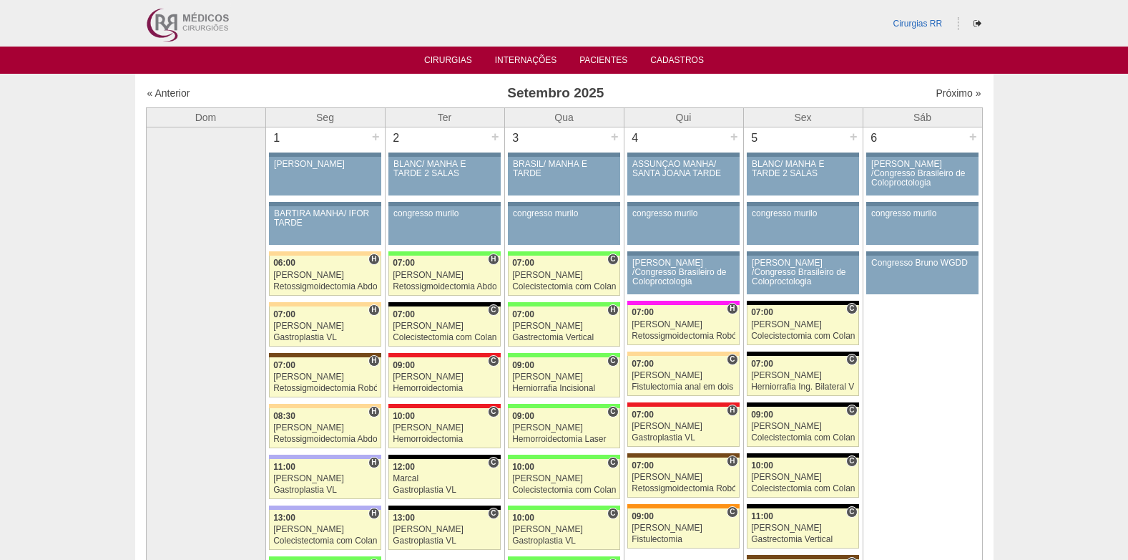
scroll to position [286, 0]
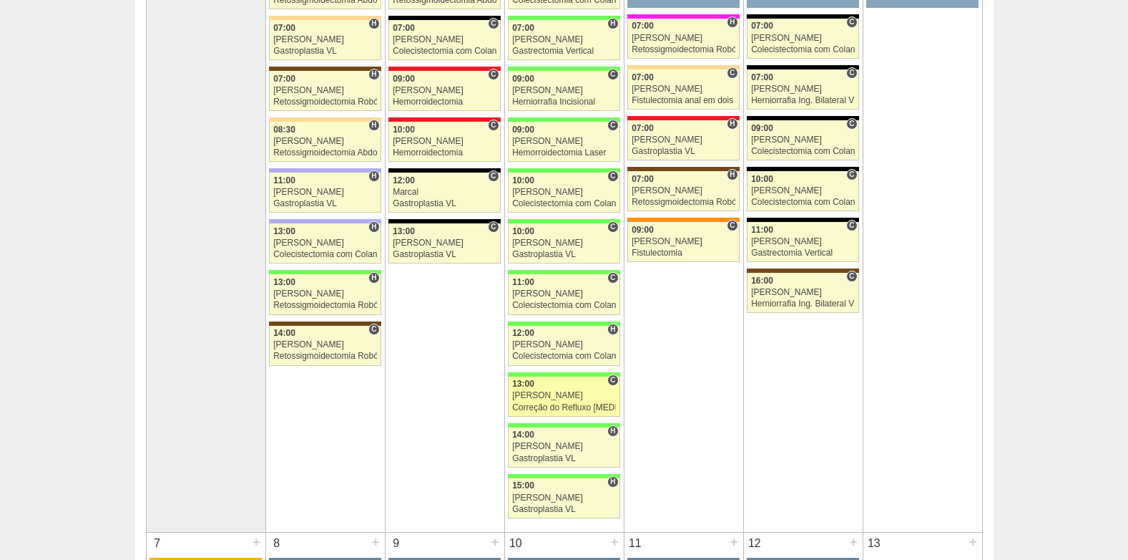
click at [554, 388] on div "13:00" at bounding box center [564, 383] width 104 height 9
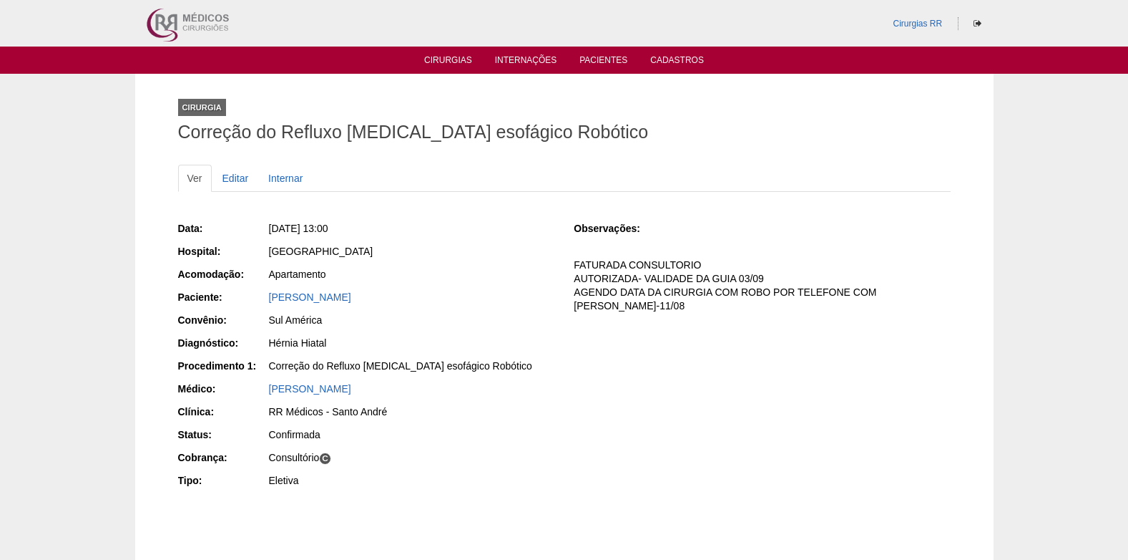
drag, startPoint x: 434, startPoint y: 297, endPoint x: 263, endPoint y: 298, distance: 171.0
click at [263, 298] on div "Paciente: ELAINE GUILHEM FERRARETO" at bounding box center [366, 299] width 376 height 18
copy div "Paciente: ELAINE GUILHEM FERRARETO"
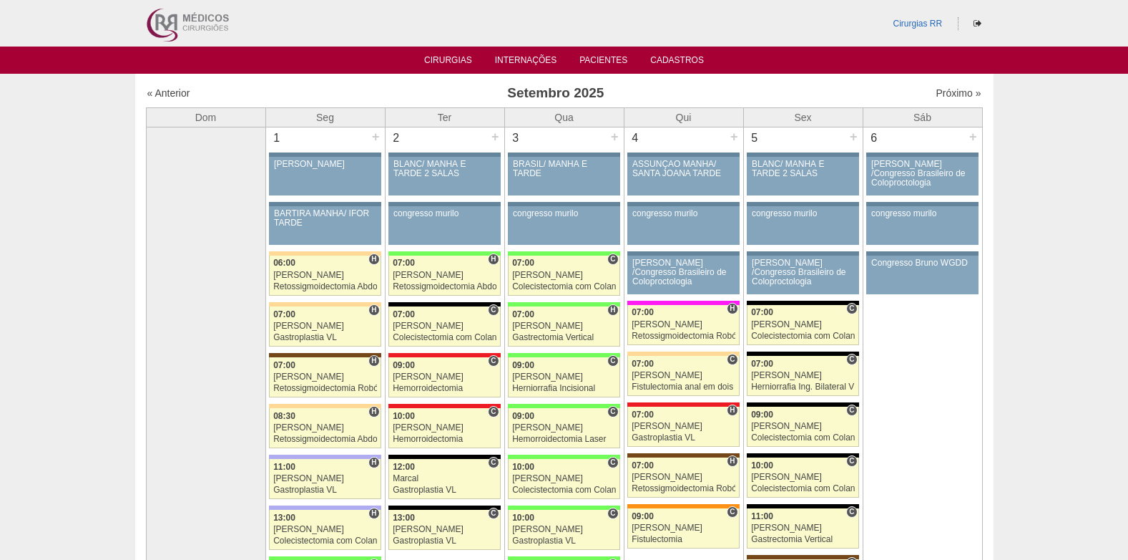
scroll to position [286, 0]
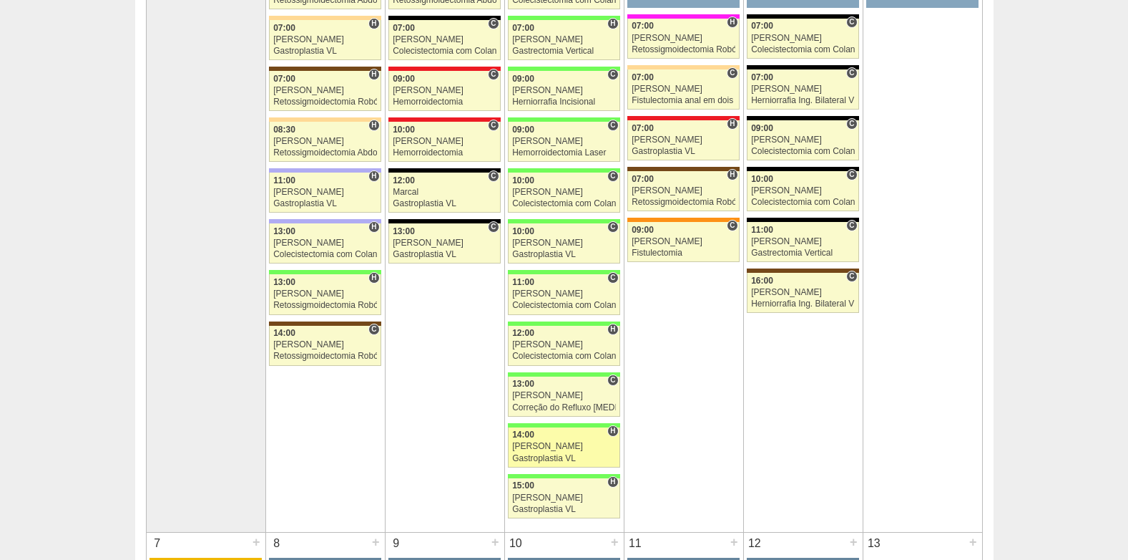
click at [552, 440] on link "88437 Nathan H 14:00 Nathan Gastroplastia VL Hospital Brasil RR Médicos - São B…" at bounding box center [564, 447] width 112 height 40
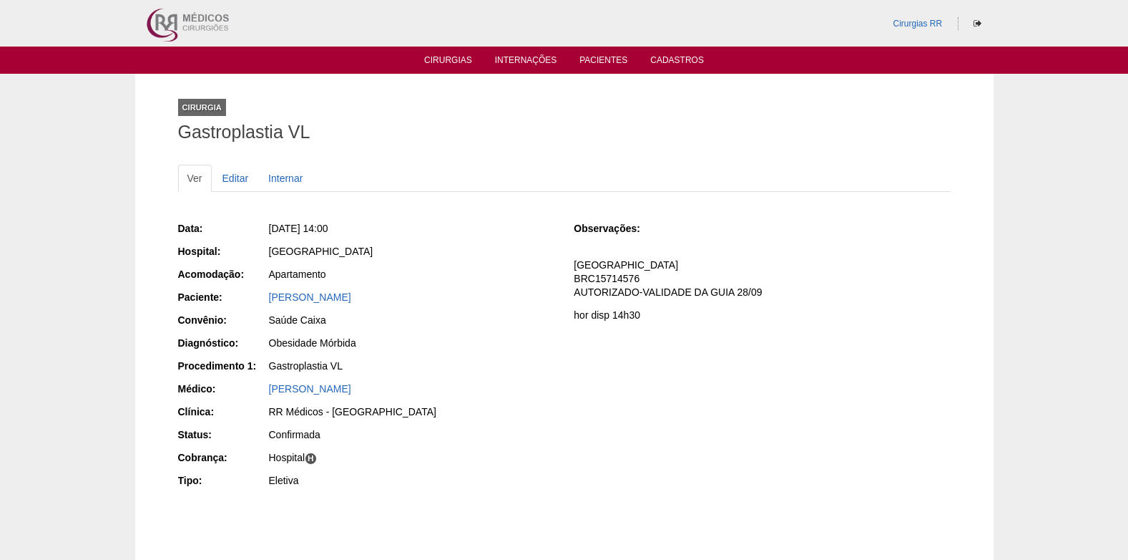
drag, startPoint x: 265, startPoint y: 301, endPoint x: 462, endPoint y: 301, distance: 196.1
click at [462, 301] on div "Paciente: MARIA EDUARDA SILVA PEREIRA LIMA" at bounding box center [366, 299] width 376 height 18
copy div "Paciente: MARIA EDUARDA SILVA PEREIRA LIMA"
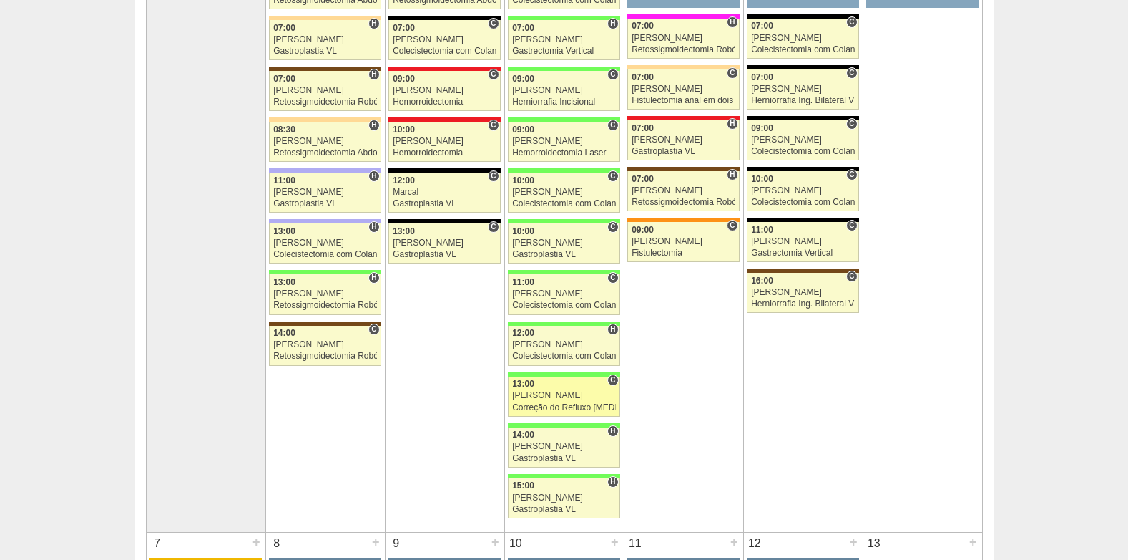
scroll to position [286, 0]
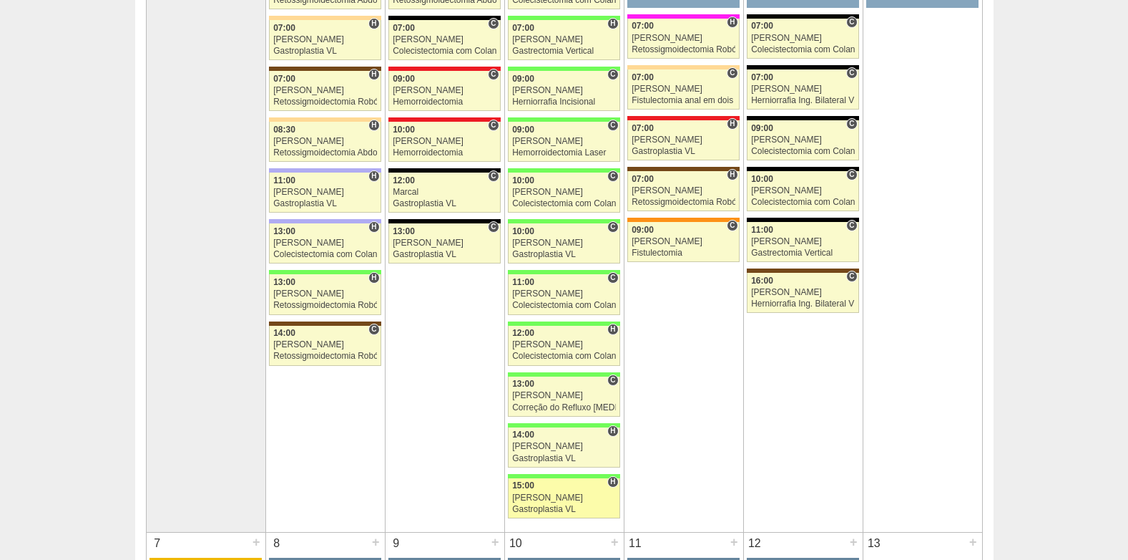
click at [540, 500] on div "[PERSON_NAME]" at bounding box center [564, 497] width 104 height 9
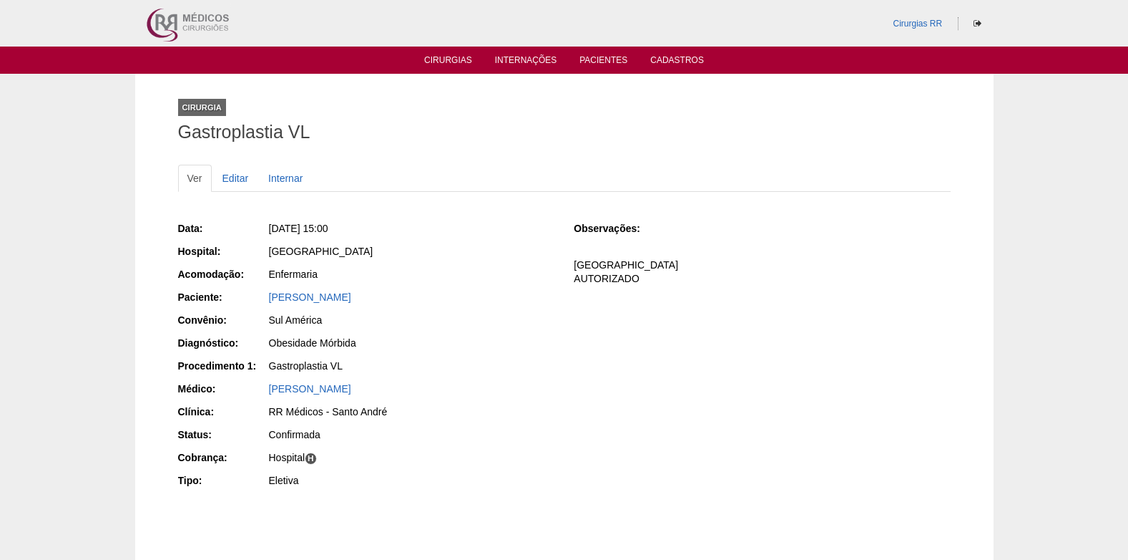
drag, startPoint x: 264, startPoint y: 299, endPoint x: 384, endPoint y: 305, distance: 120.3
click at [384, 305] on div "Paciente: Sandra Nunes dos Santos" at bounding box center [366, 299] width 376 height 18
copy div "Paciente: Sandra Nunes dos Santos"
click at [236, 173] on link "Editar" at bounding box center [235, 178] width 45 height 27
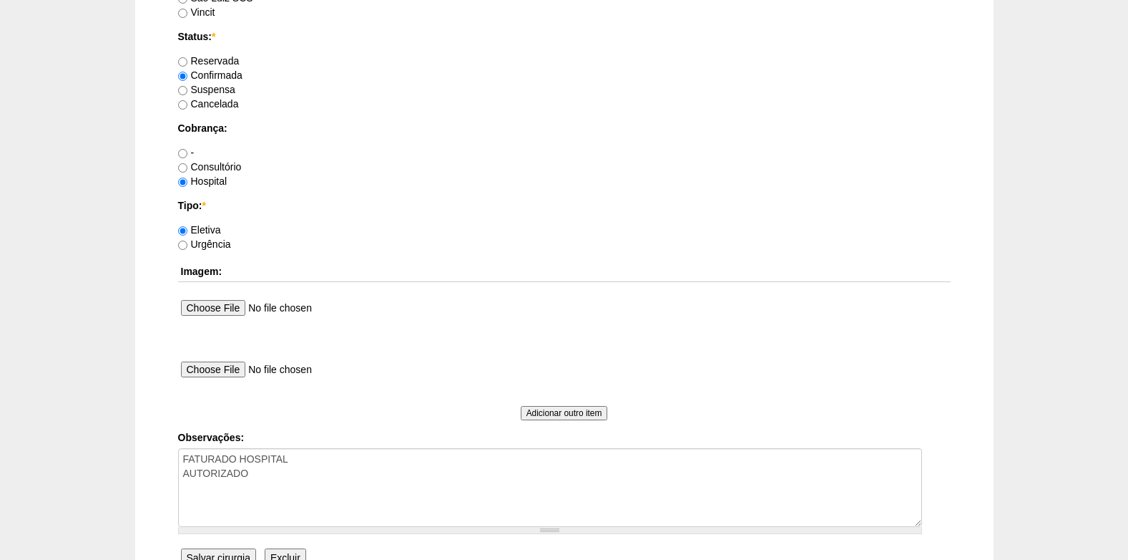
scroll to position [1284, 0]
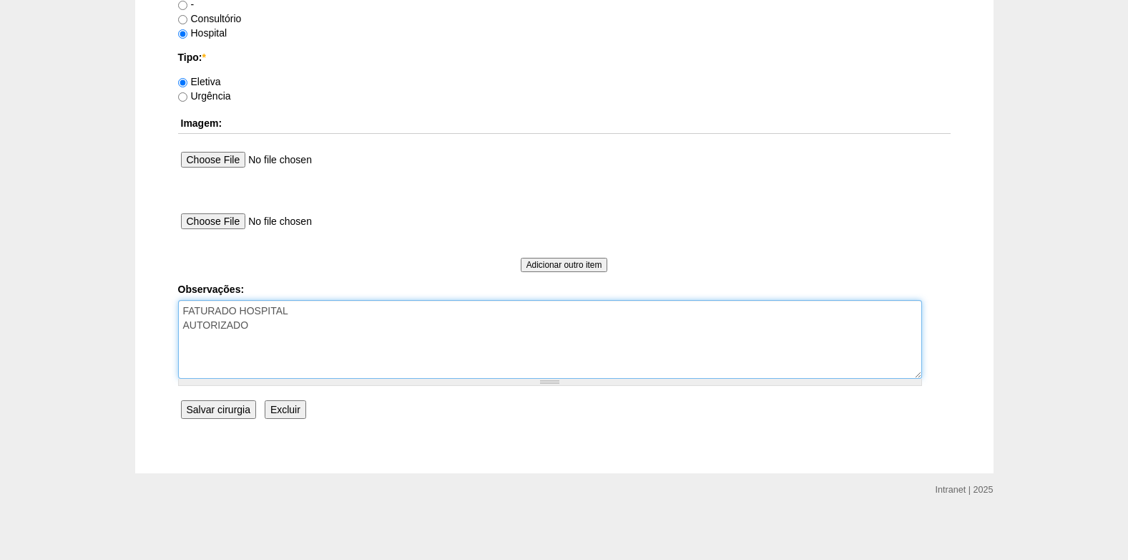
click at [322, 328] on textarea "FATURADO HOSPITAL AUTORIZADO" at bounding box center [550, 339] width 744 height 79
type textarea "FATURADO HOSPITAL AUTORIZADO VENCE 17/09"
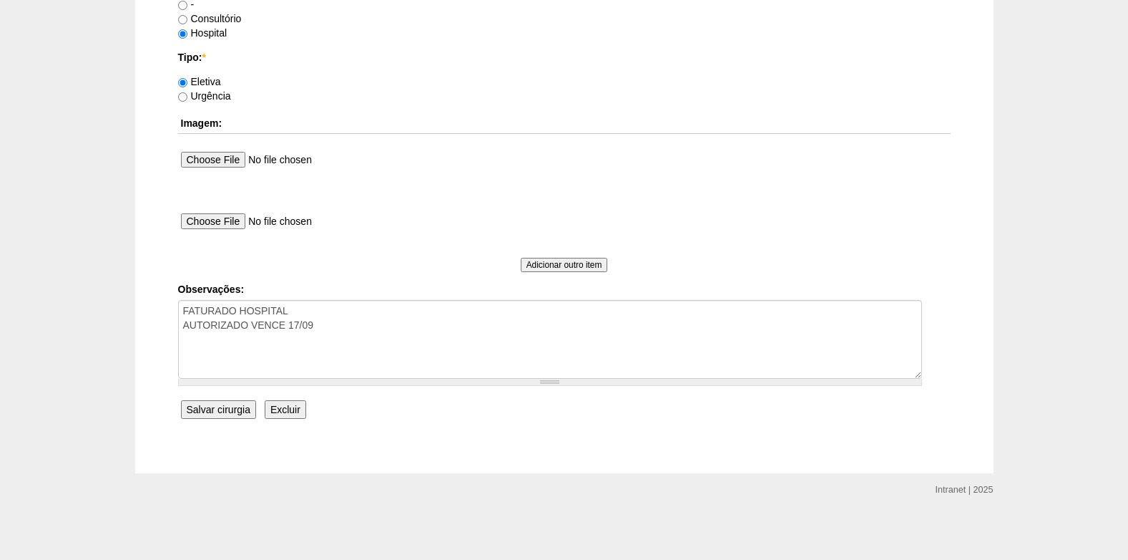
click at [235, 409] on input "Salvar cirurgia" at bounding box center [218, 409] width 75 height 19
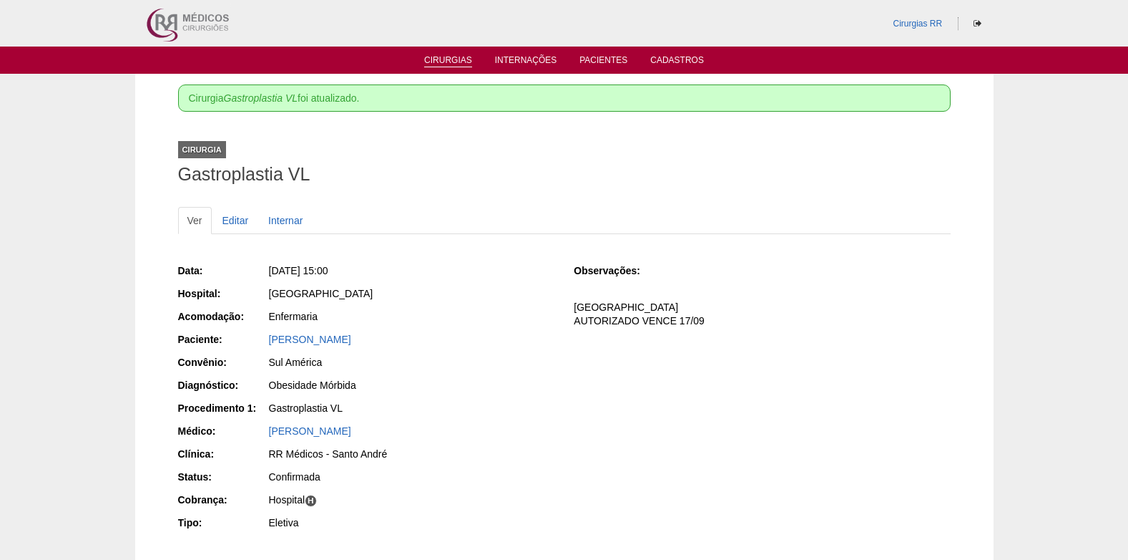
click at [441, 54] on li "Cirurgias" at bounding box center [448, 59] width 68 height 11
click at [464, 62] on link "Cirurgias" at bounding box center [448, 61] width 48 height 12
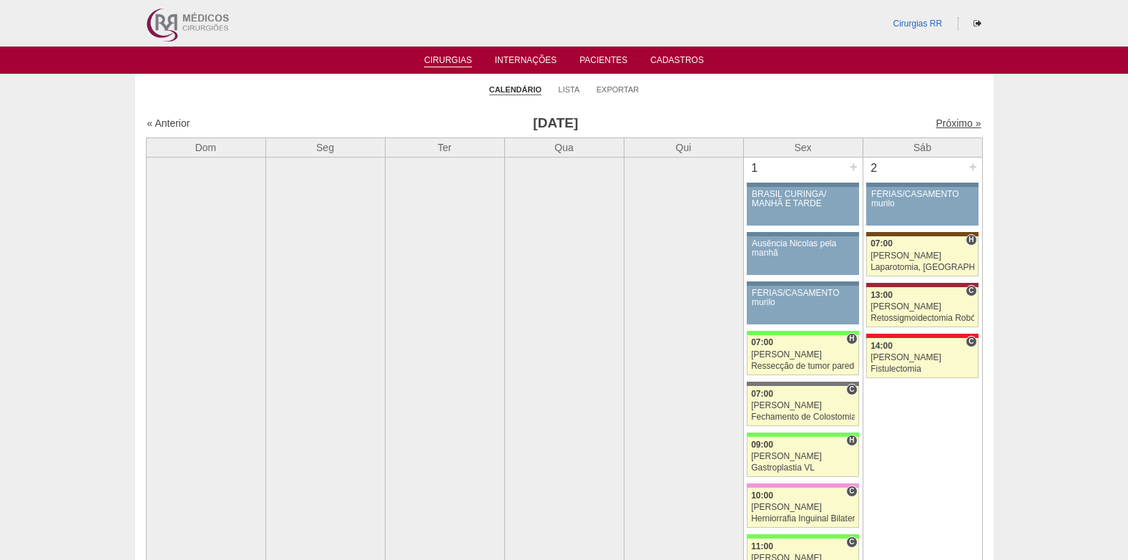
click at [942, 125] on link "Próximo »" at bounding box center [958, 122] width 45 height 11
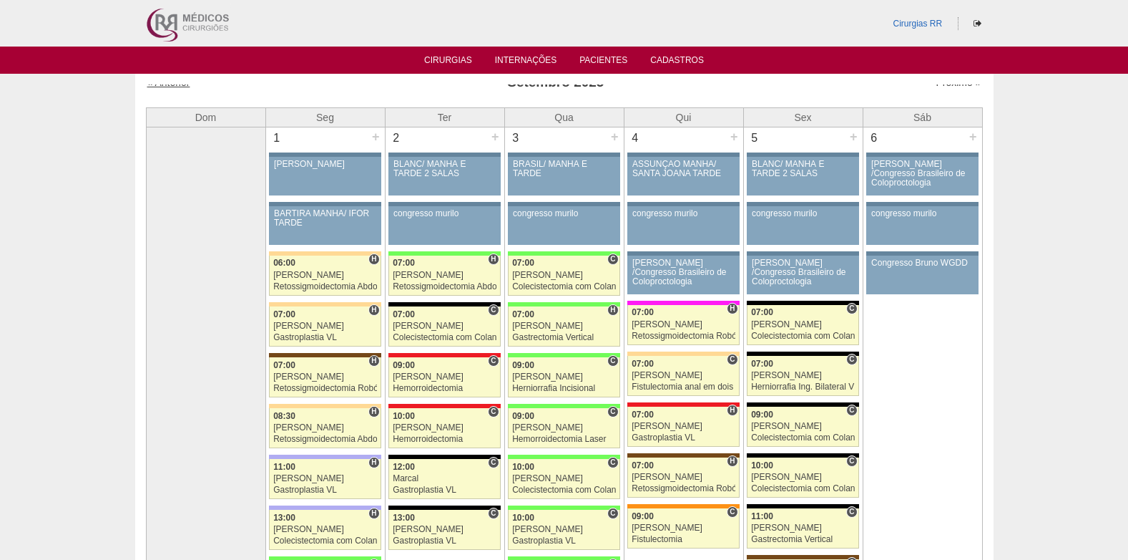
click at [162, 85] on link "« Anterior" at bounding box center [168, 82] width 43 height 11
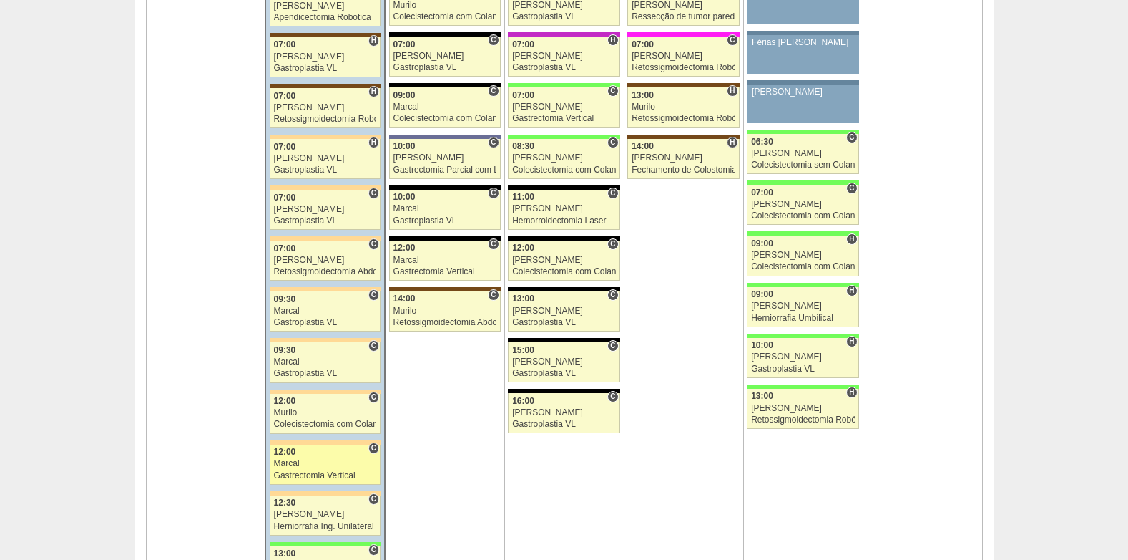
scroll to position [3506, 0]
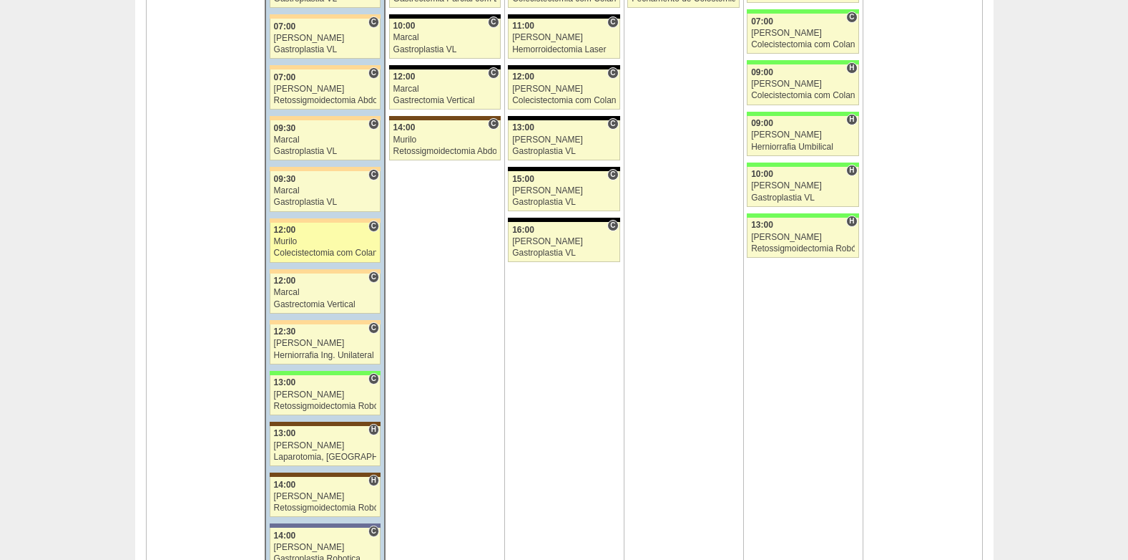
click at [318, 246] on div "Murilo" at bounding box center [325, 241] width 103 height 9
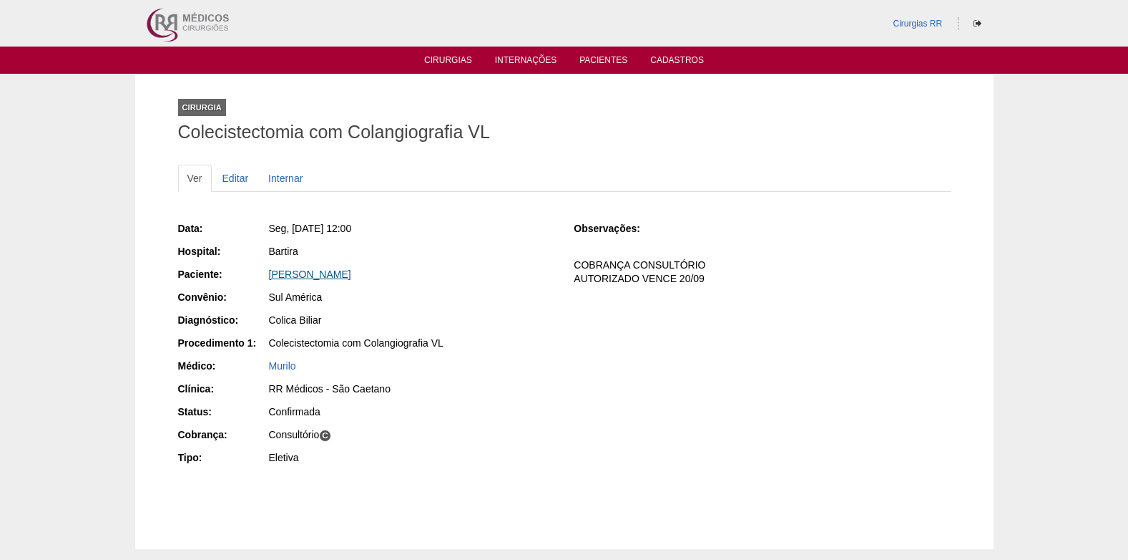
click at [341, 273] on link "[PERSON_NAME]" at bounding box center [310, 273] width 82 height 11
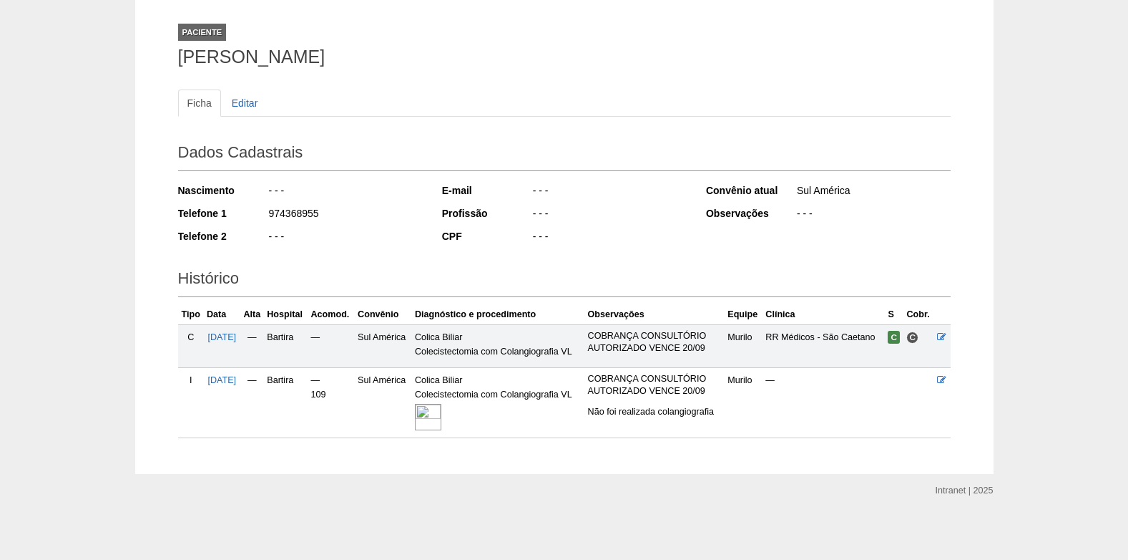
scroll to position [76, 0]
click at [441, 411] on img at bounding box center [428, 416] width 26 height 26
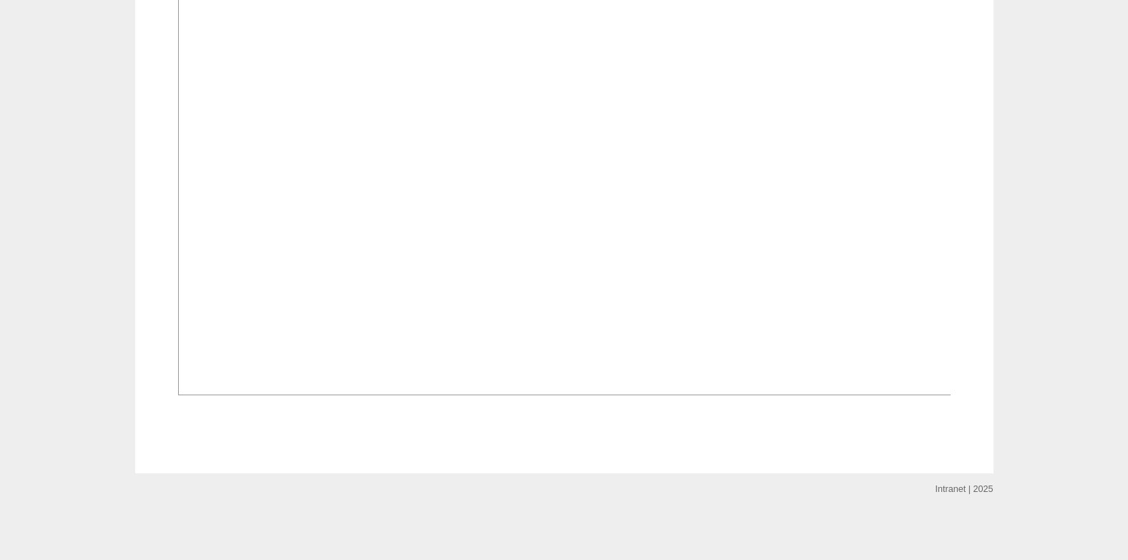
scroll to position [859, 0]
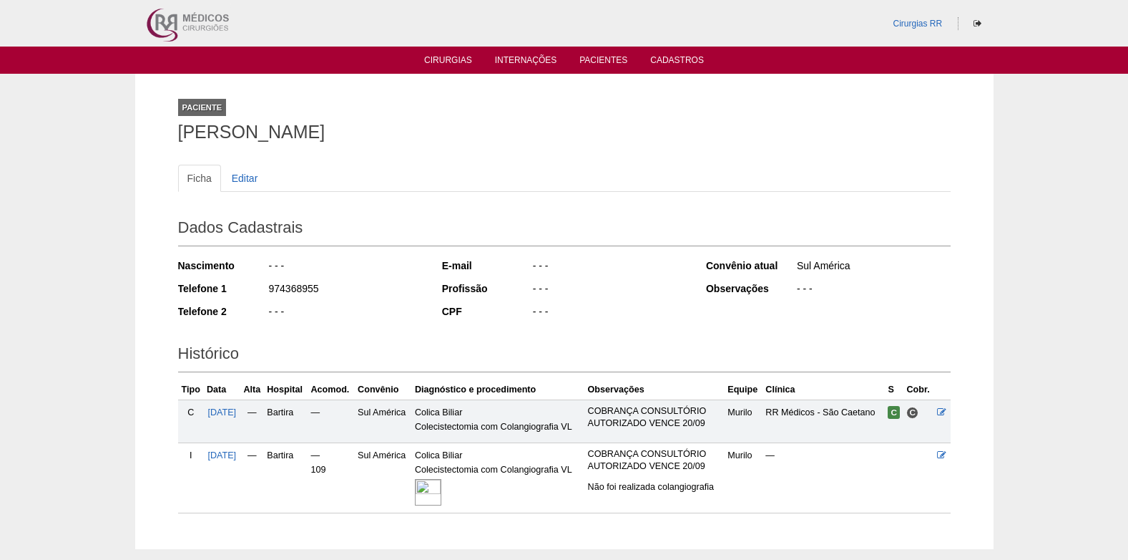
scroll to position [76, 0]
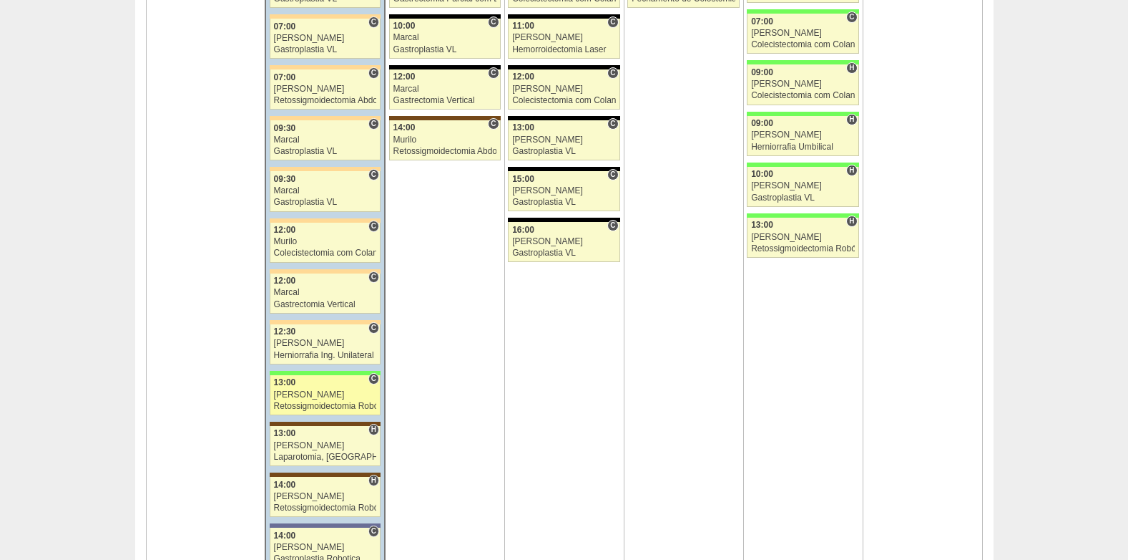
scroll to position [3506, 0]
click at [303, 394] on div "[PERSON_NAME]" at bounding box center [325, 394] width 103 height 9
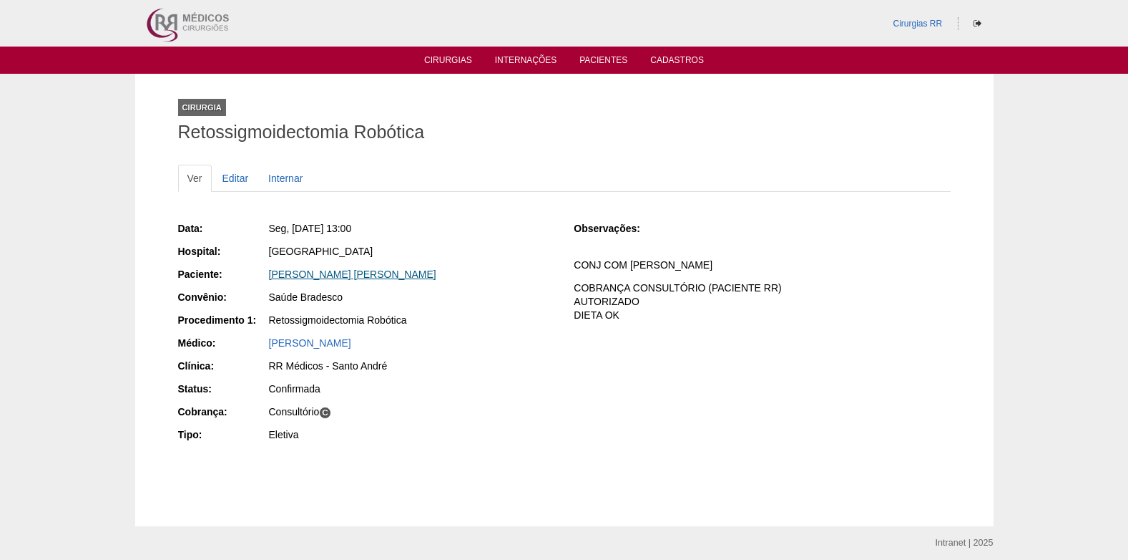
click at [358, 268] on link "[PERSON_NAME] [PERSON_NAME]" at bounding box center [352, 273] width 167 height 11
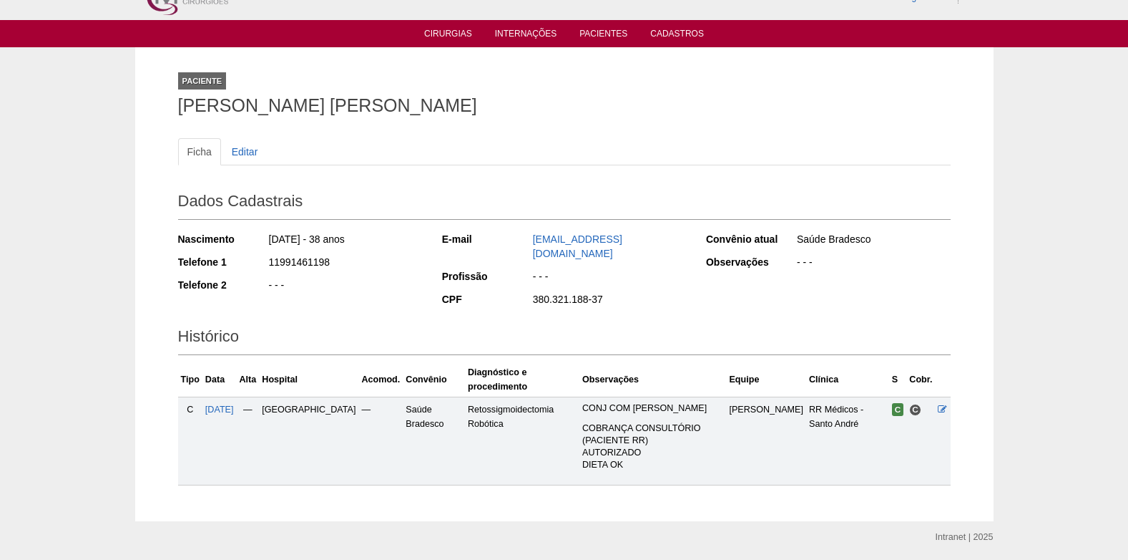
scroll to position [50, 0]
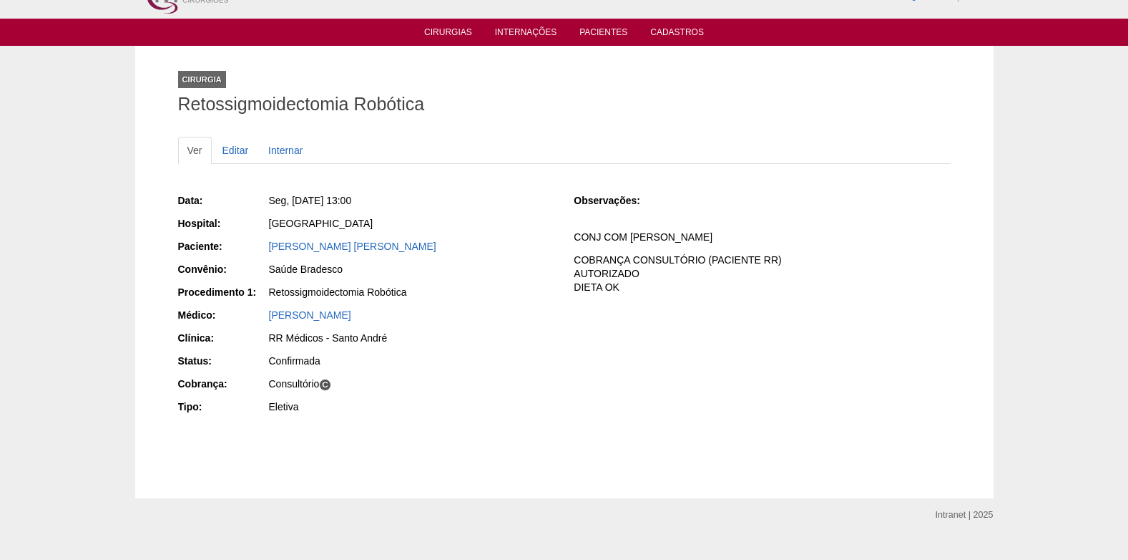
scroll to position [53, 0]
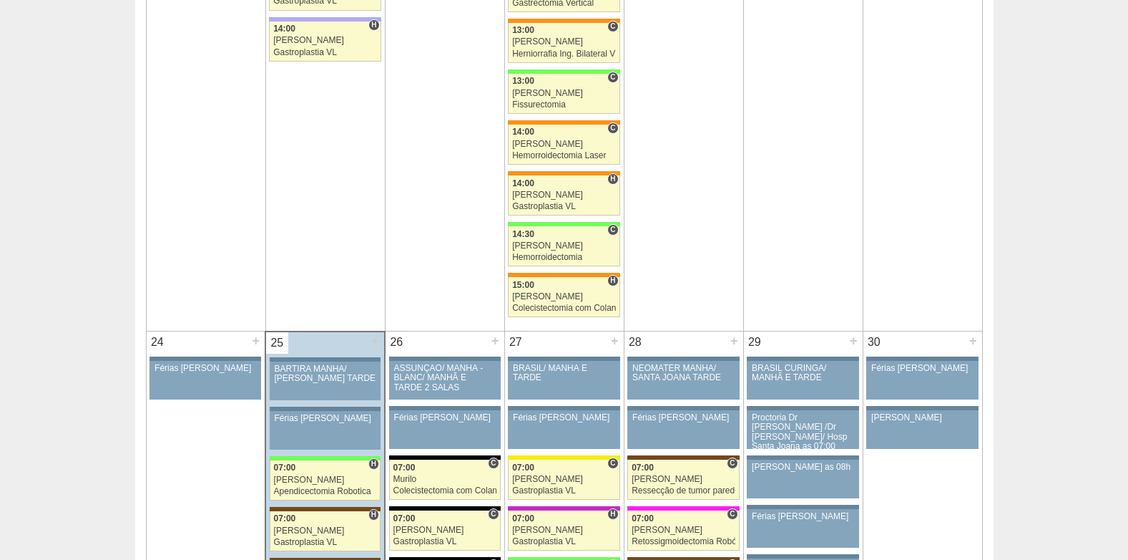
scroll to position [2791, 0]
